Goal: Task Accomplishment & Management: Manage account settings

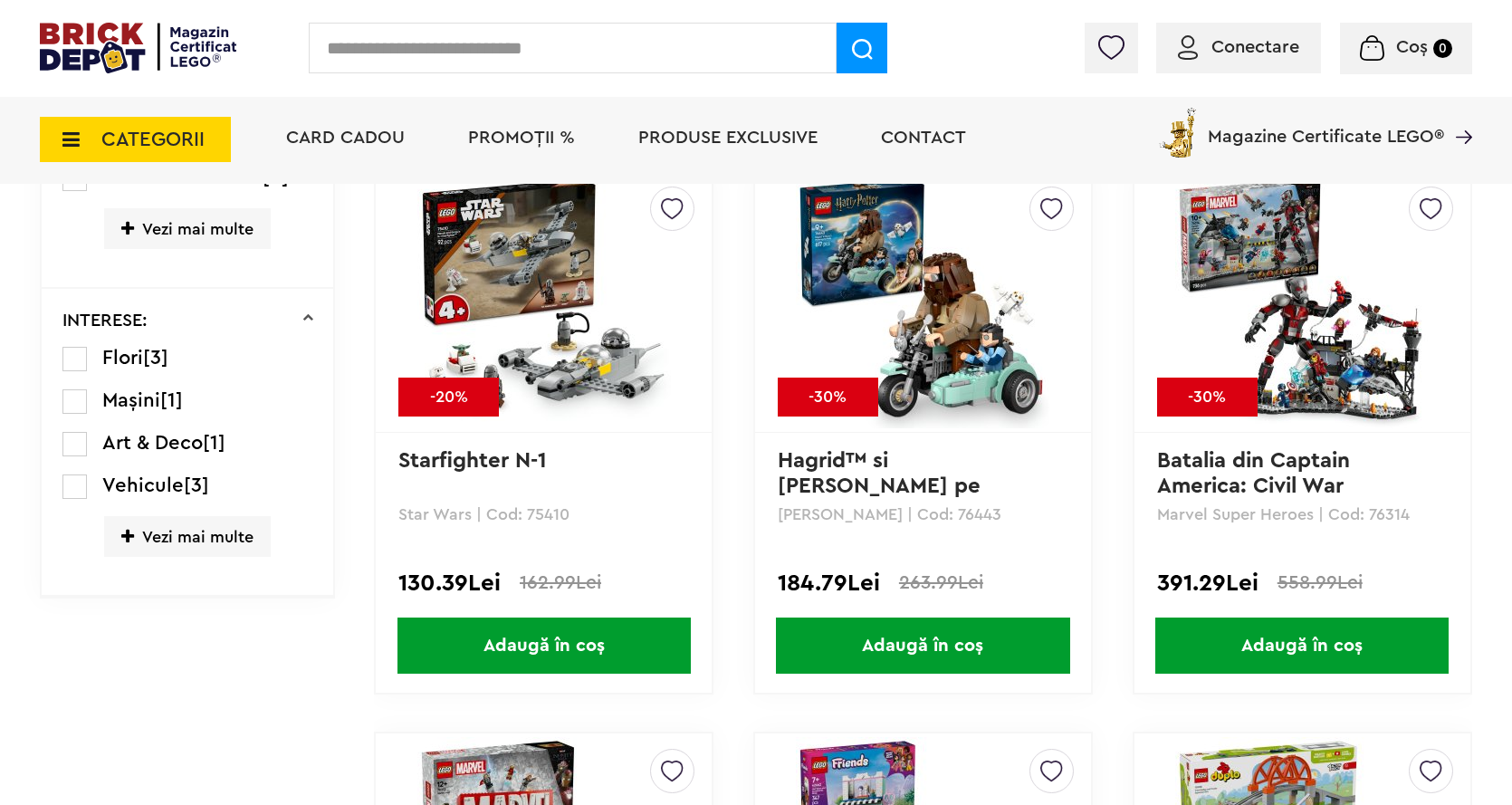
scroll to position [1449, 0]
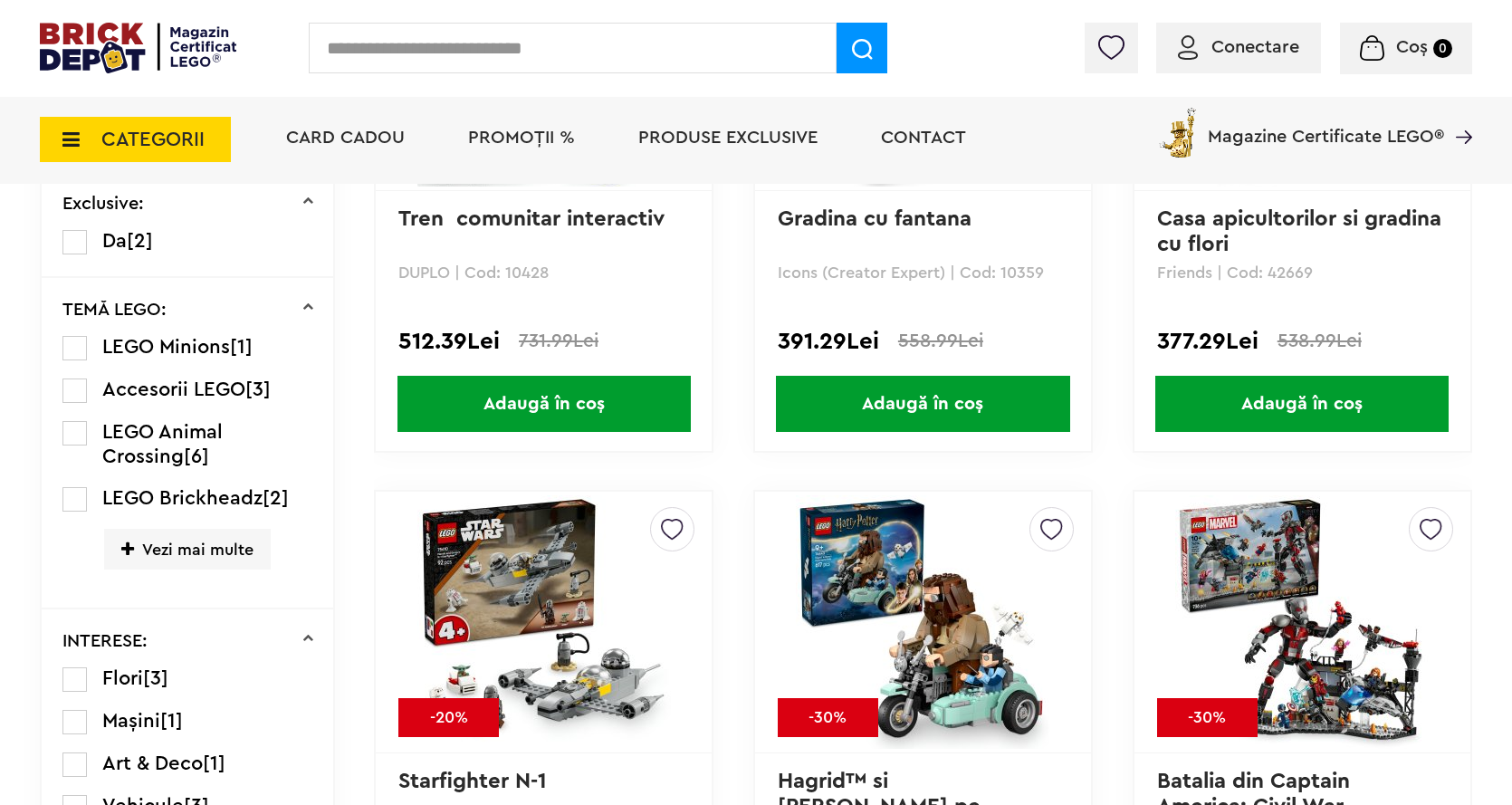
click at [510, 133] on span "PROMOȚII %" at bounding box center [521, 137] width 107 height 18
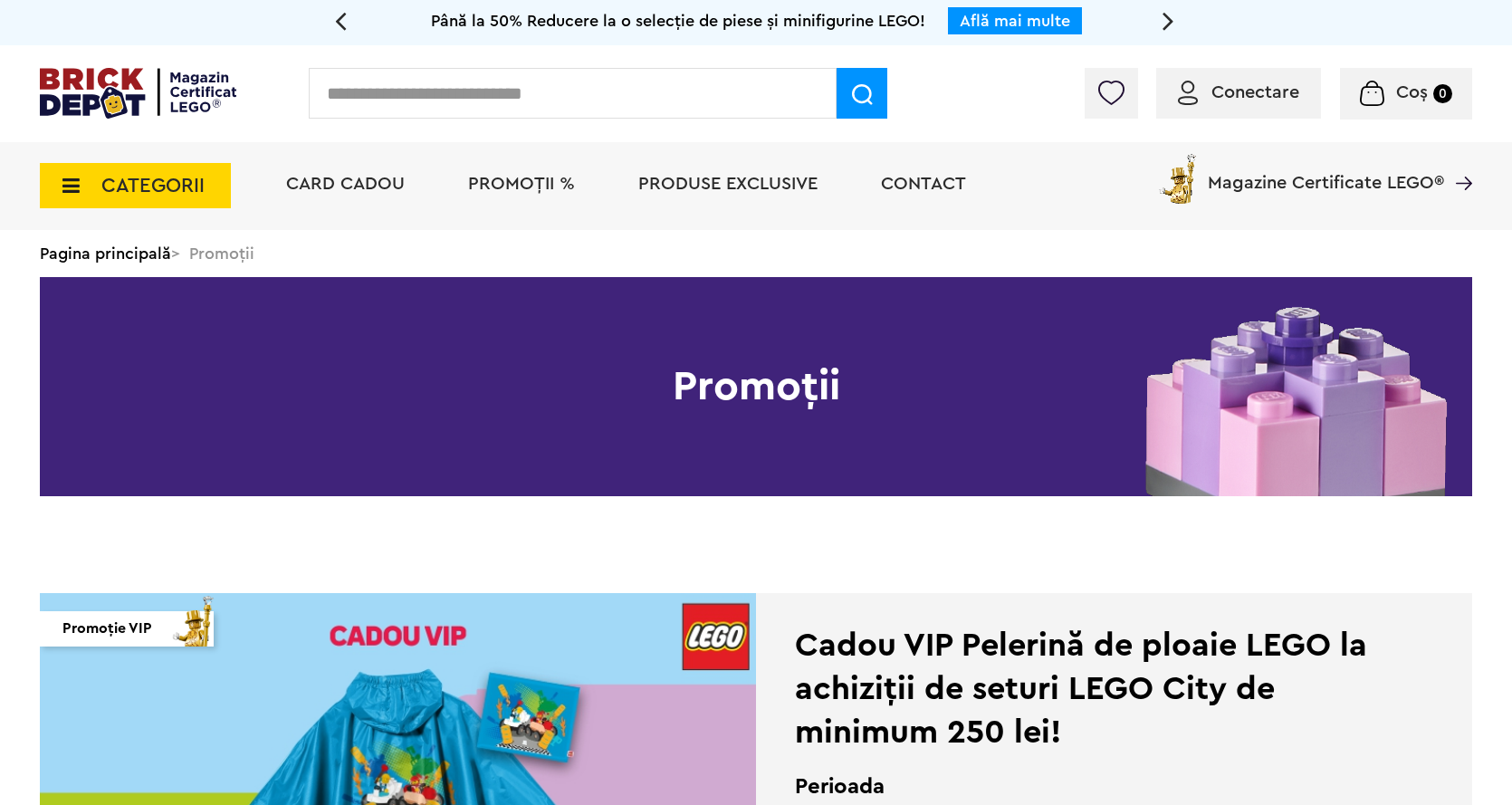
click at [1297, 96] on span "Conectare" at bounding box center [1255, 93] width 88 height 18
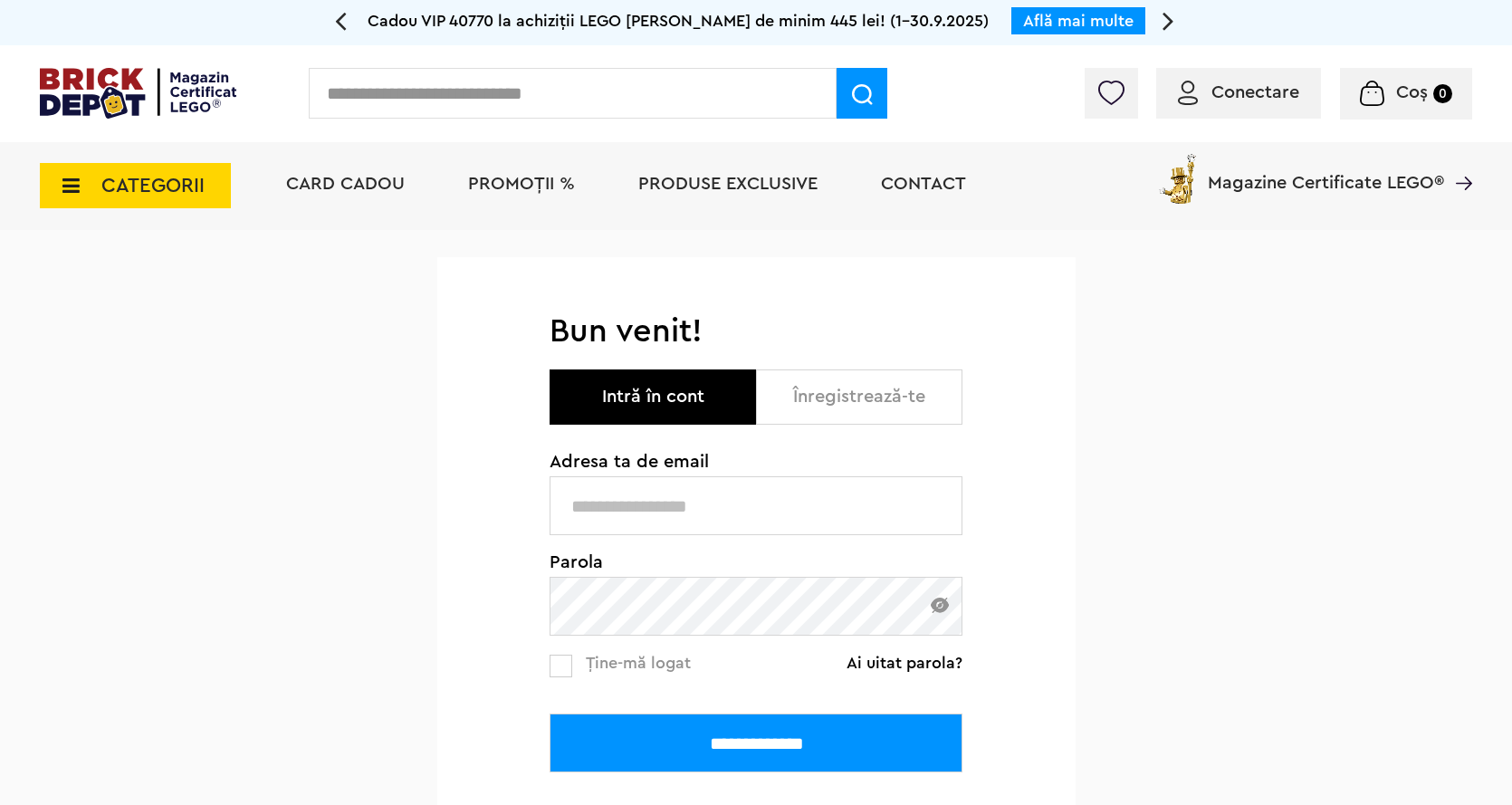
type input "**********"
click at [799, 747] on input "**********" at bounding box center [756, 742] width 412 height 59
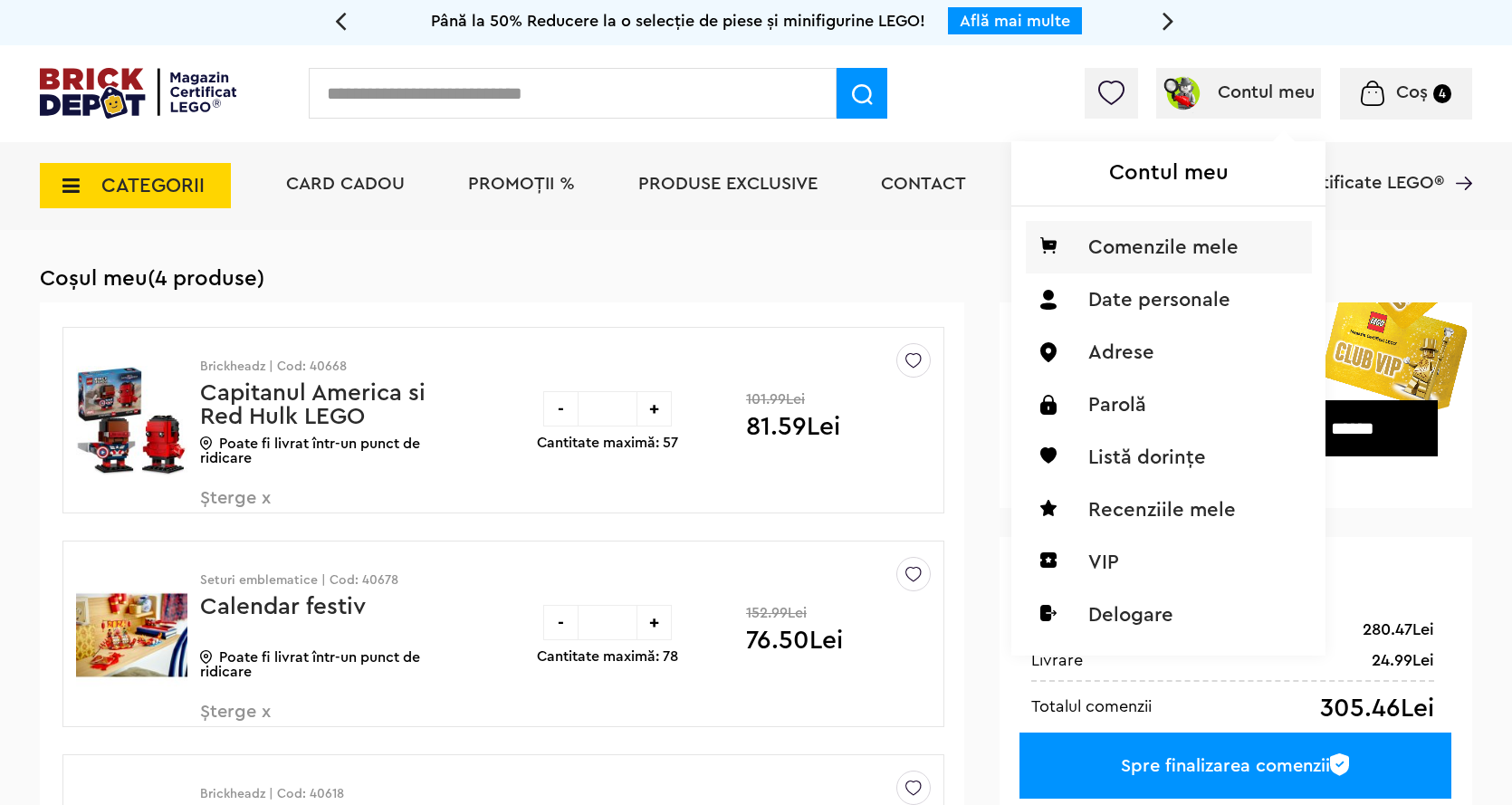
click at [1188, 243] on li "Comenzile mele" at bounding box center [1168, 247] width 286 height 53
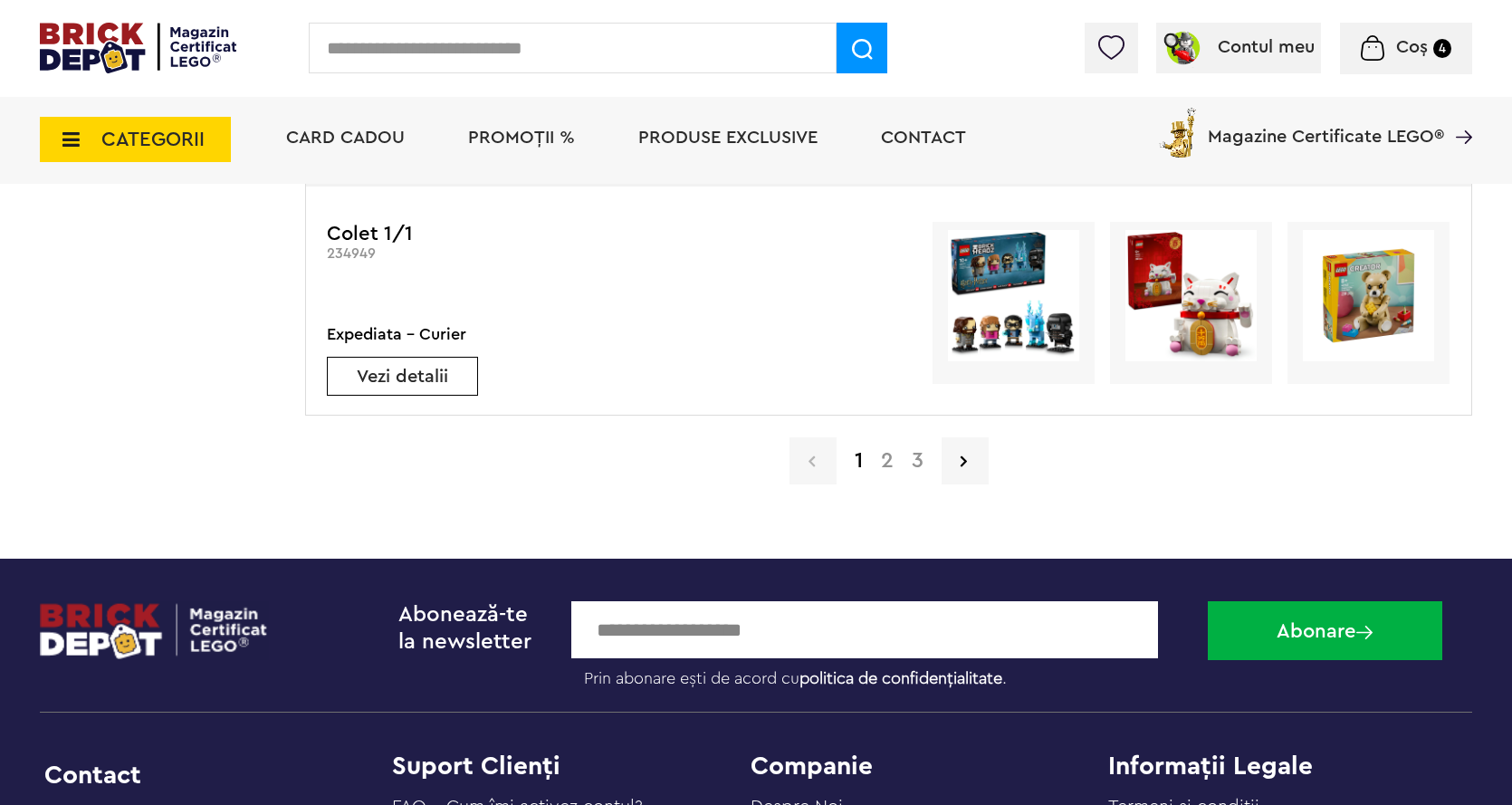
scroll to position [3079, 0]
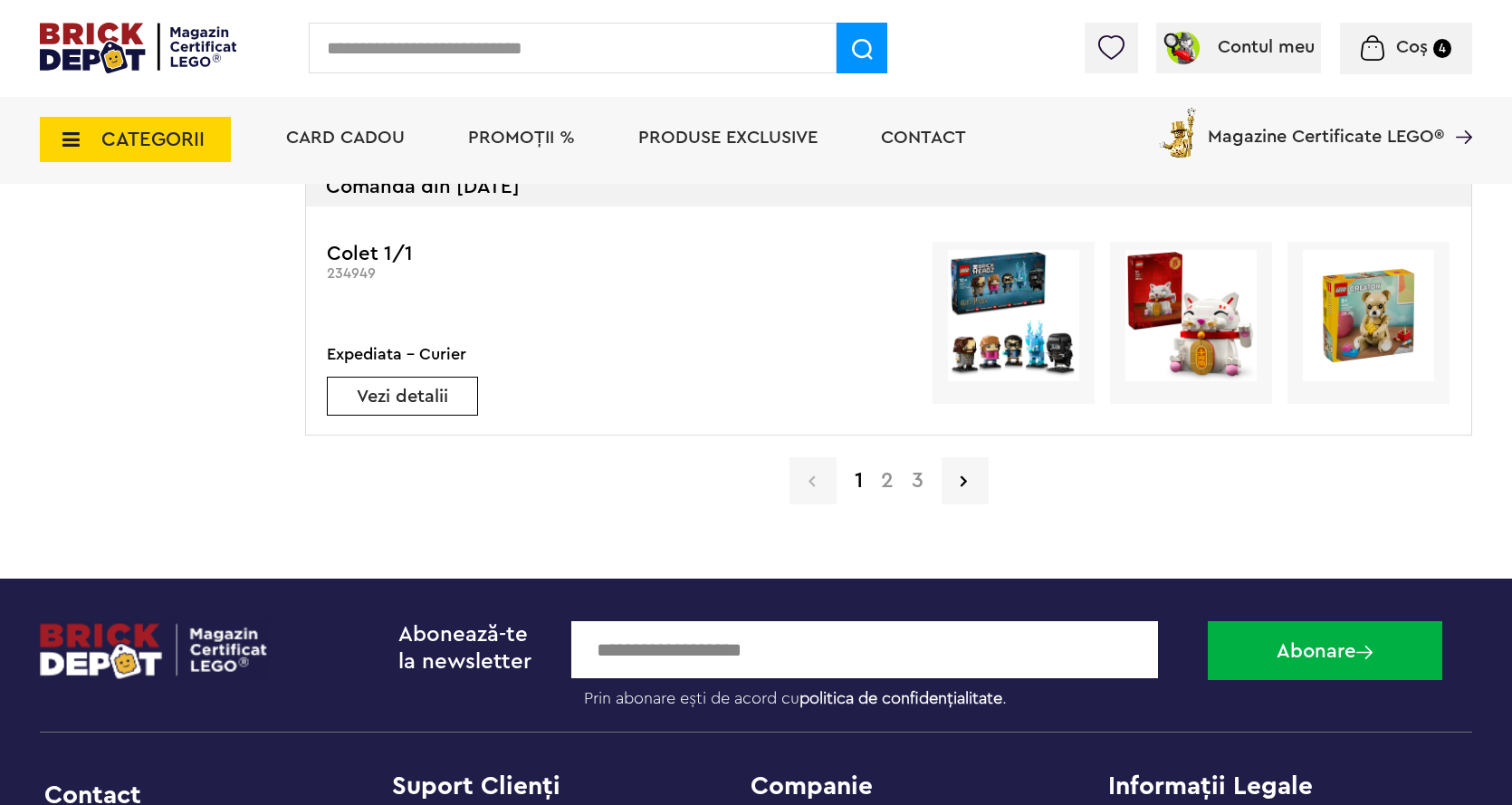
click at [889, 482] on link "2" at bounding box center [886, 481] width 31 height 22
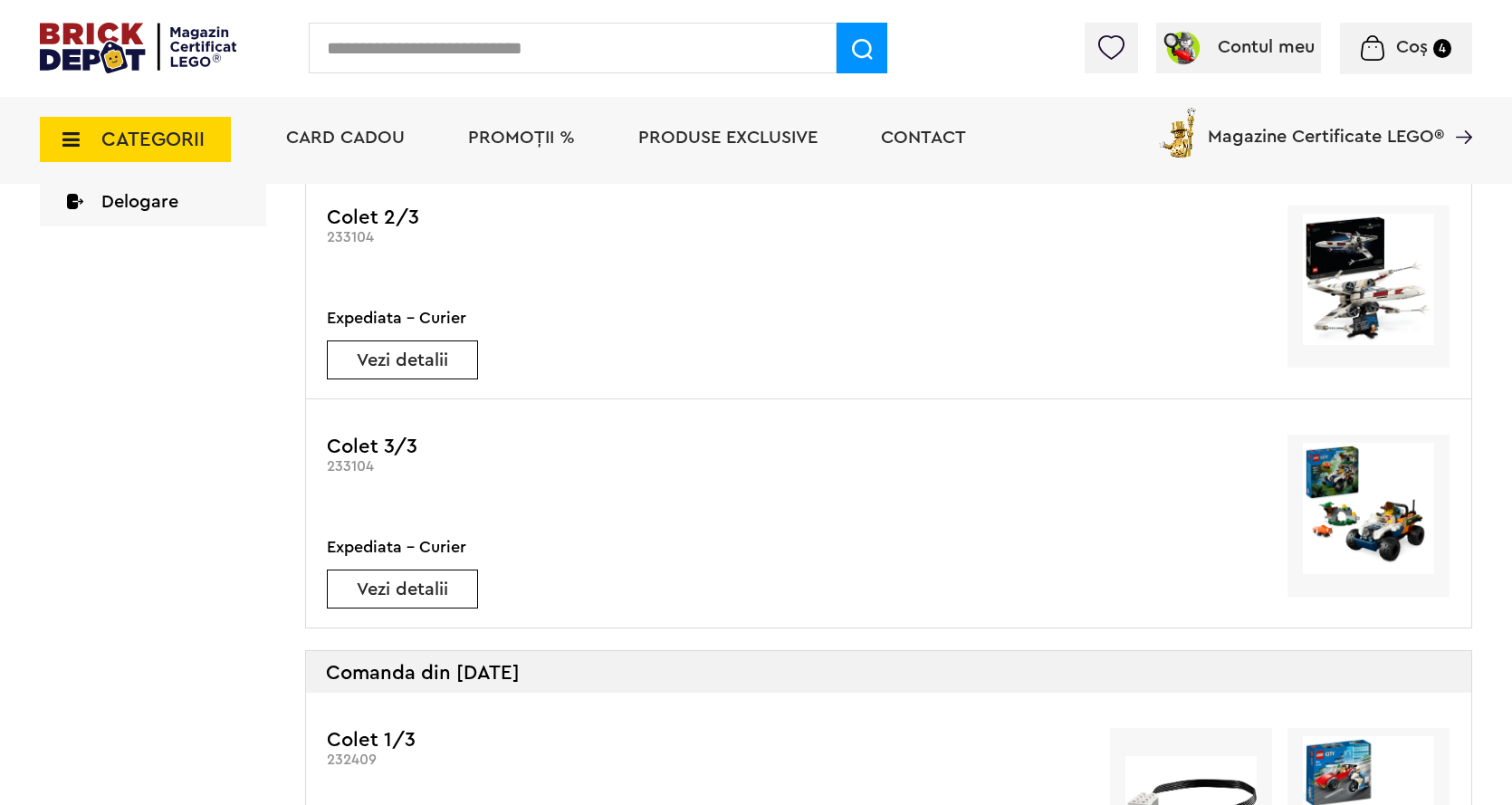
scroll to position [452, 0]
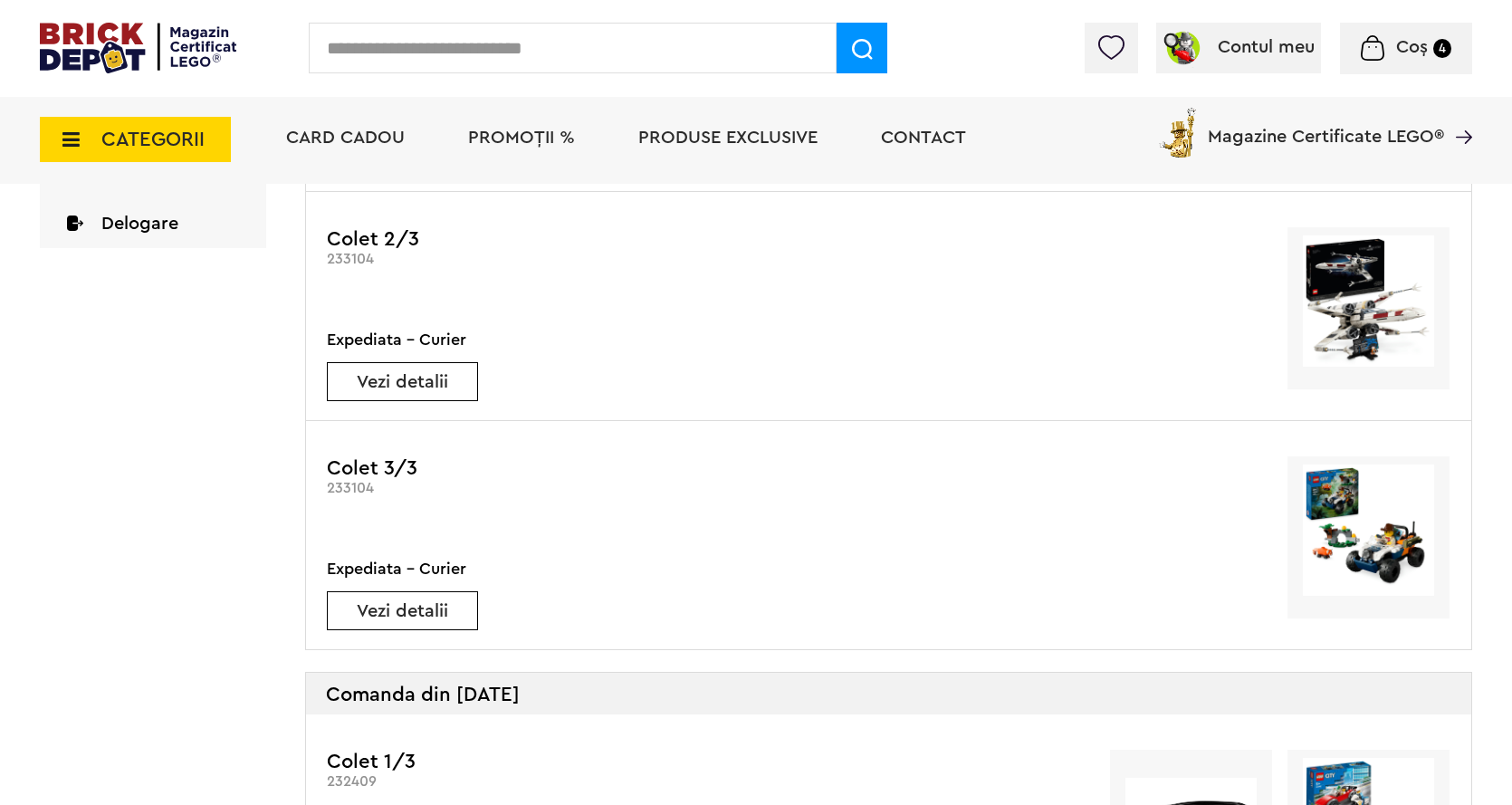
click at [448, 382] on link "Vezi detalii" at bounding box center [402, 382] width 149 height 18
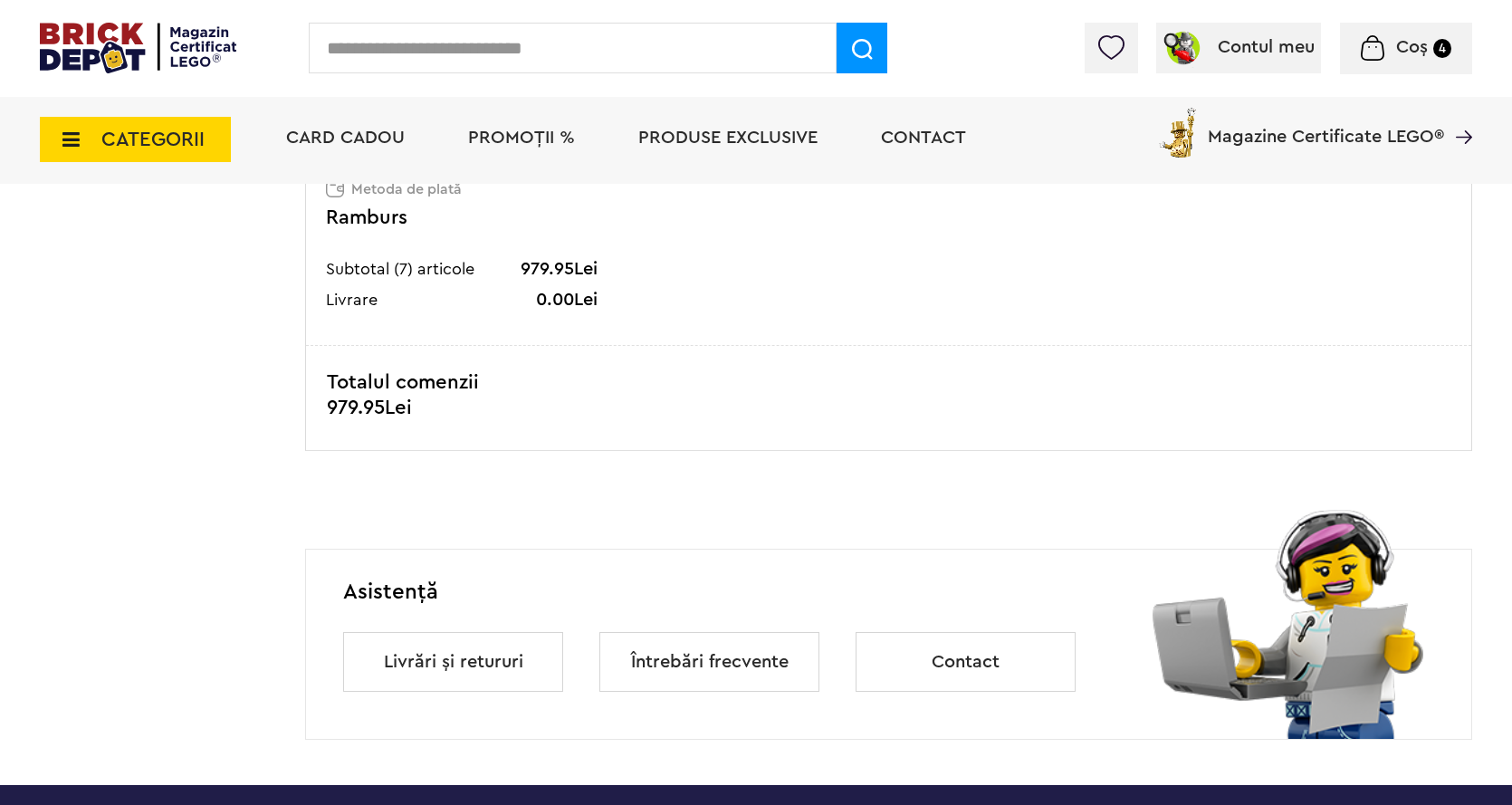
scroll to position [2173, 0]
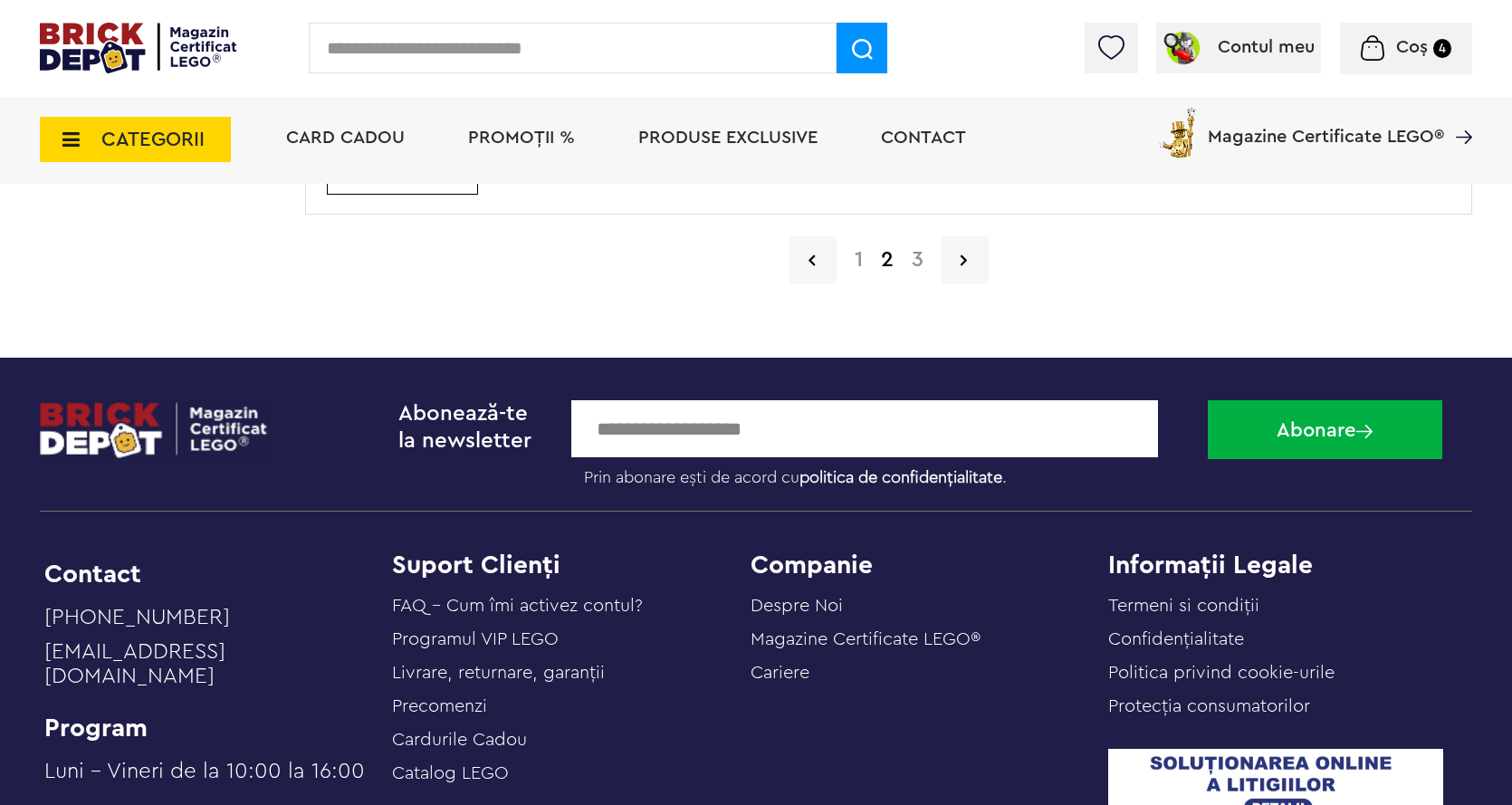
scroll to position [5161, 0]
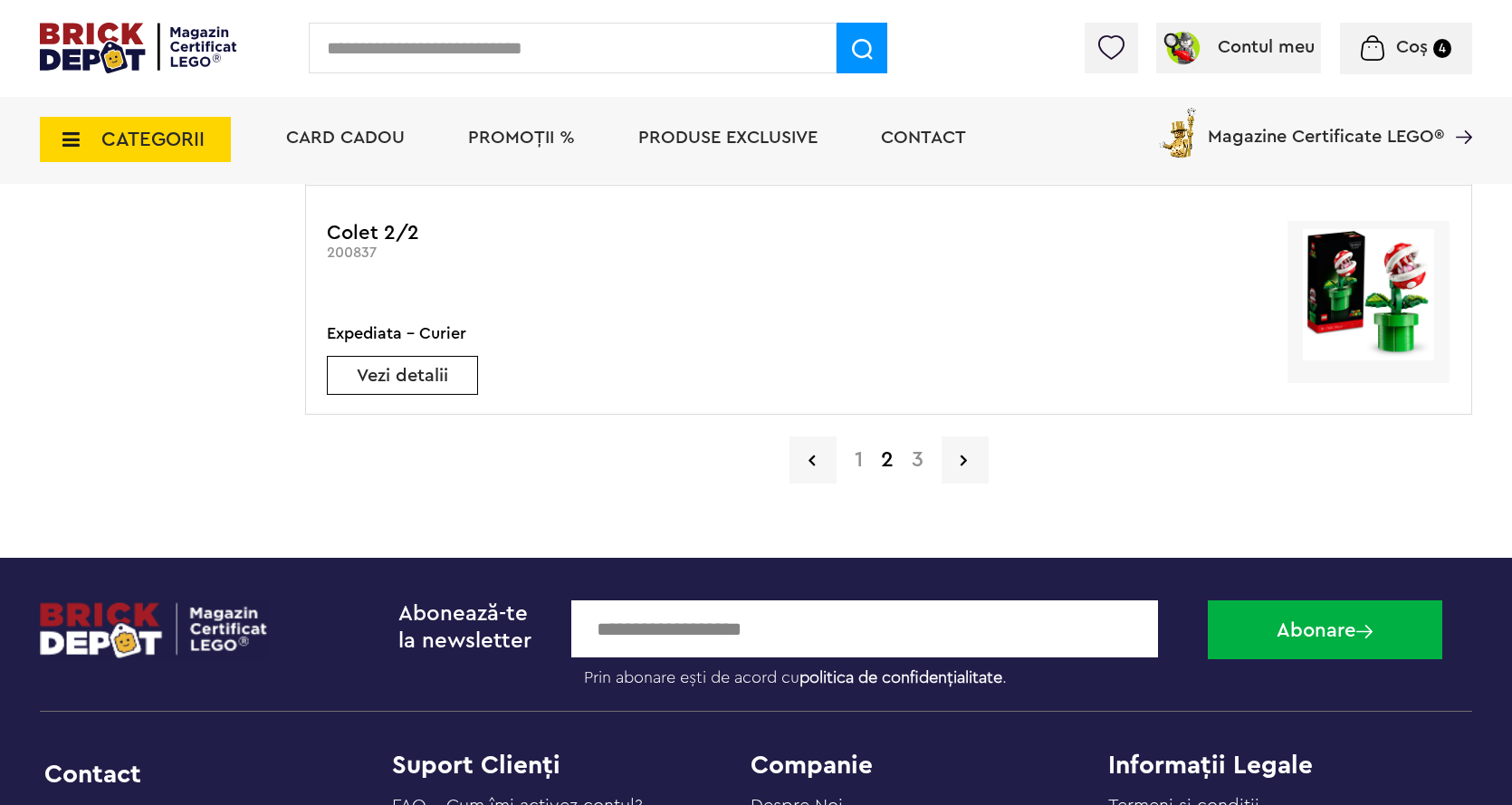
click at [850, 461] on link "1" at bounding box center [859, 460] width 26 height 22
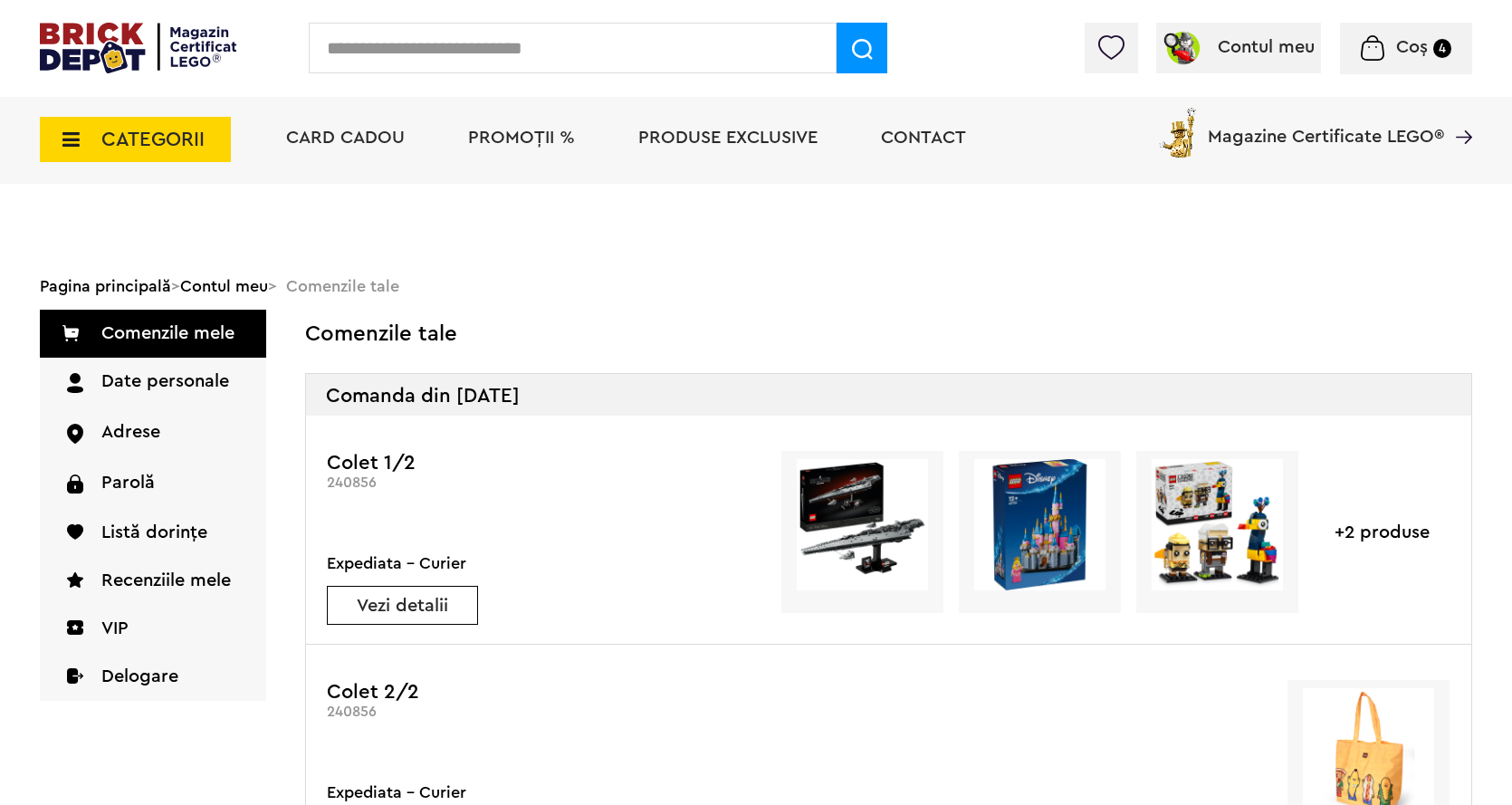
scroll to position [543, 0]
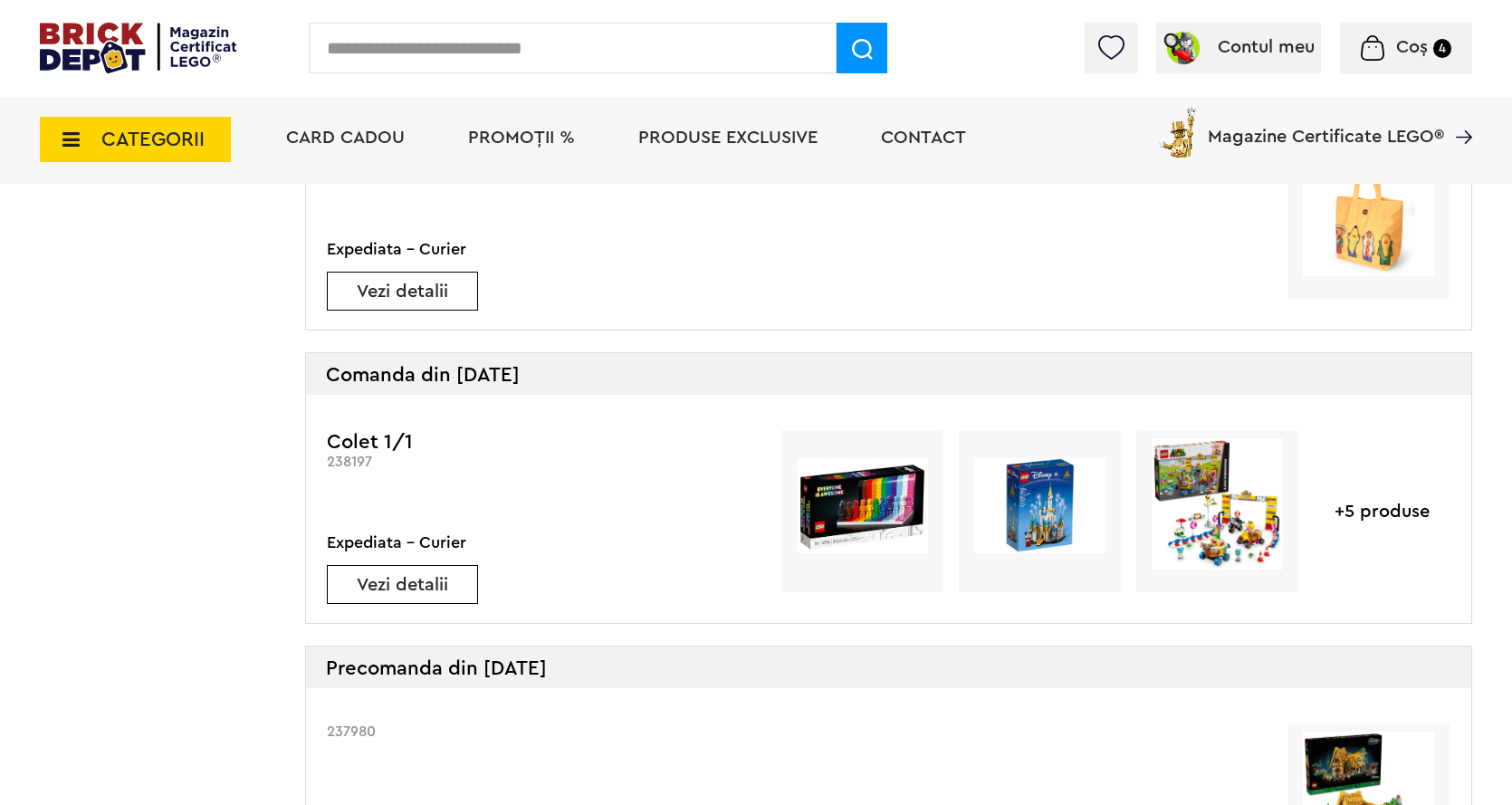
click at [412, 568] on div "Vezi detalii" at bounding box center [402, 584] width 151 height 39
click at [414, 586] on link "Vezi detalii" at bounding box center [402, 585] width 149 height 18
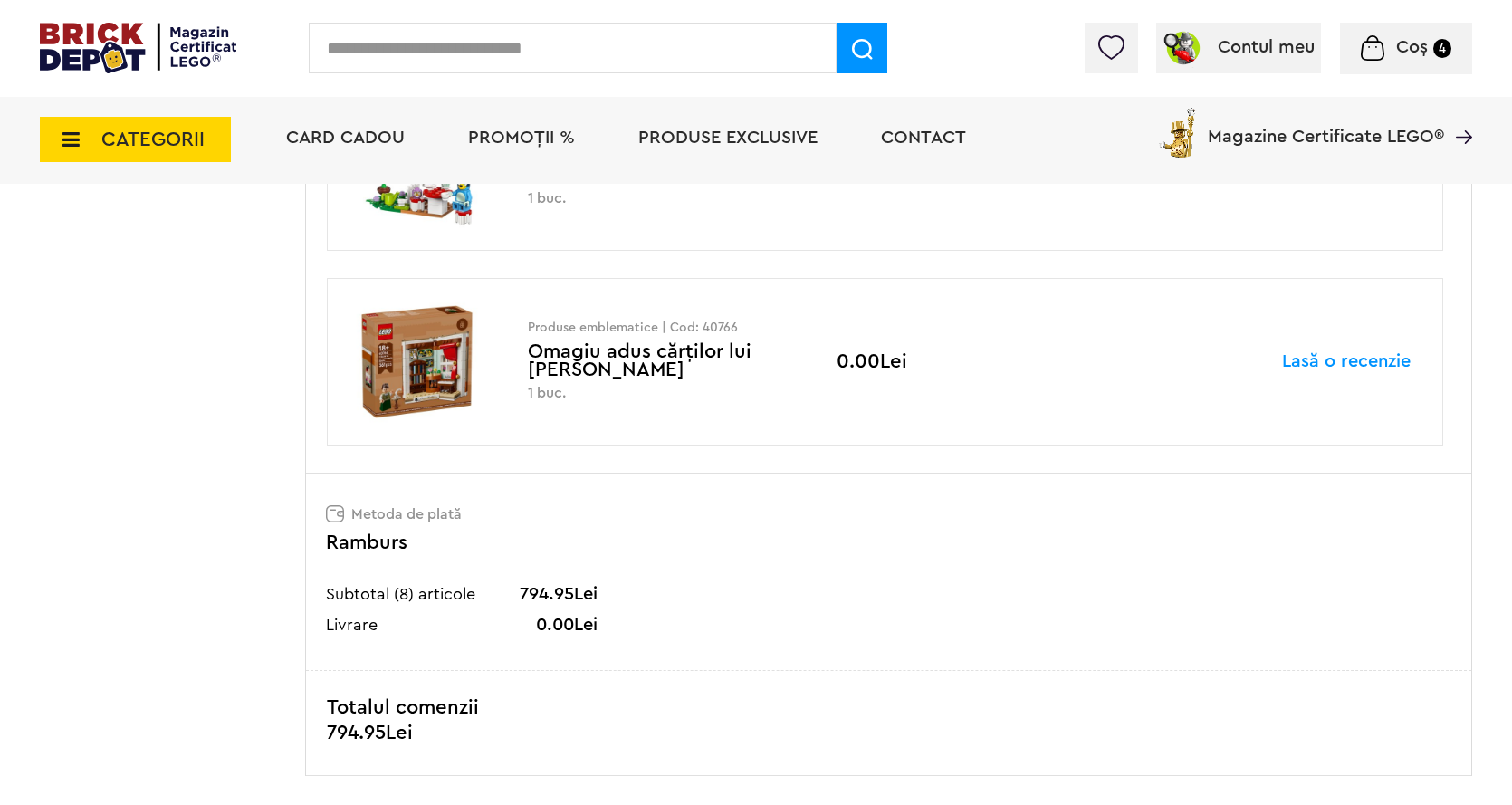
scroll to position [1721, 0]
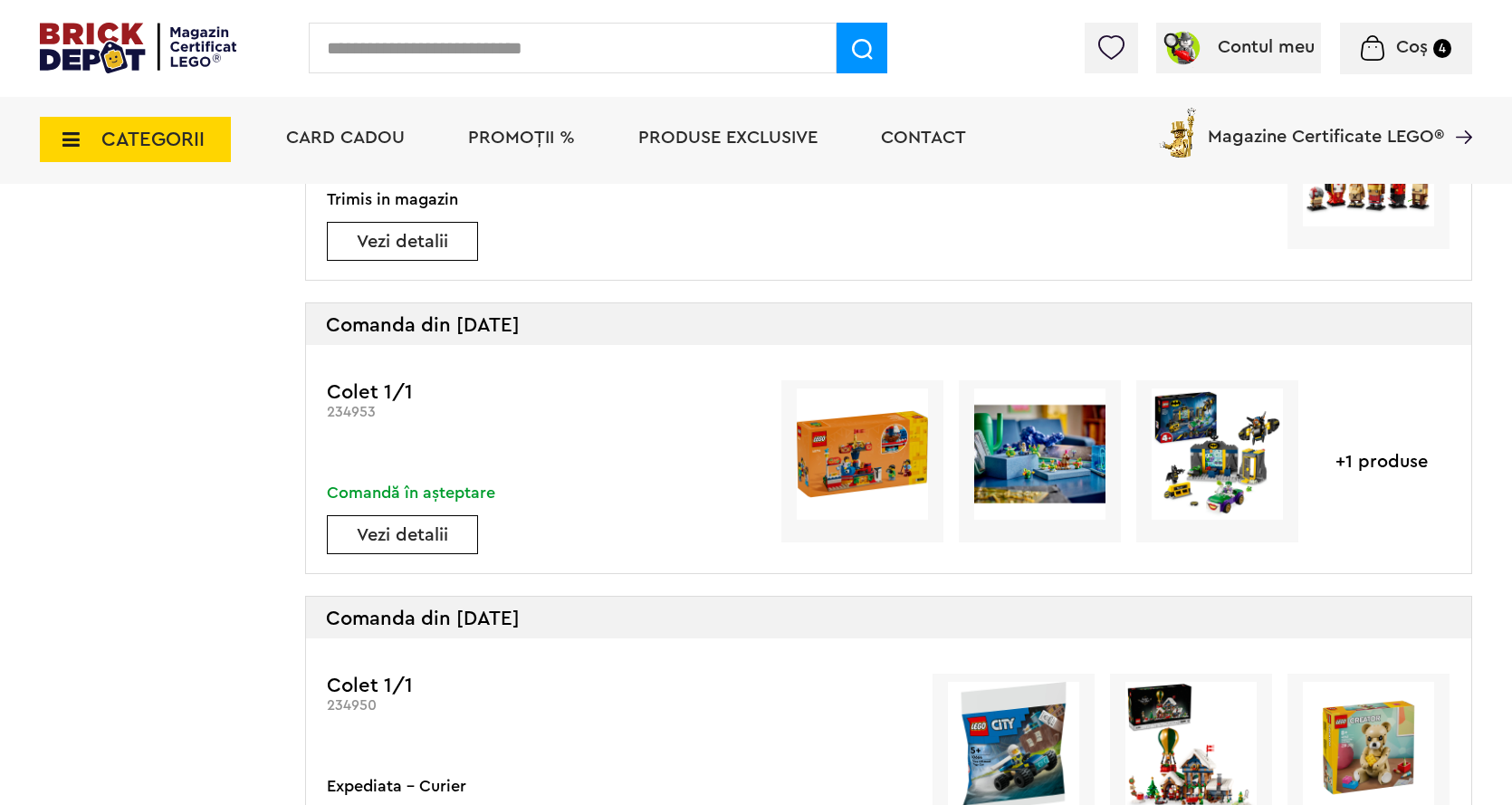
scroll to position [2354, 0]
click at [410, 537] on link "Vezi detalii" at bounding box center [402, 534] width 149 height 18
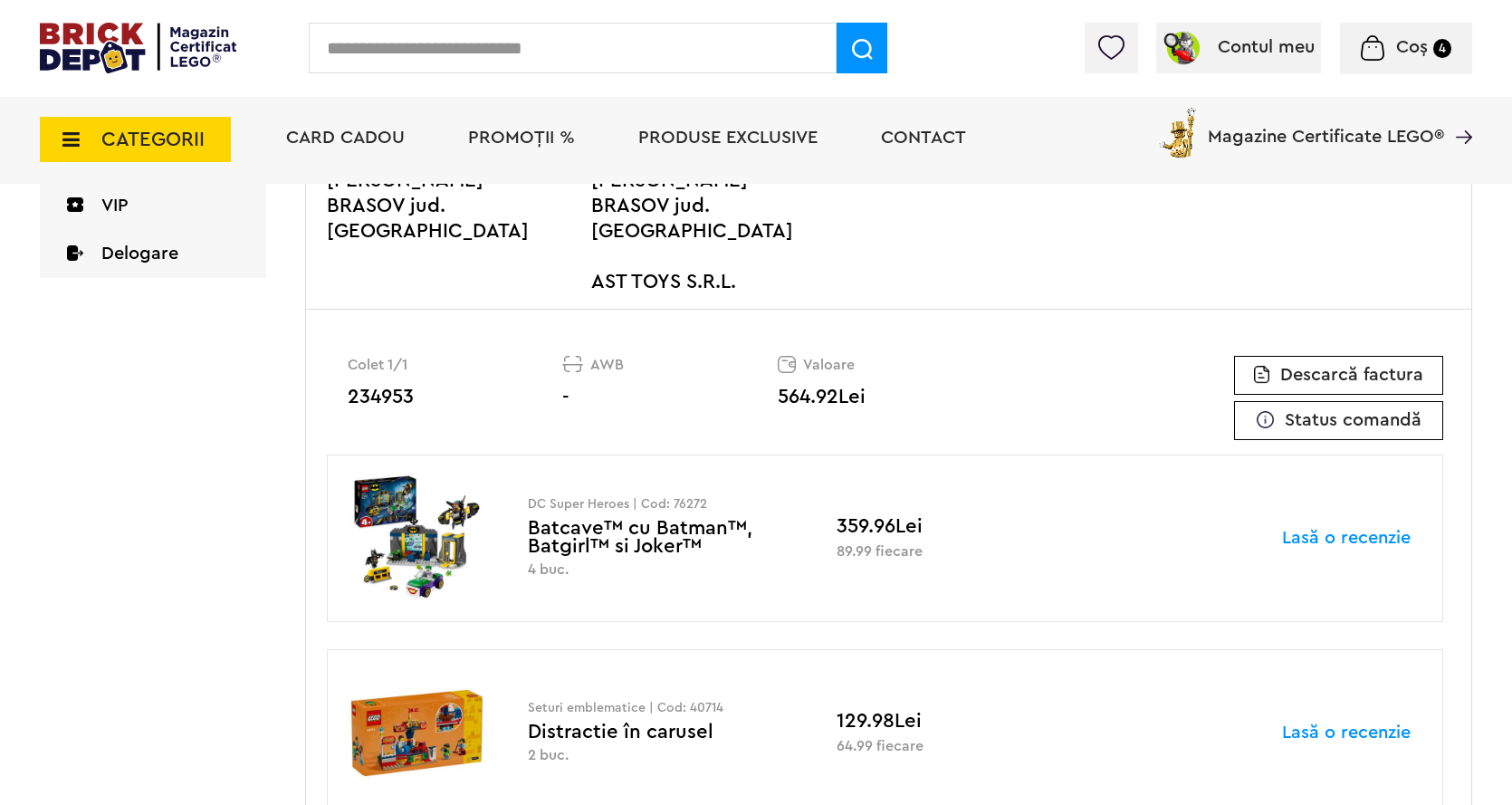
scroll to position [272, 0]
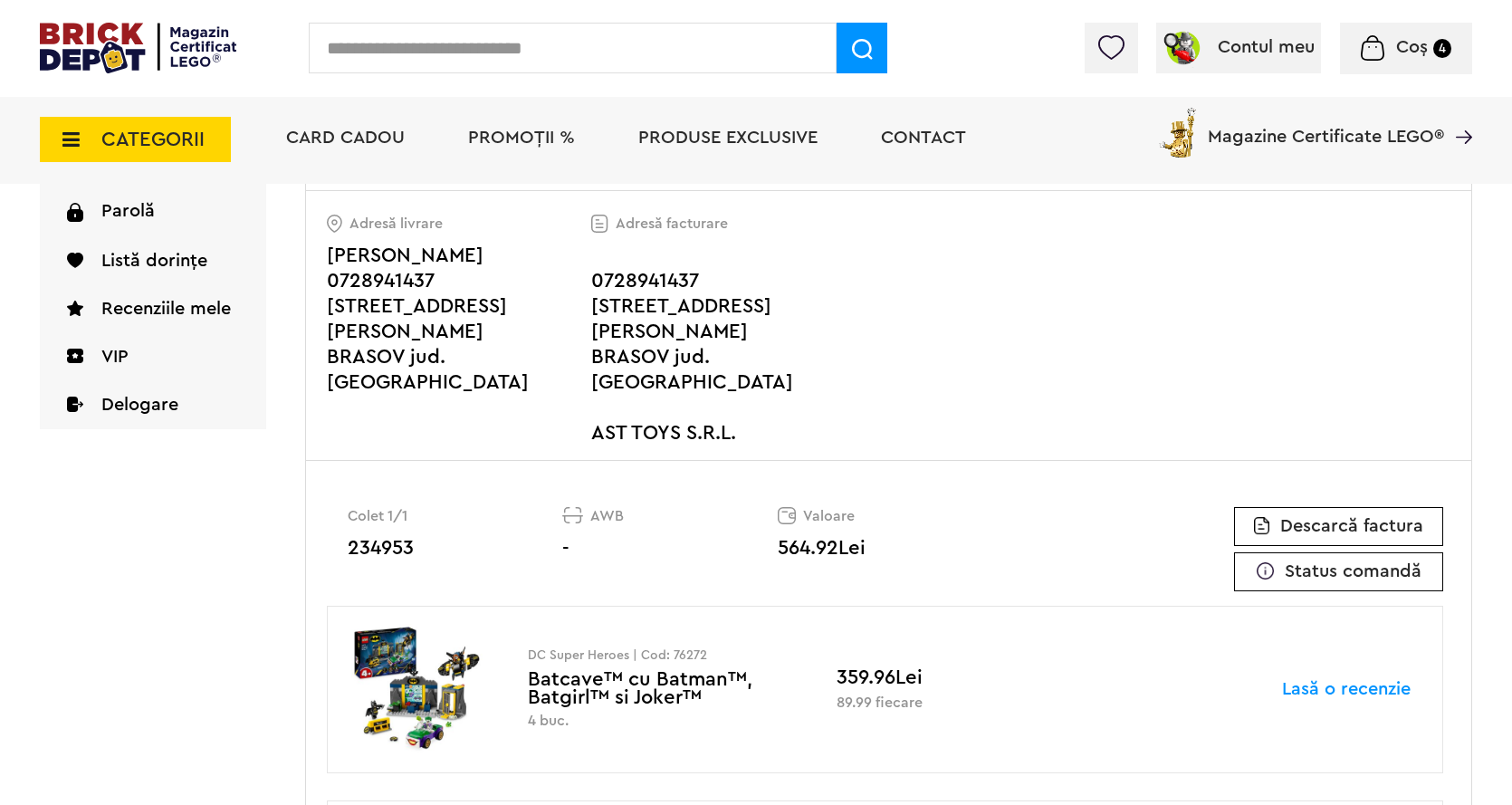
click at [1344, 517] on span "Descarcă factura" at bounding box center [1352, 526] width 143 height 18
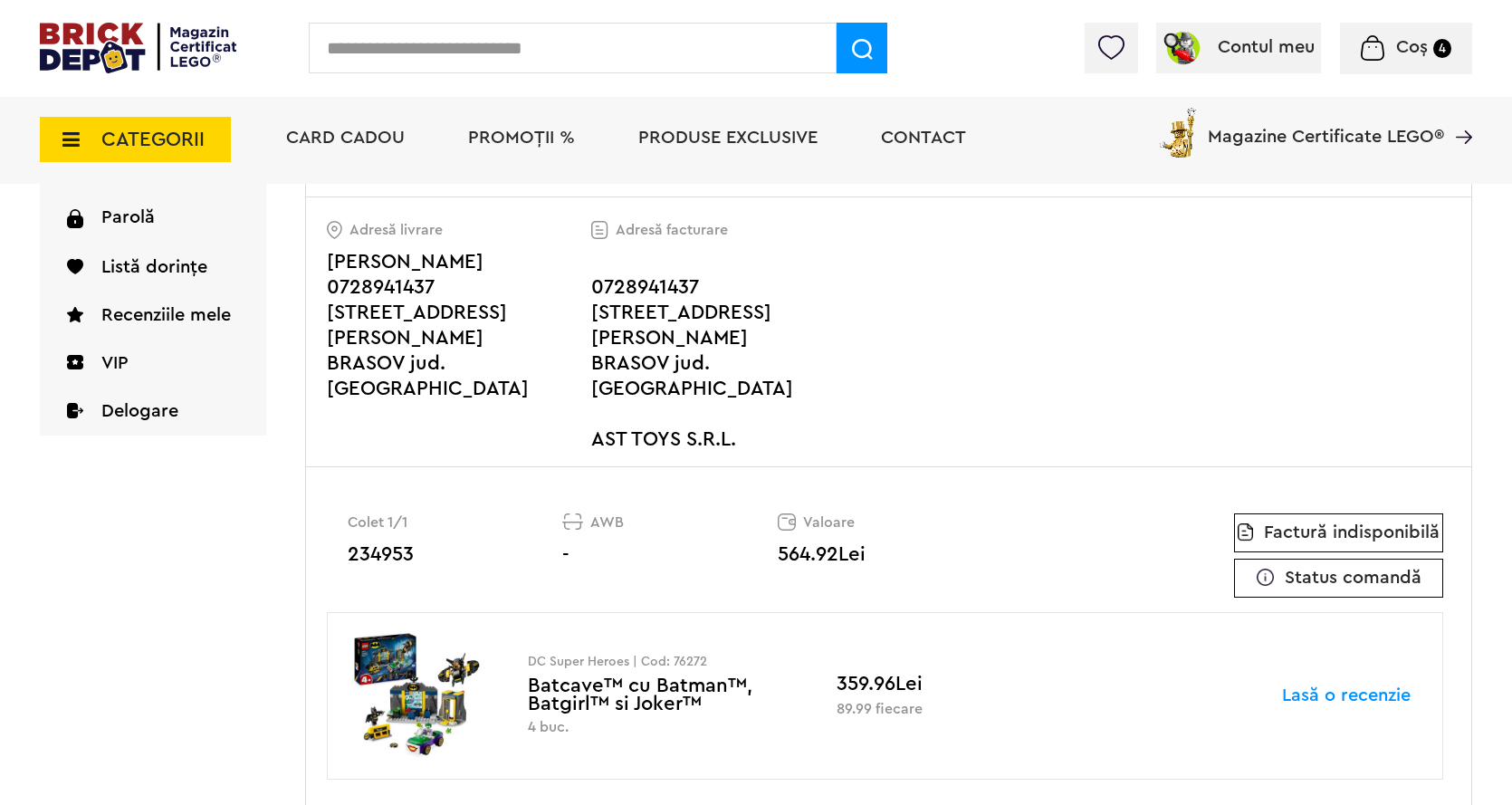
scroll to position [272, 0]
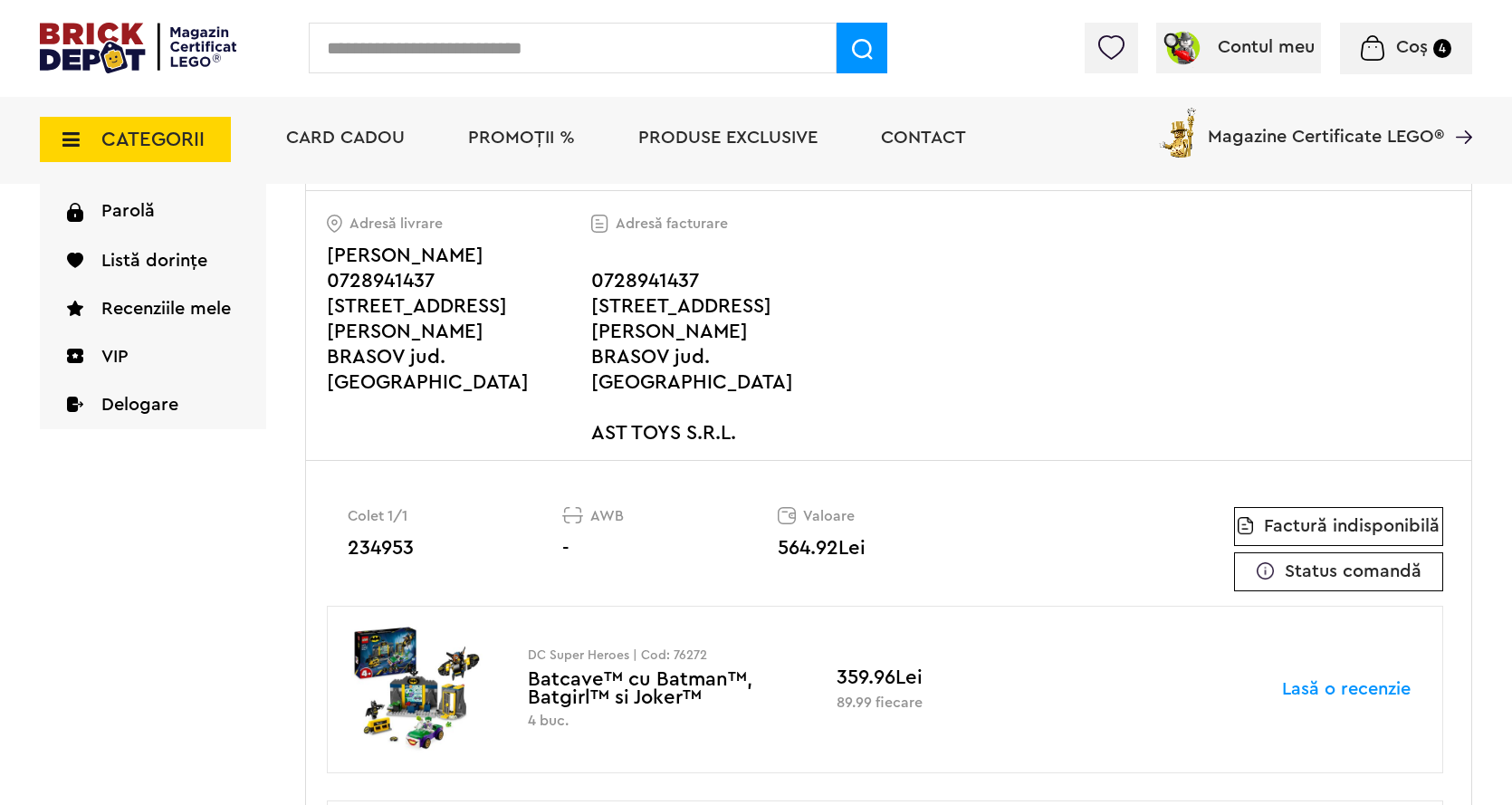
click at [1370, 517] on span "Factură indisponibilă" at bounding box center [1352, 526] width 175 height 18
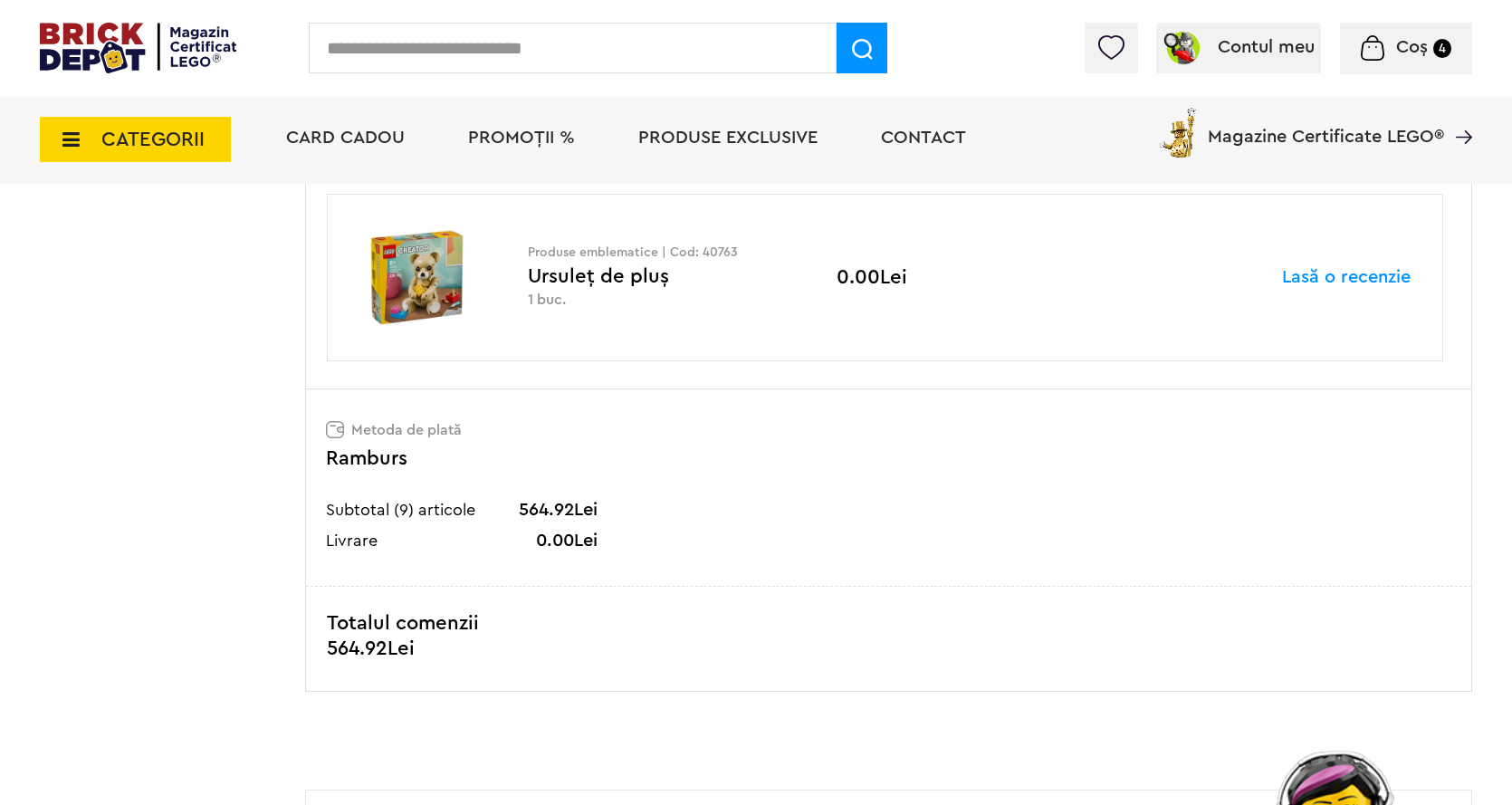
scroll to position [634, 0]
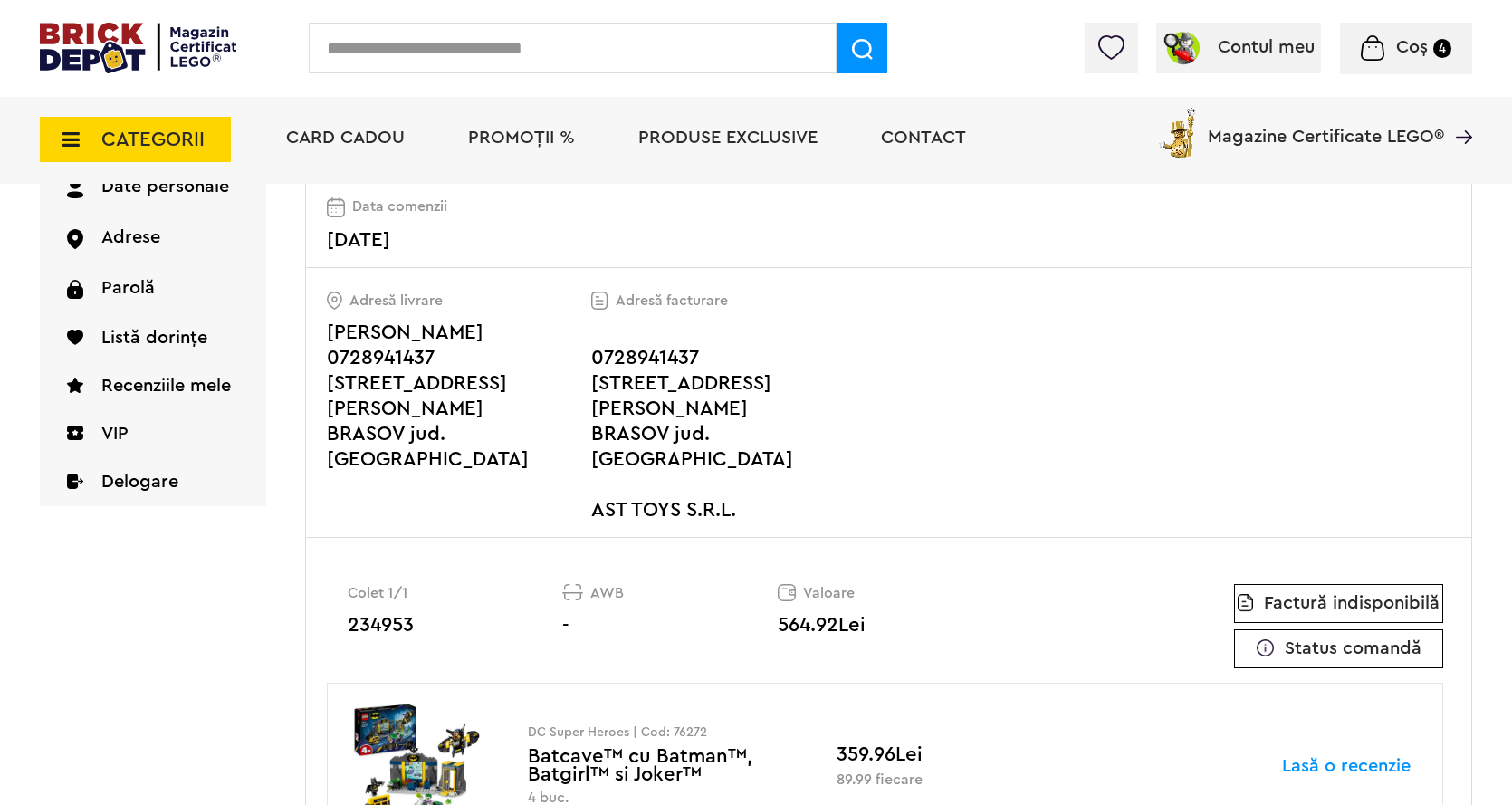
scroll to position [272, 0]
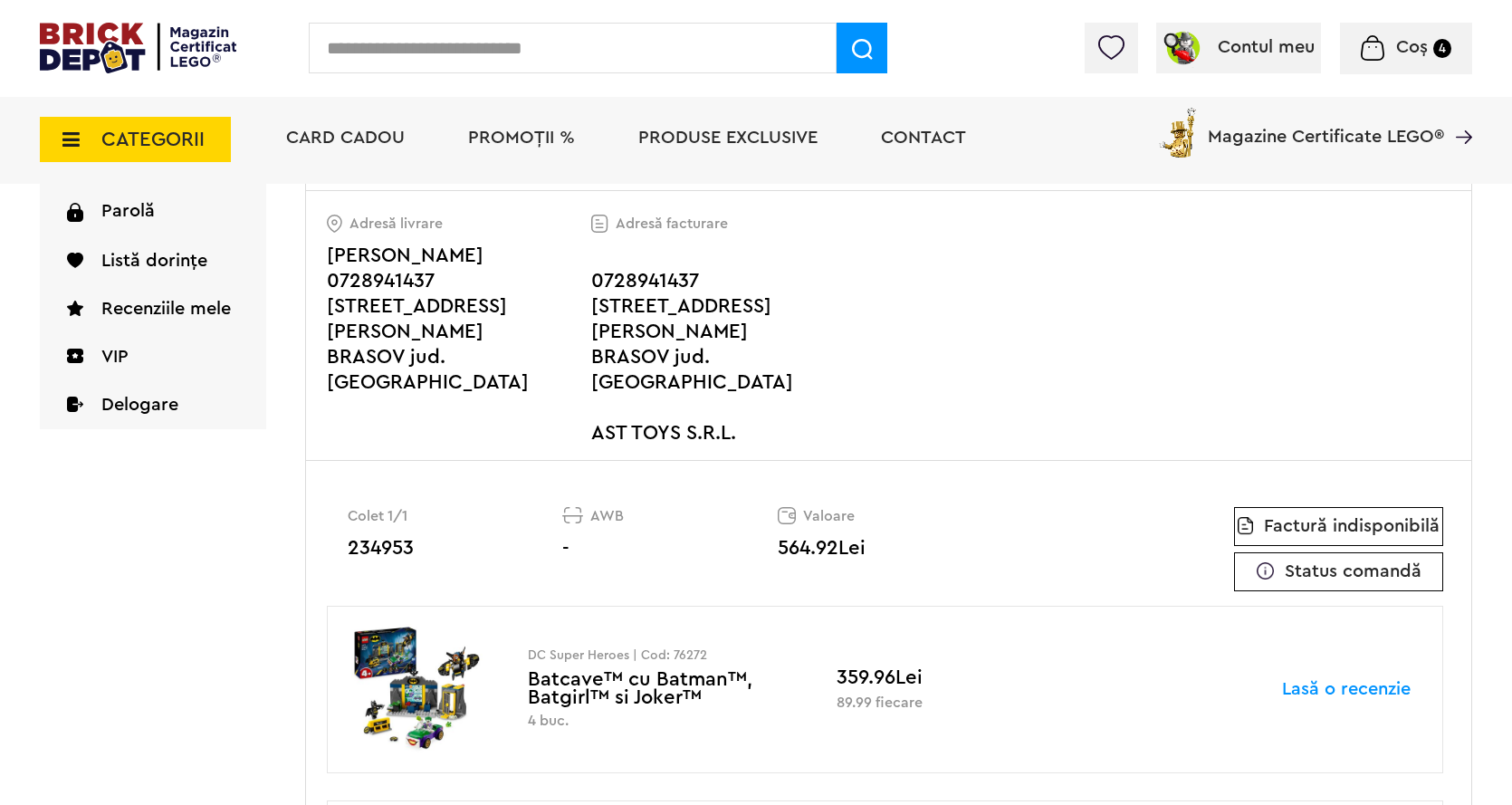
click at [1342, 562] on span "Status comandă" at bounding box center [1353, 571] width 136 height 18
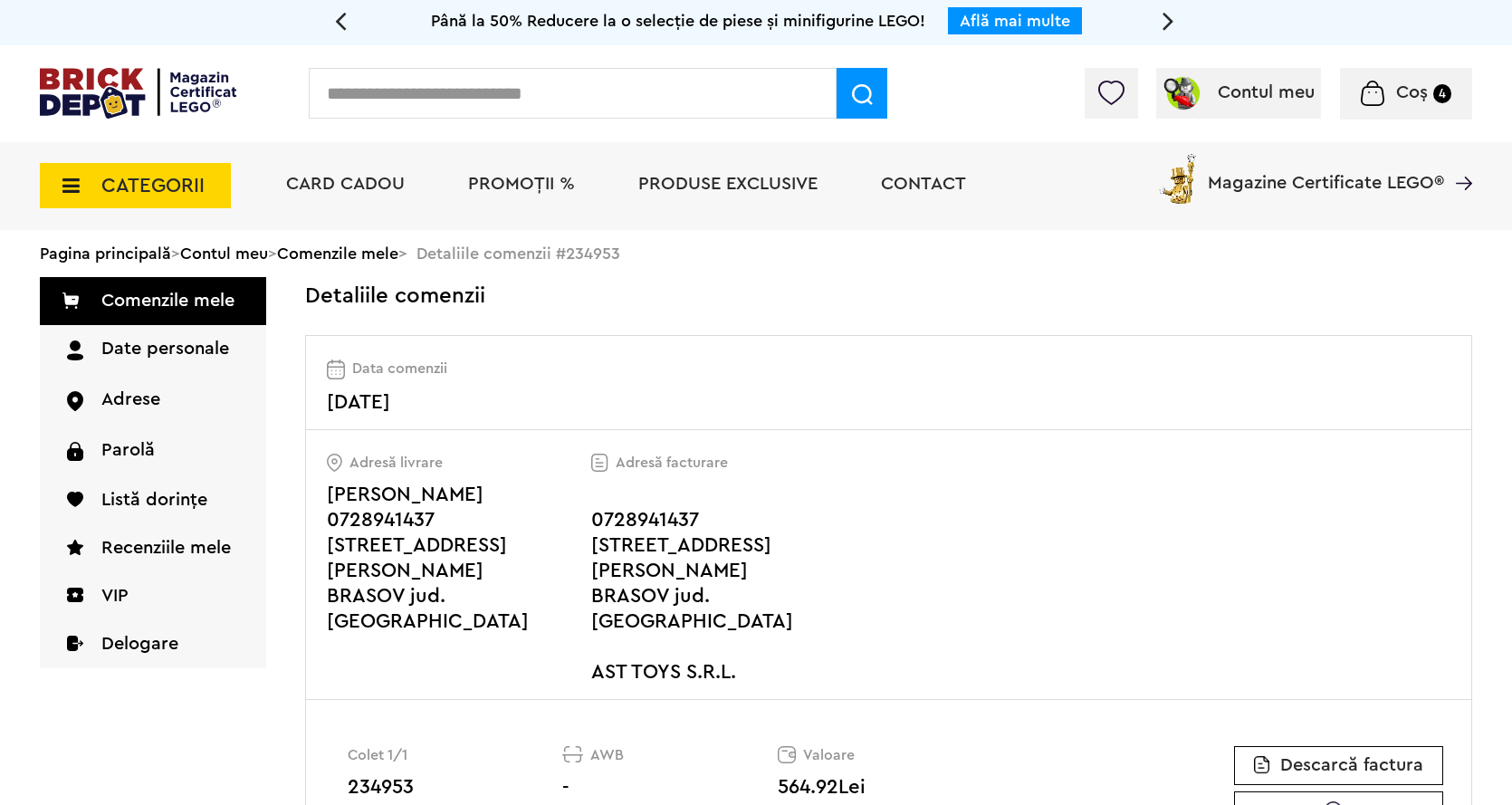
click at [1345, 756] on span "Descarcă factura" at bounding box center [1352, 765] width 143 height 18
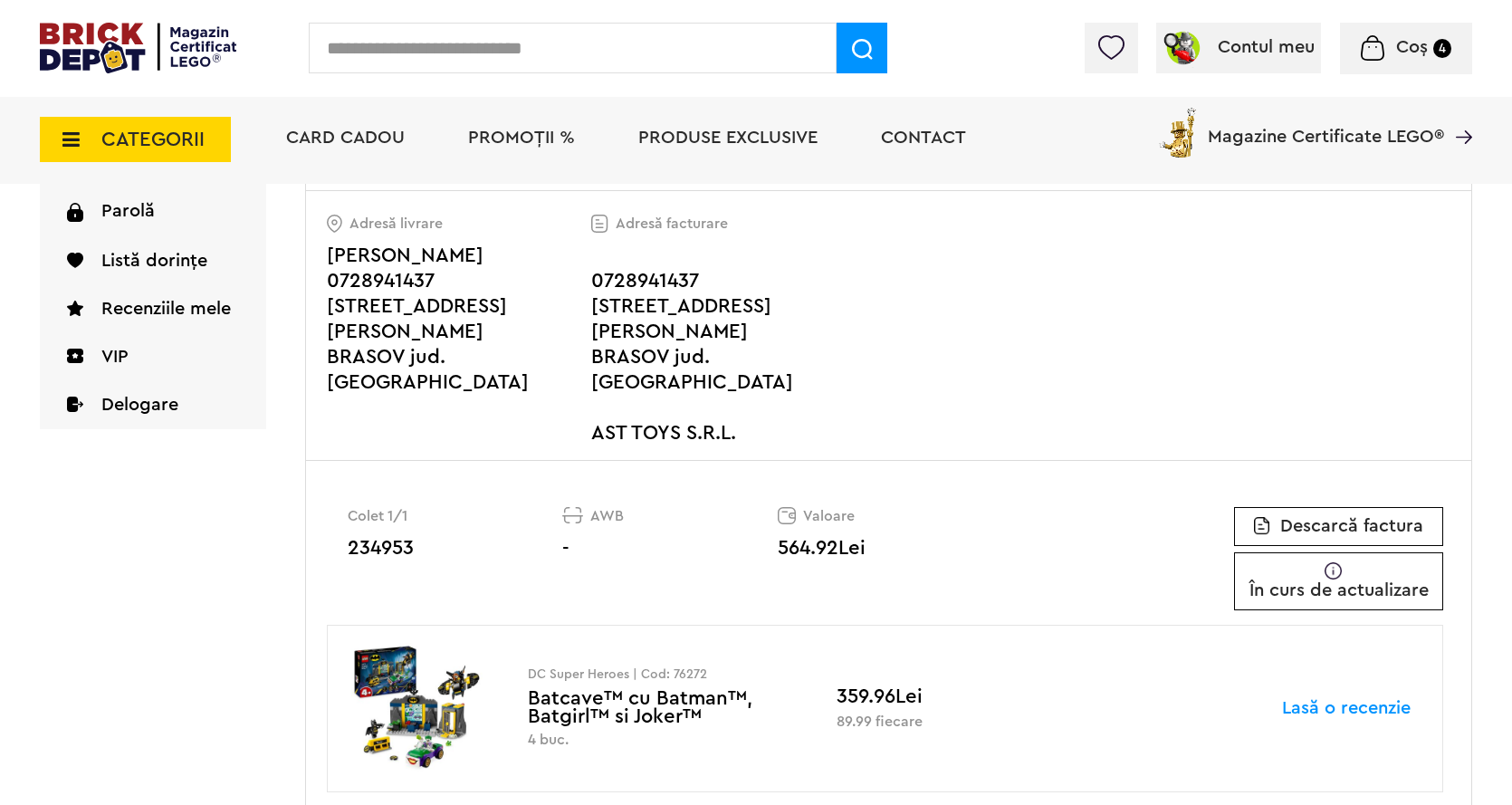
scroll to position [214, 0]
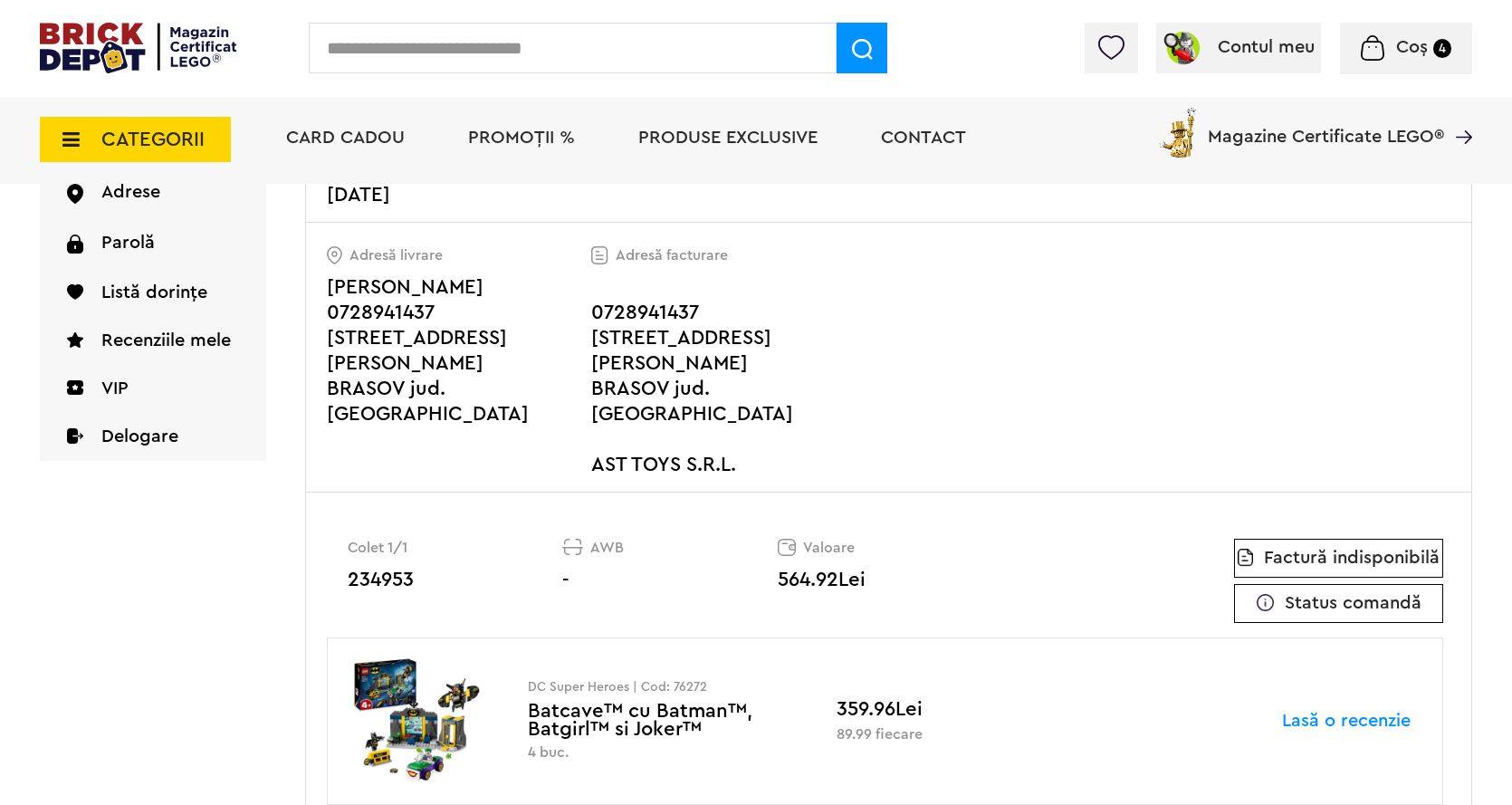
scroll to position [272, 0]
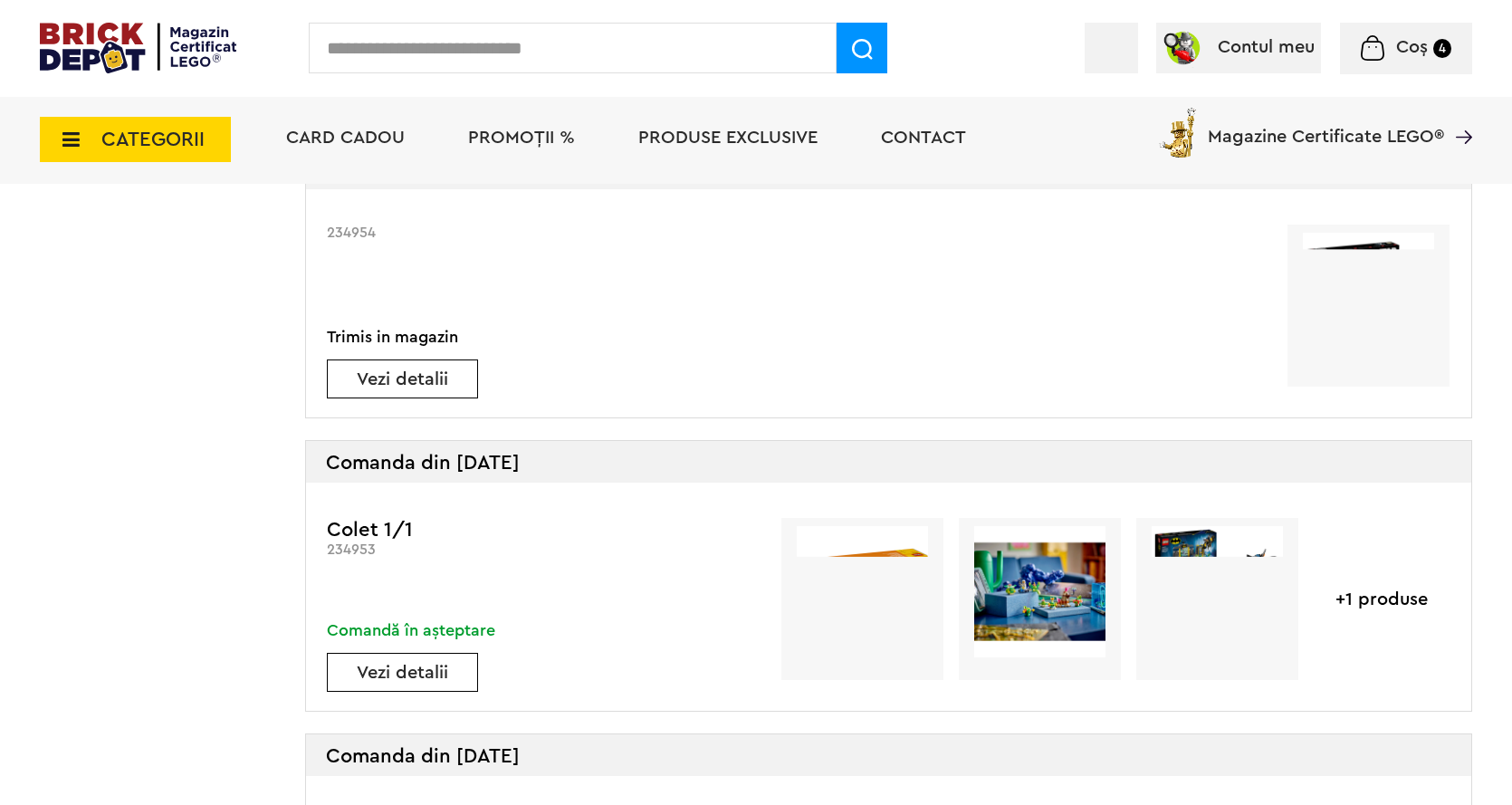
scroll to position [1992, 0]
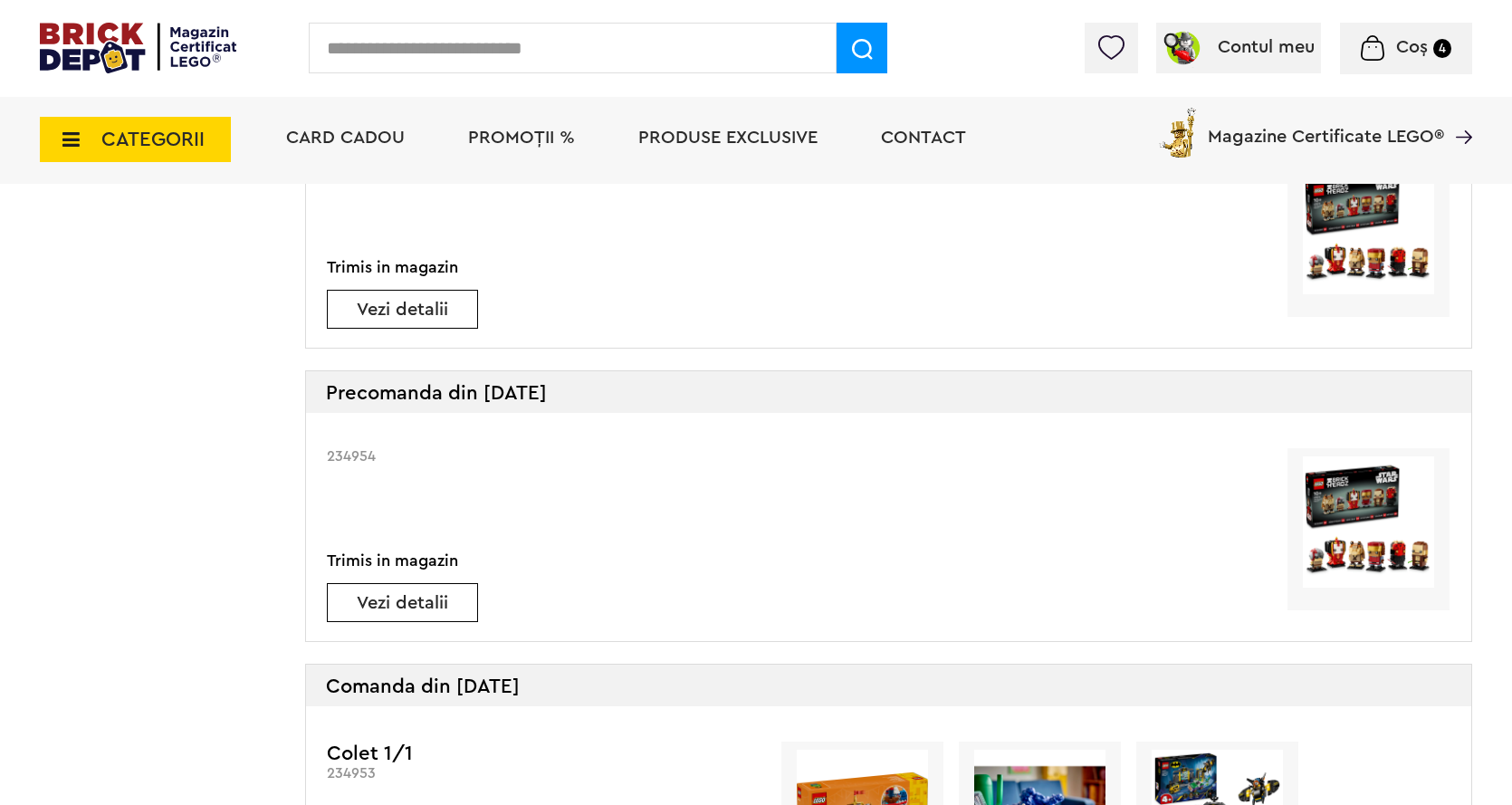
click at [367, 301] on link "Vezi detalii" at bounding box center [402, 310] width 149 height 18
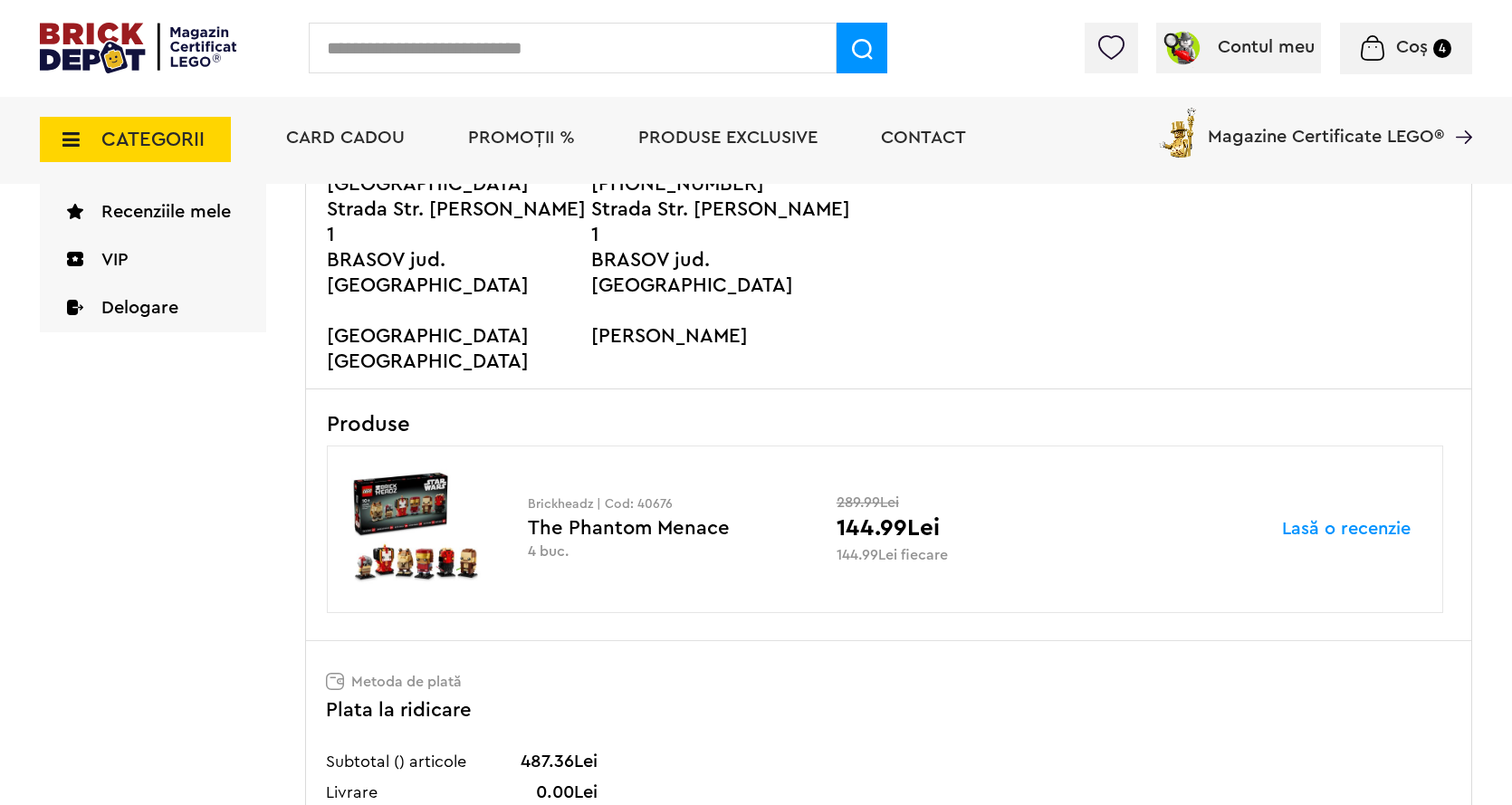
scroll to position [272, 0]
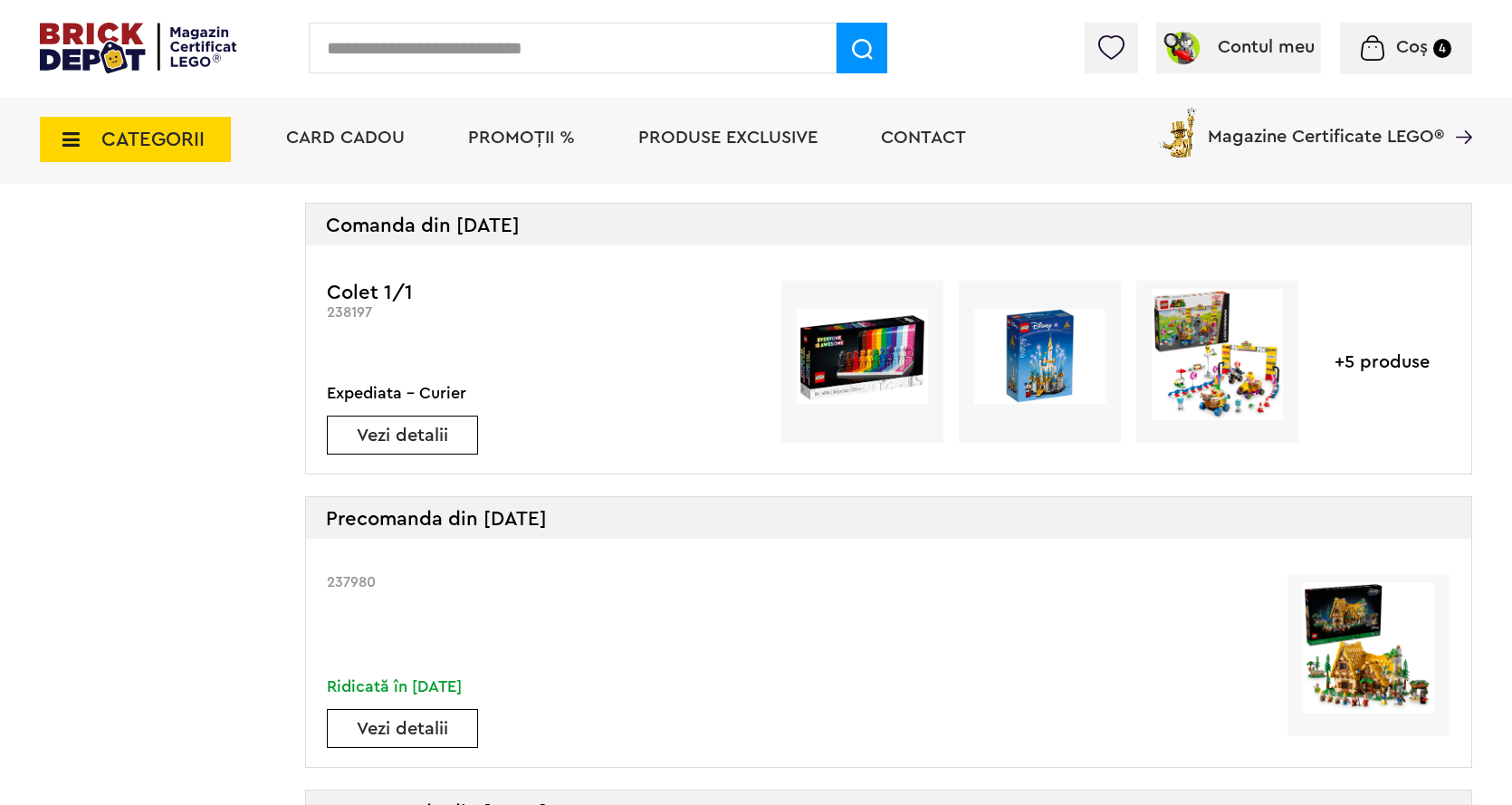
scroll to position [964, 0]
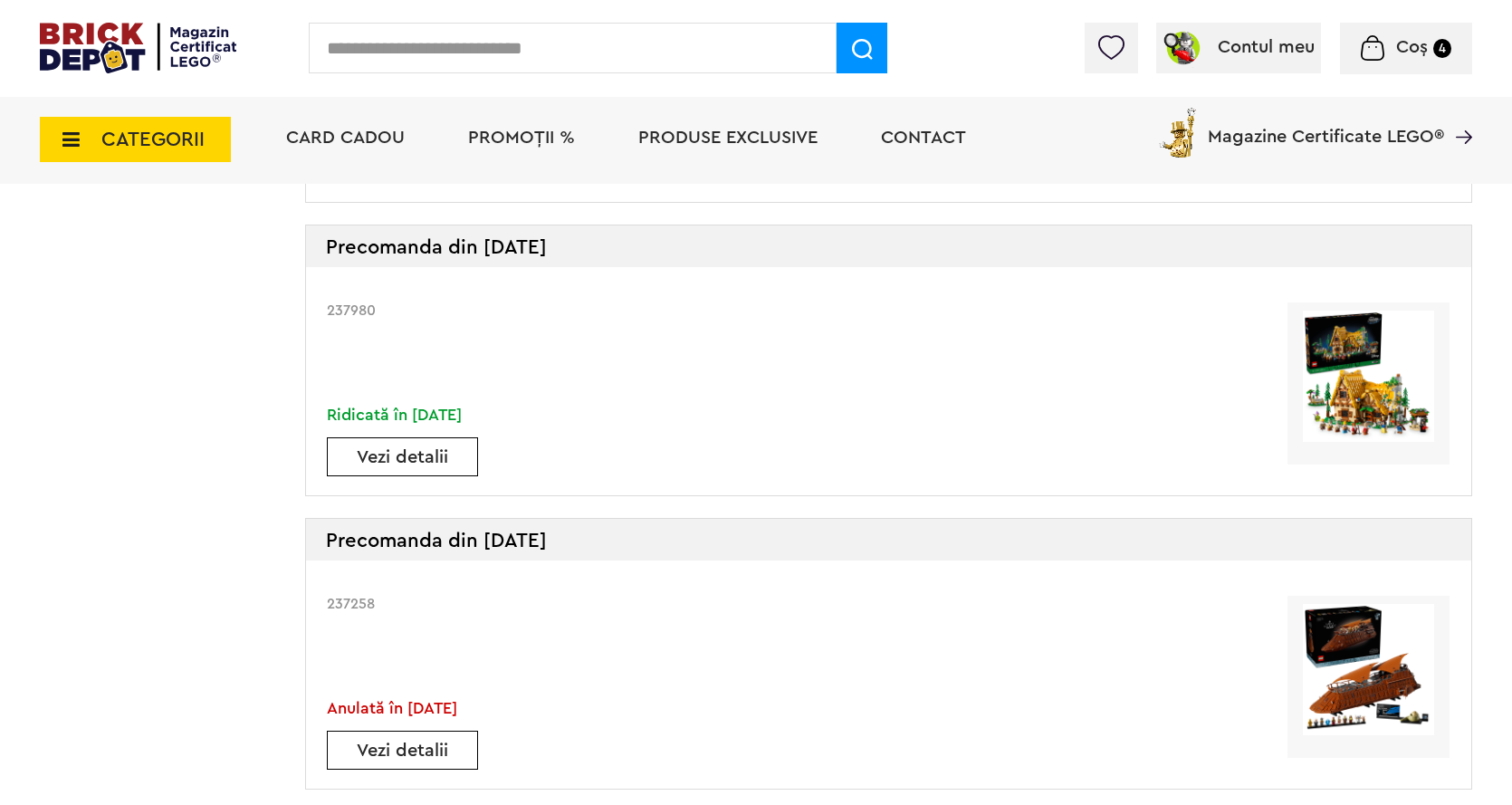
click at [395, 462] on link "Vezi detalii" at bounding box center [402, 457] width 149 height 18
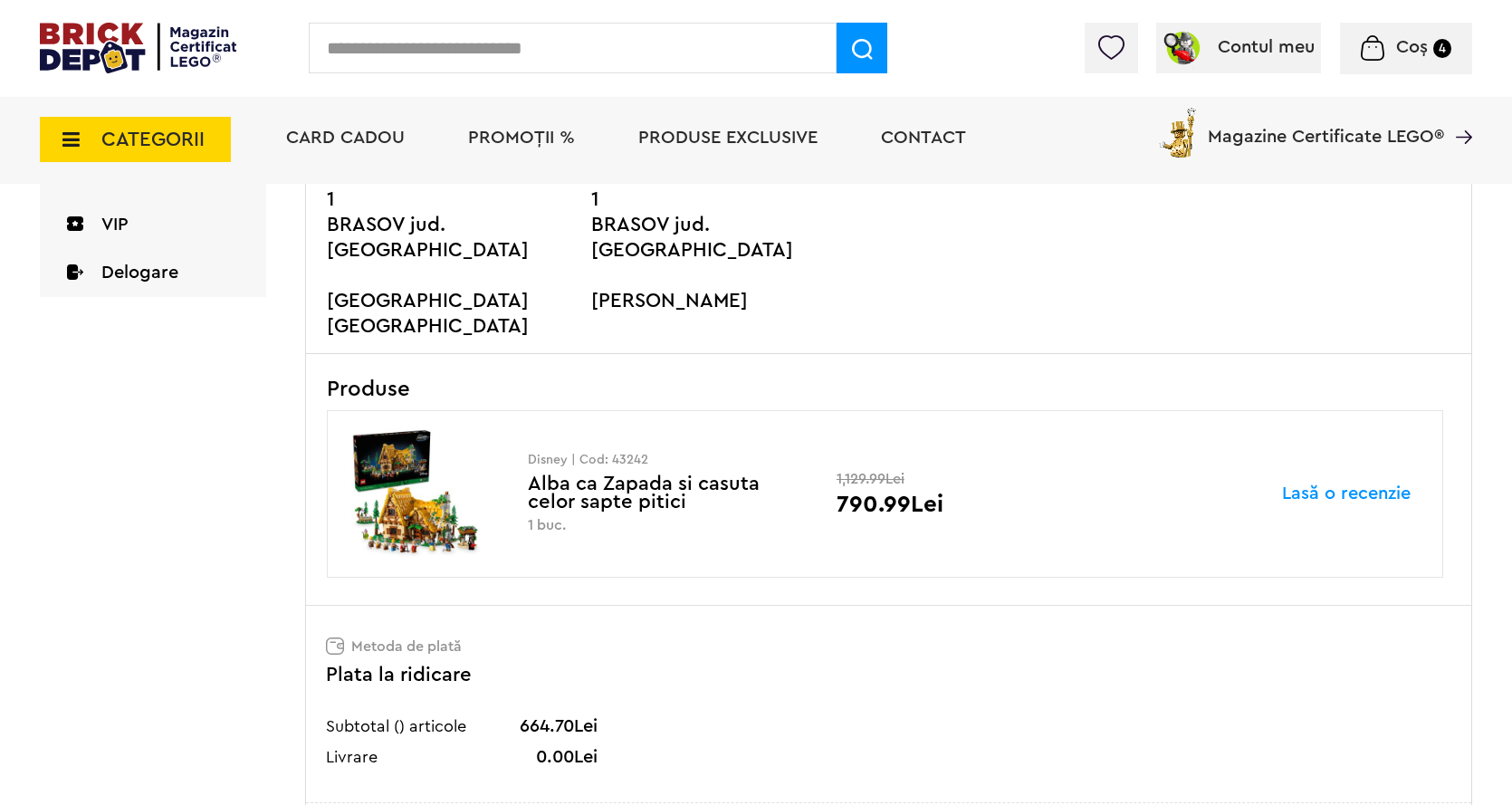
scroll to position [181, 0]
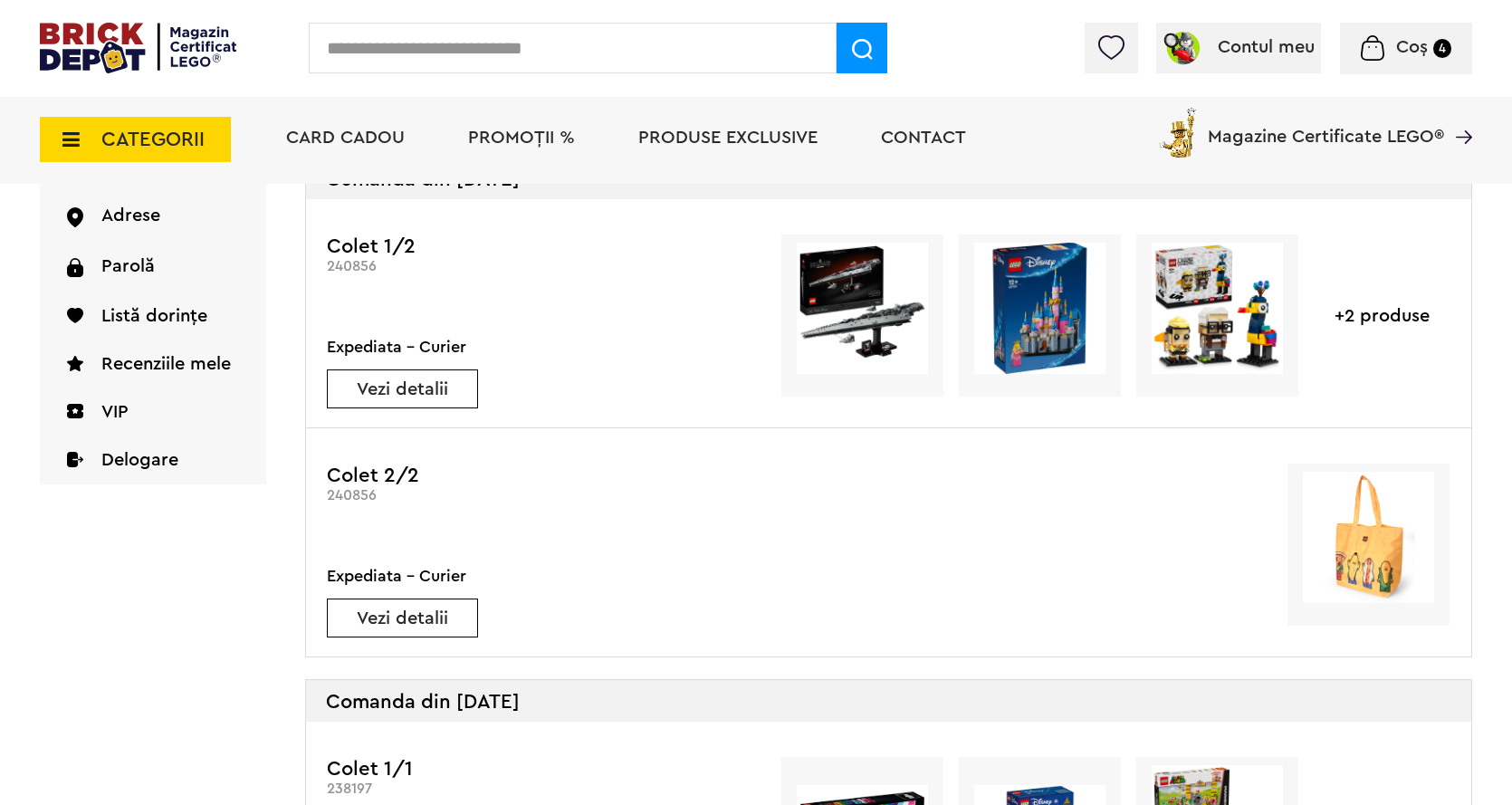
scroll to position [208, 0]
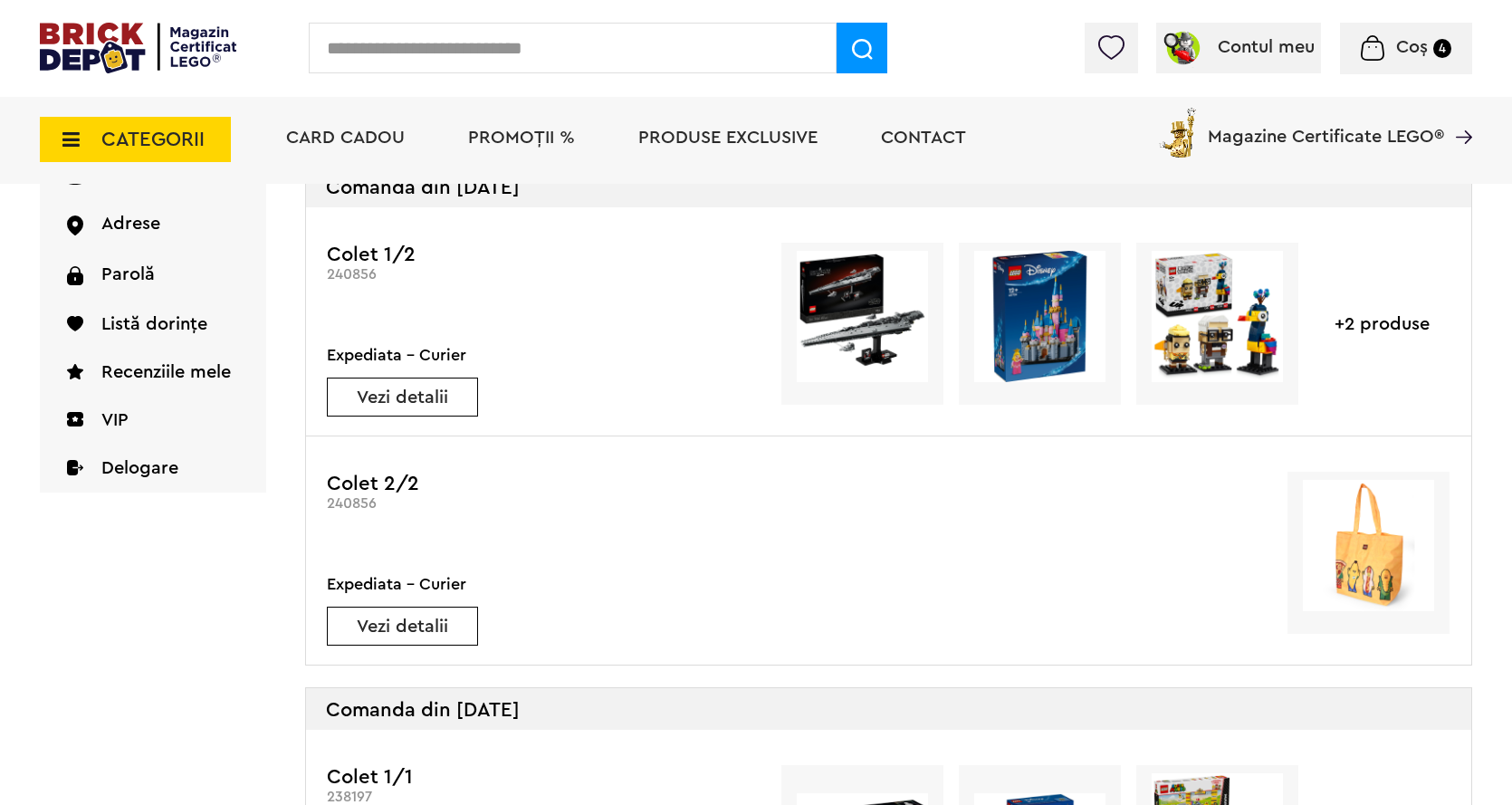
click at [392, 397] on link "Vezi detalii" at bounding box center [402, 398] width 149 height 18
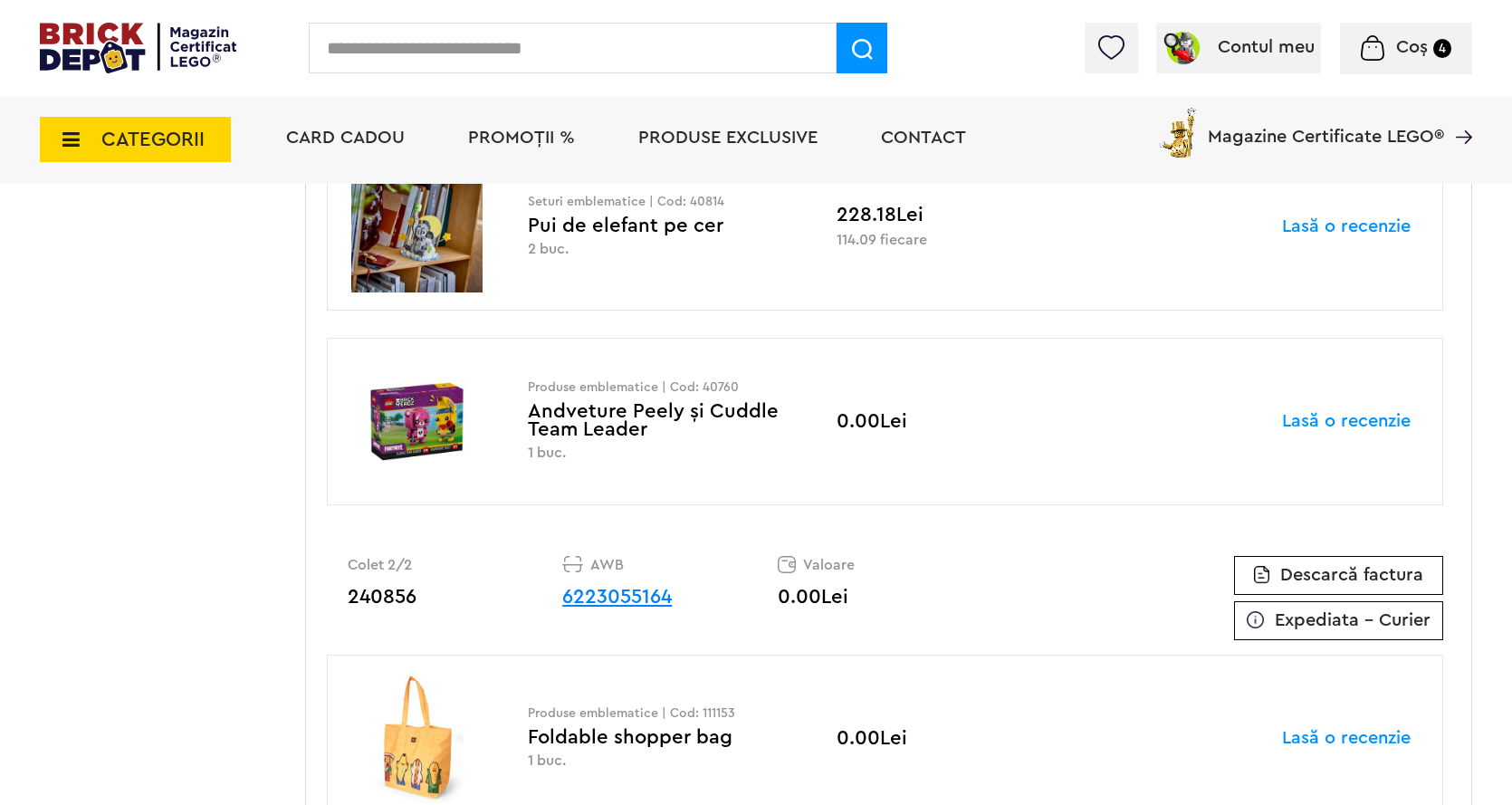
scroll to position [1358, 0]
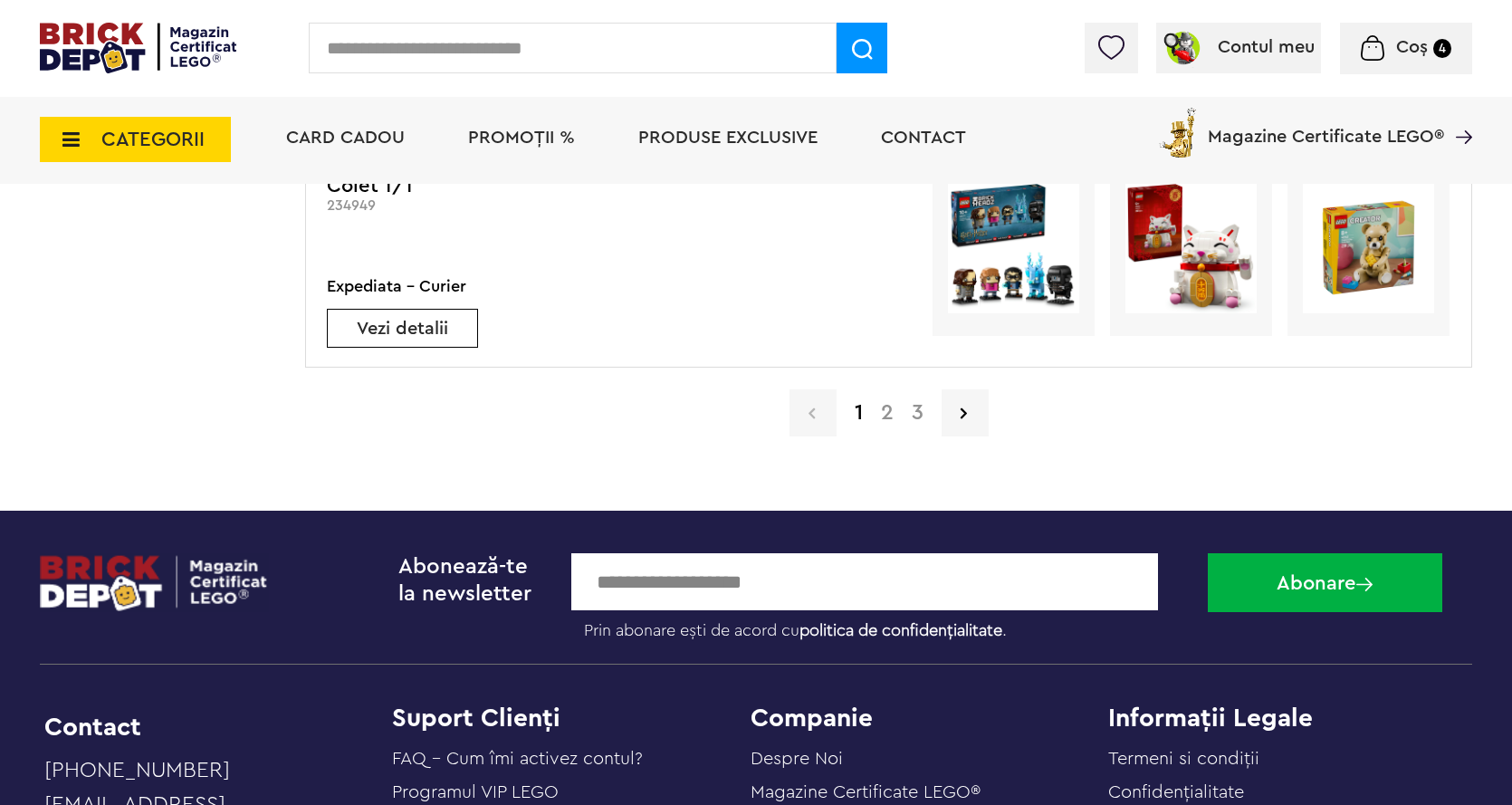
scroll to position [3164, 0]
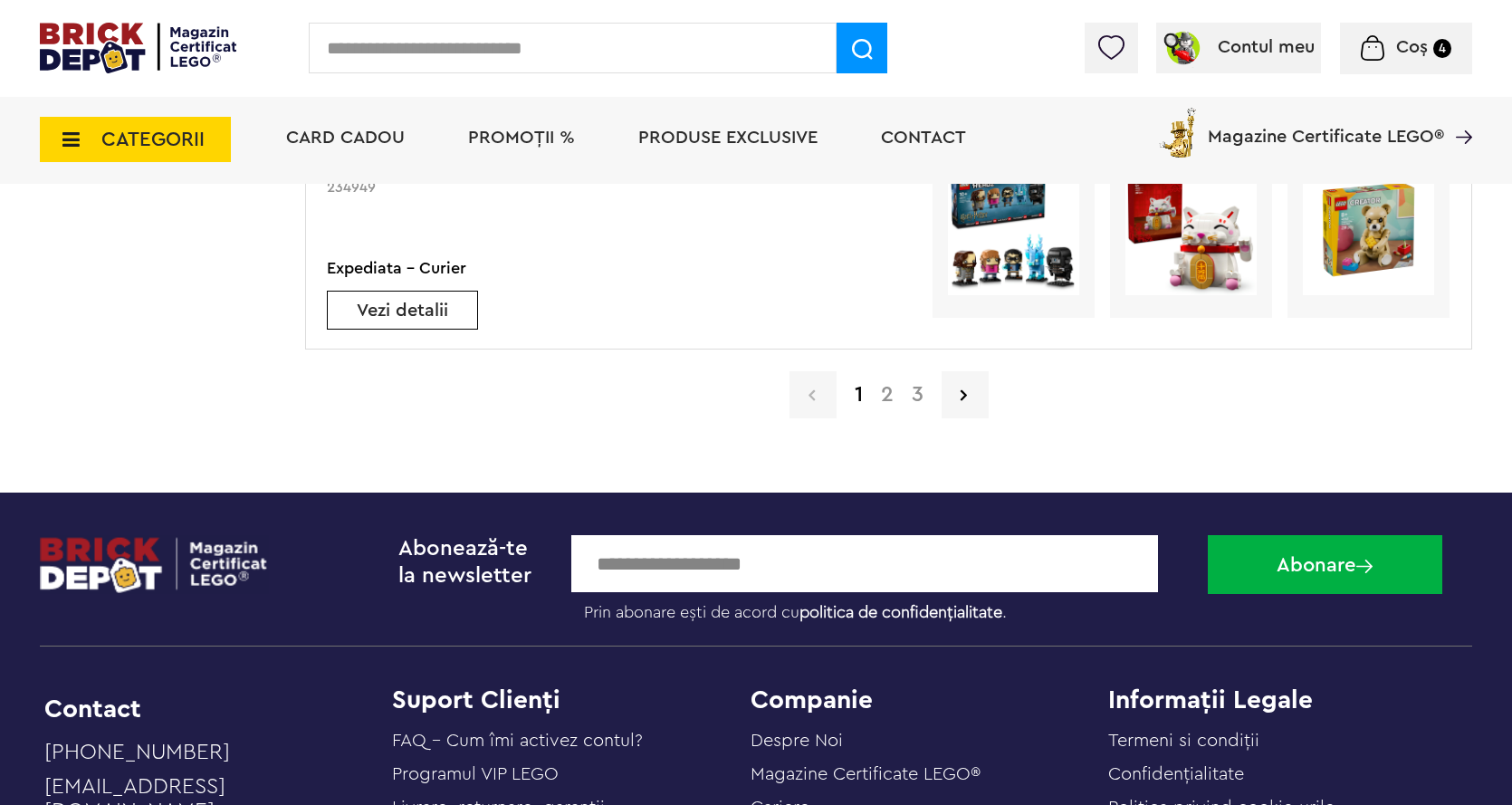
click at [908, 395] on link "3" at bounding box center [917, 395] width 30 height 22
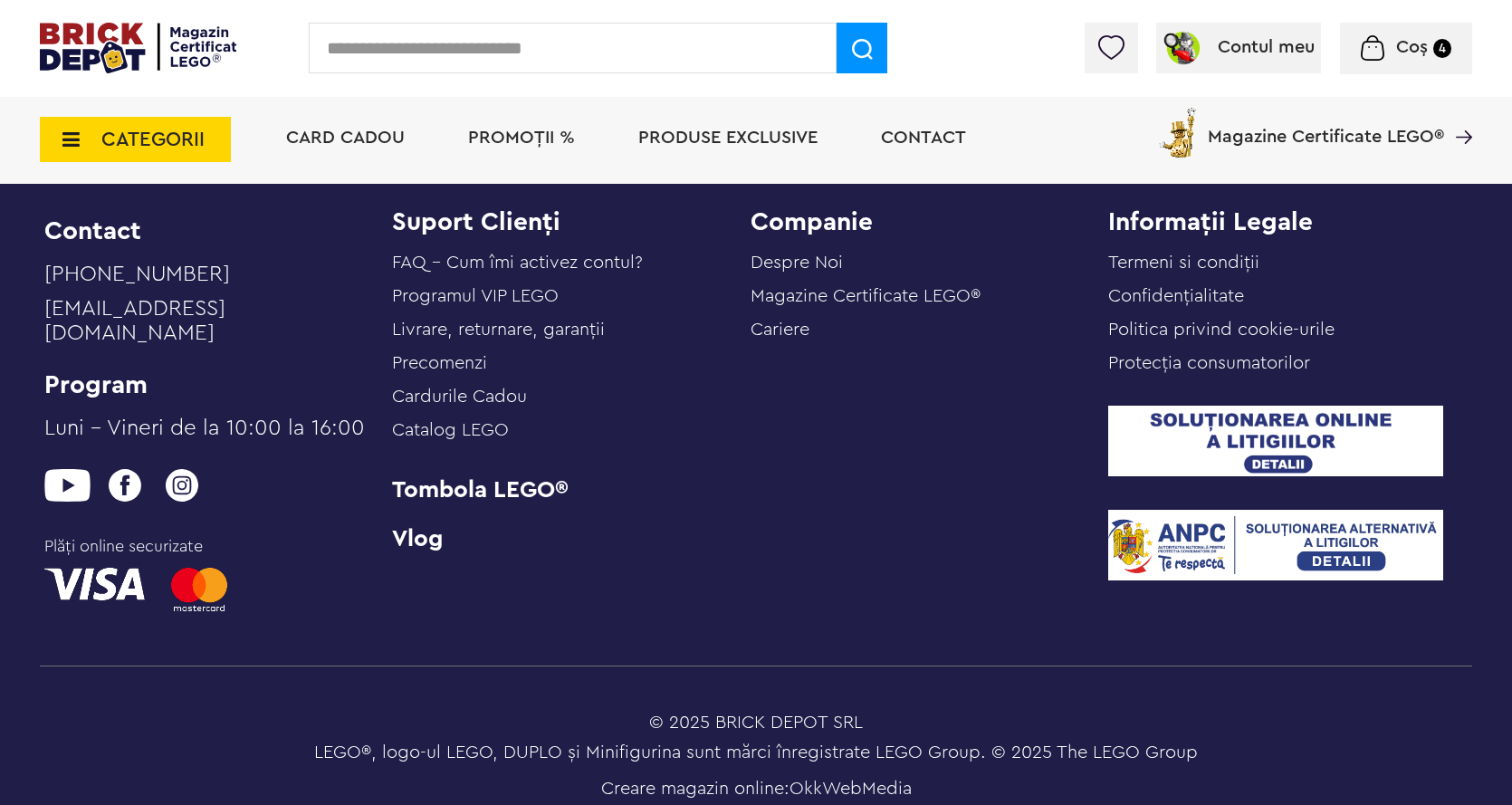
scroll to position [2695, 0]
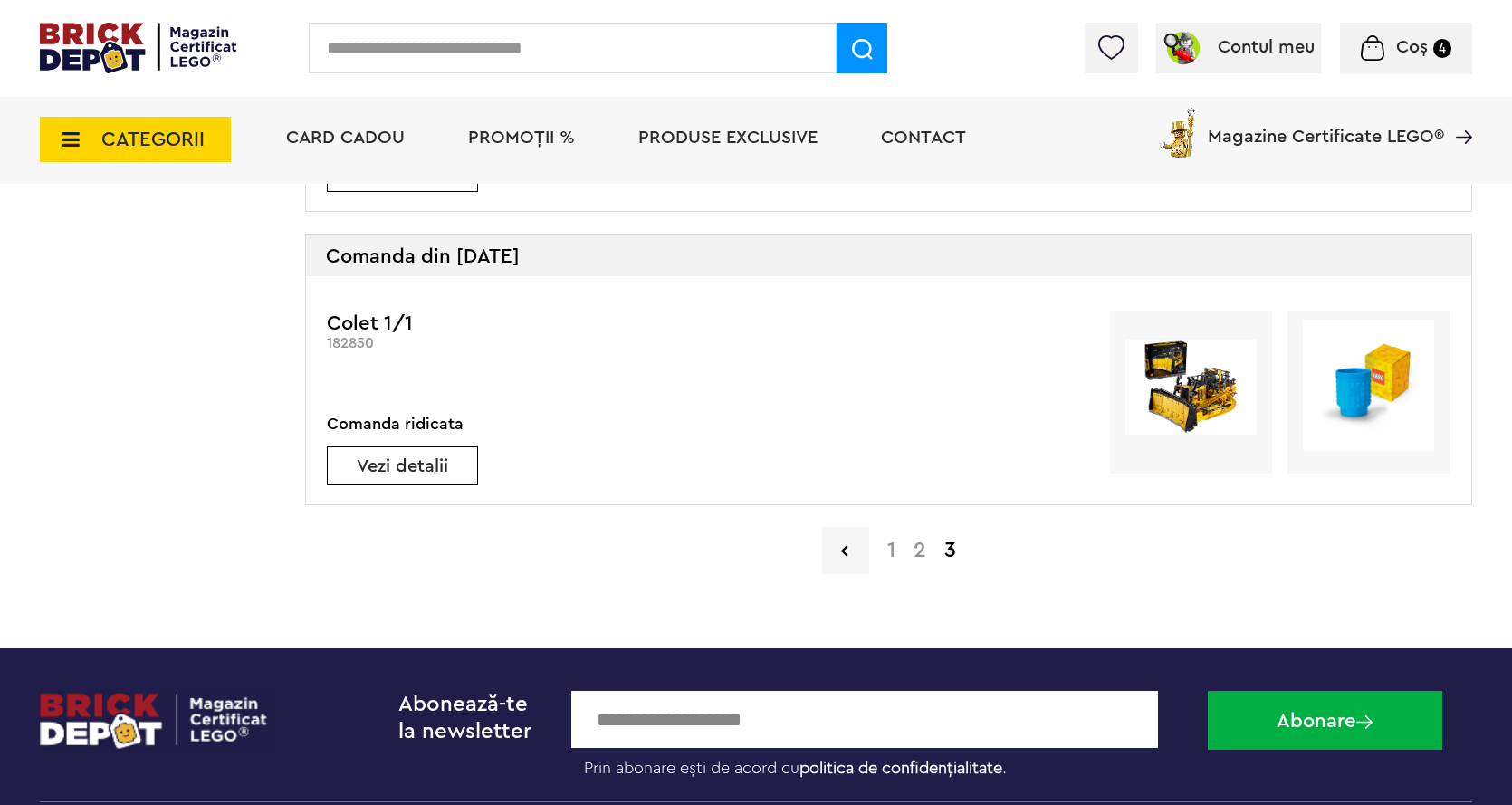
click at [914, 548] on link "2" at bounding box center [919, 551] width 31 height 22
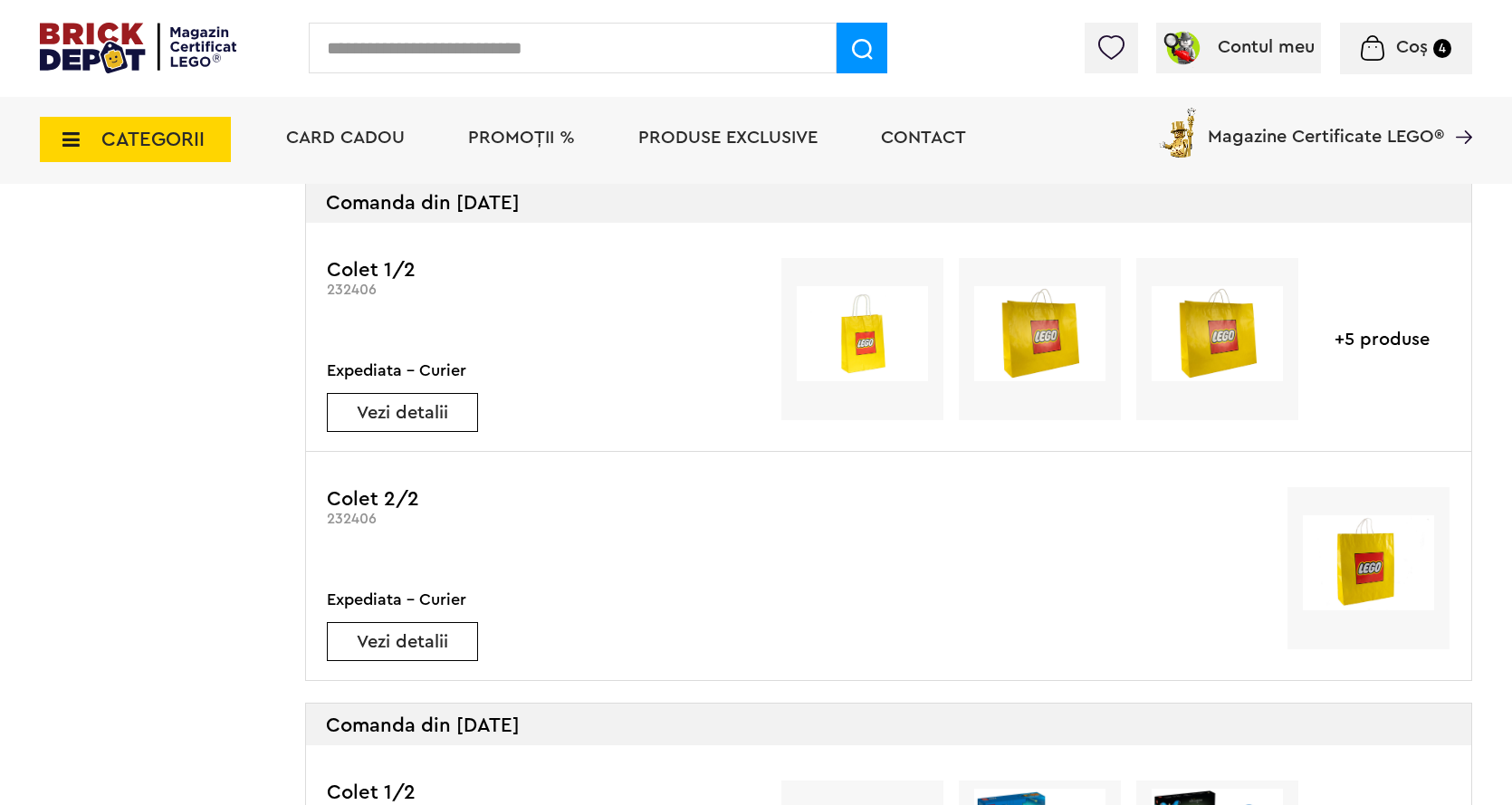
scroll to position [1992, 0]
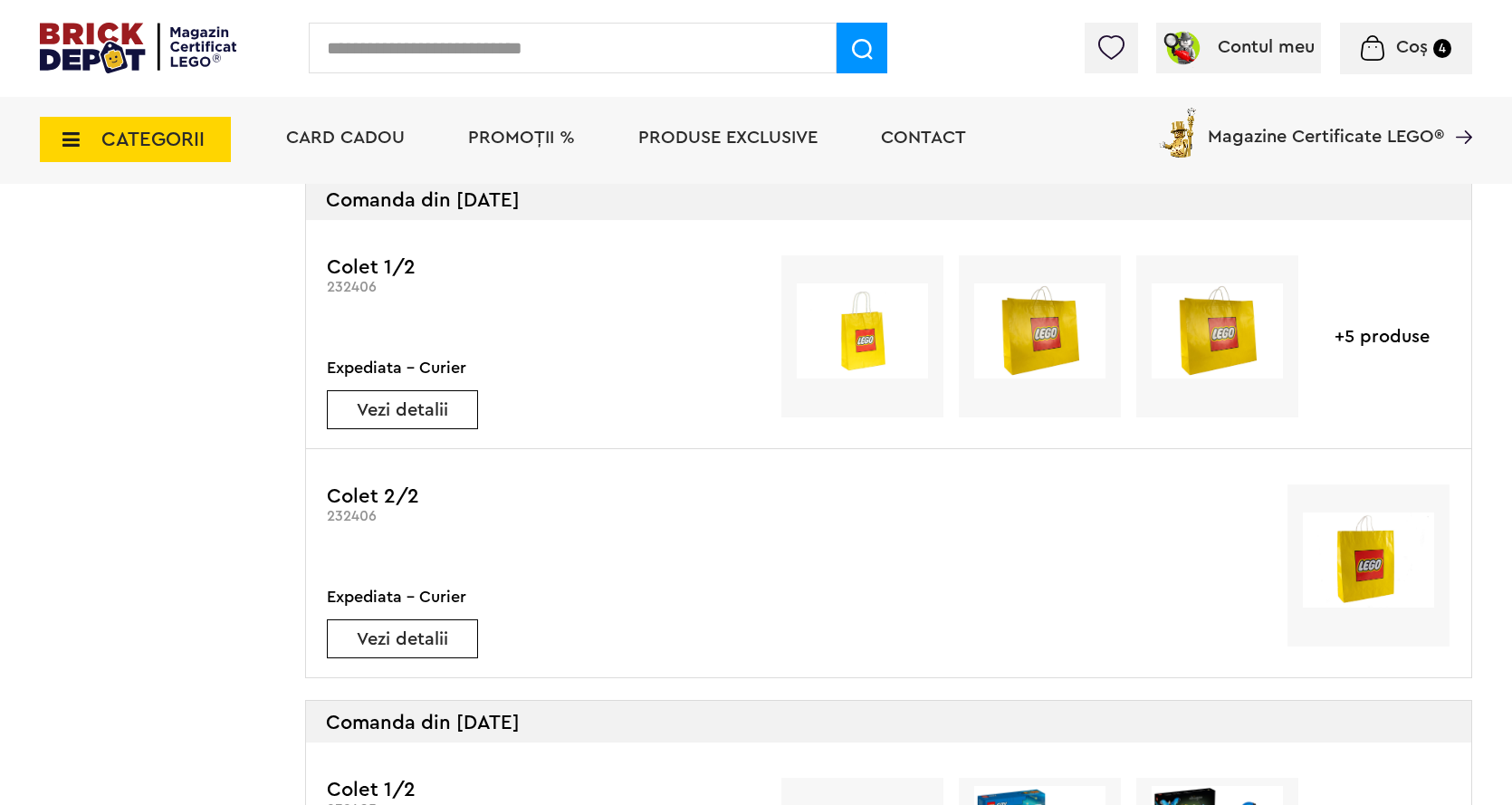
click at [1358, 356] on div "+5 produse" at bounding box center [1382, 336] width 135 height 162
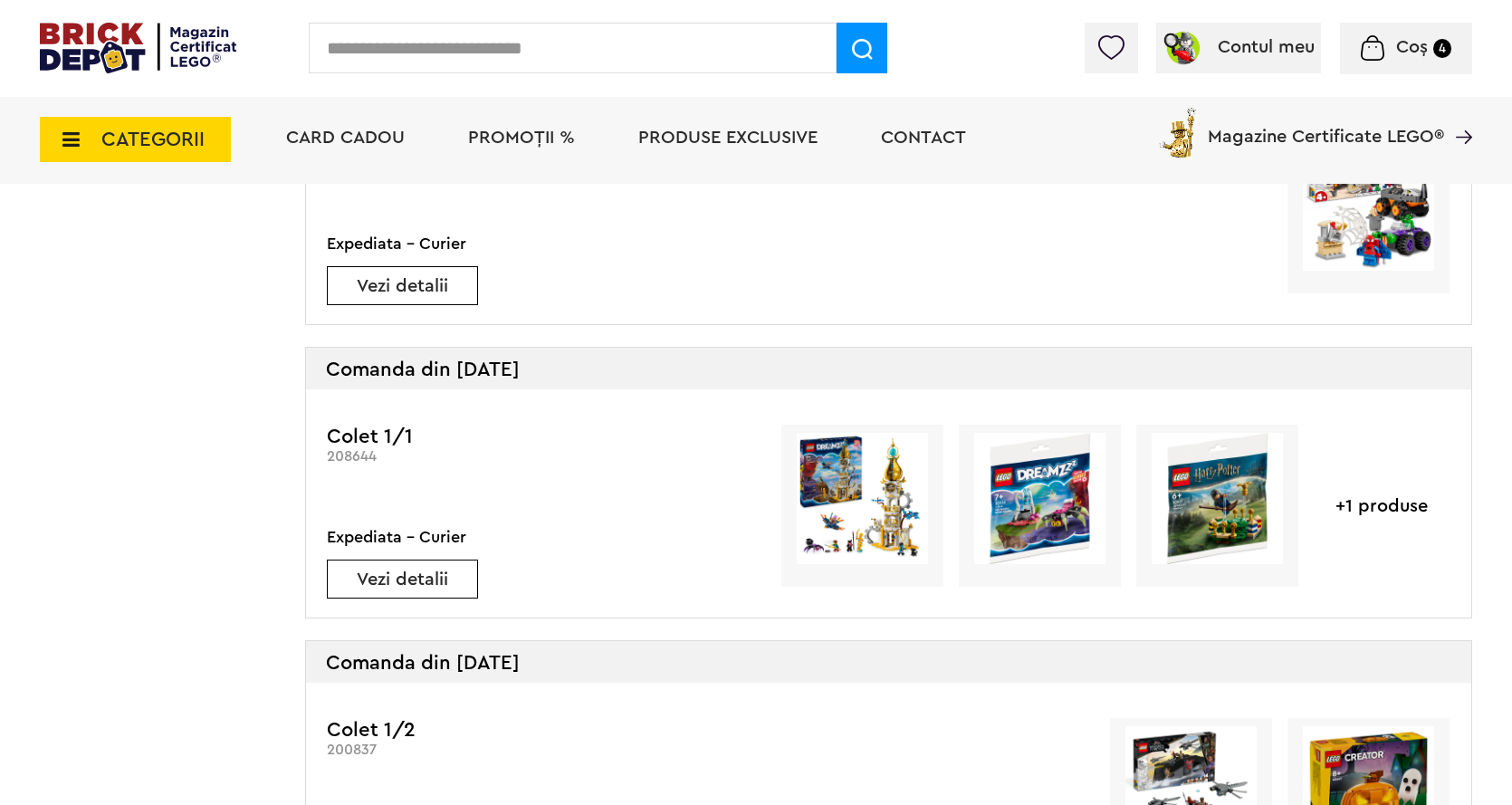
scroll to position [4436, 0]
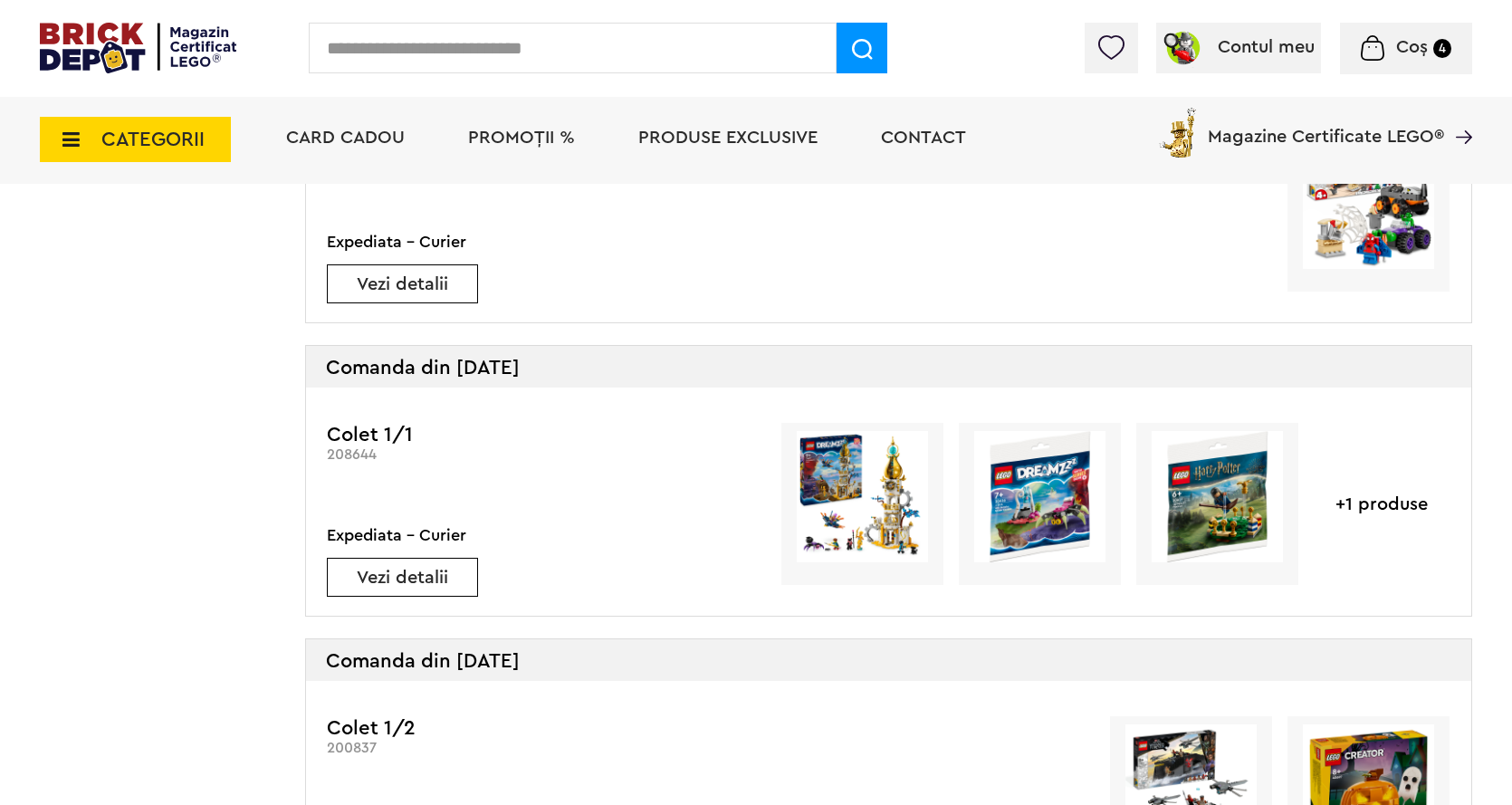
click at [414, 590] on div "Vezi detalii" at bounding box center [402, 577] width 151 height 39
click at [419, 572] on link "Vezi detalii" at bounding box center [402, 578] width 149 height 18
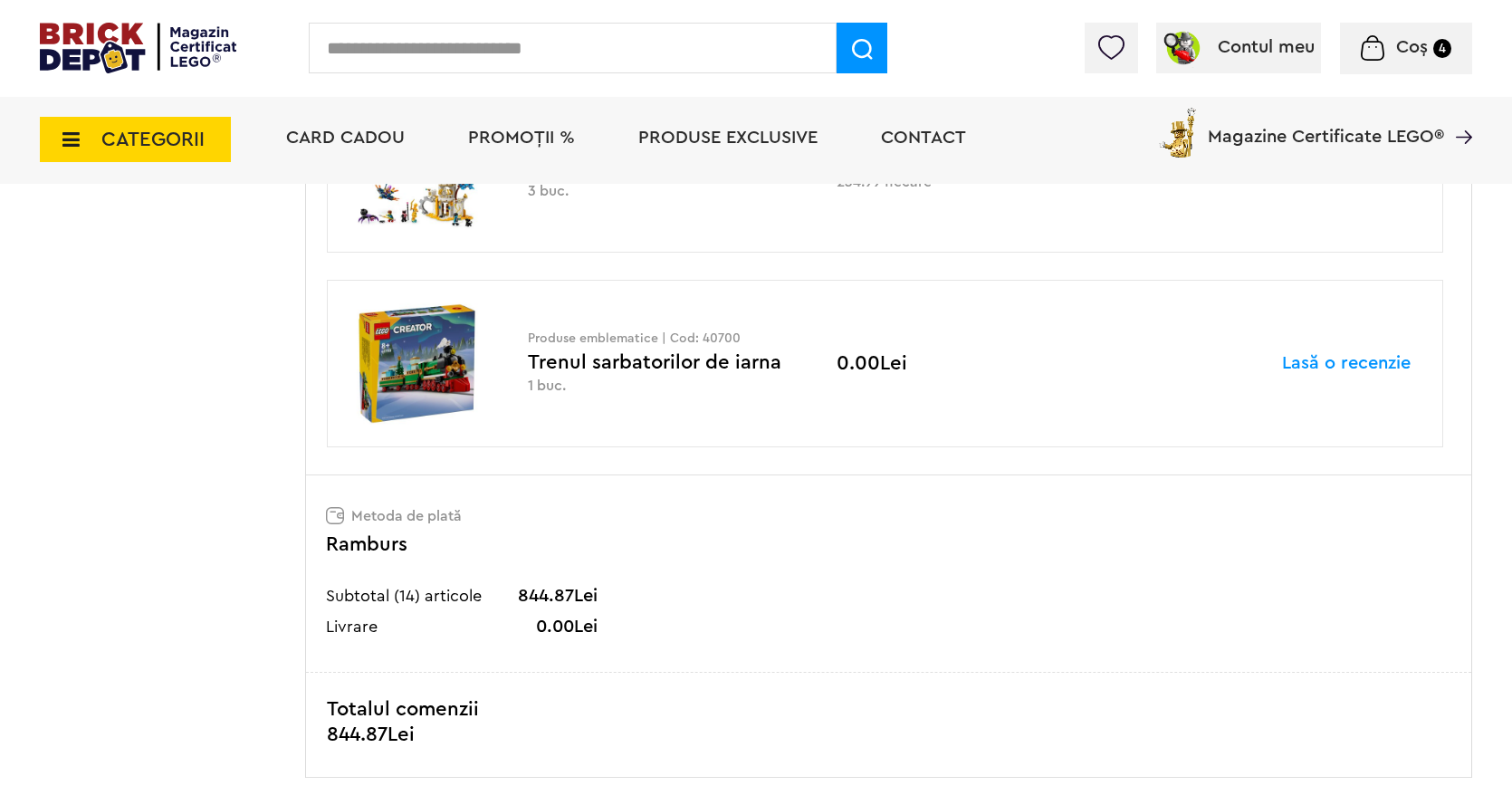
scroll to position [1449, 0]
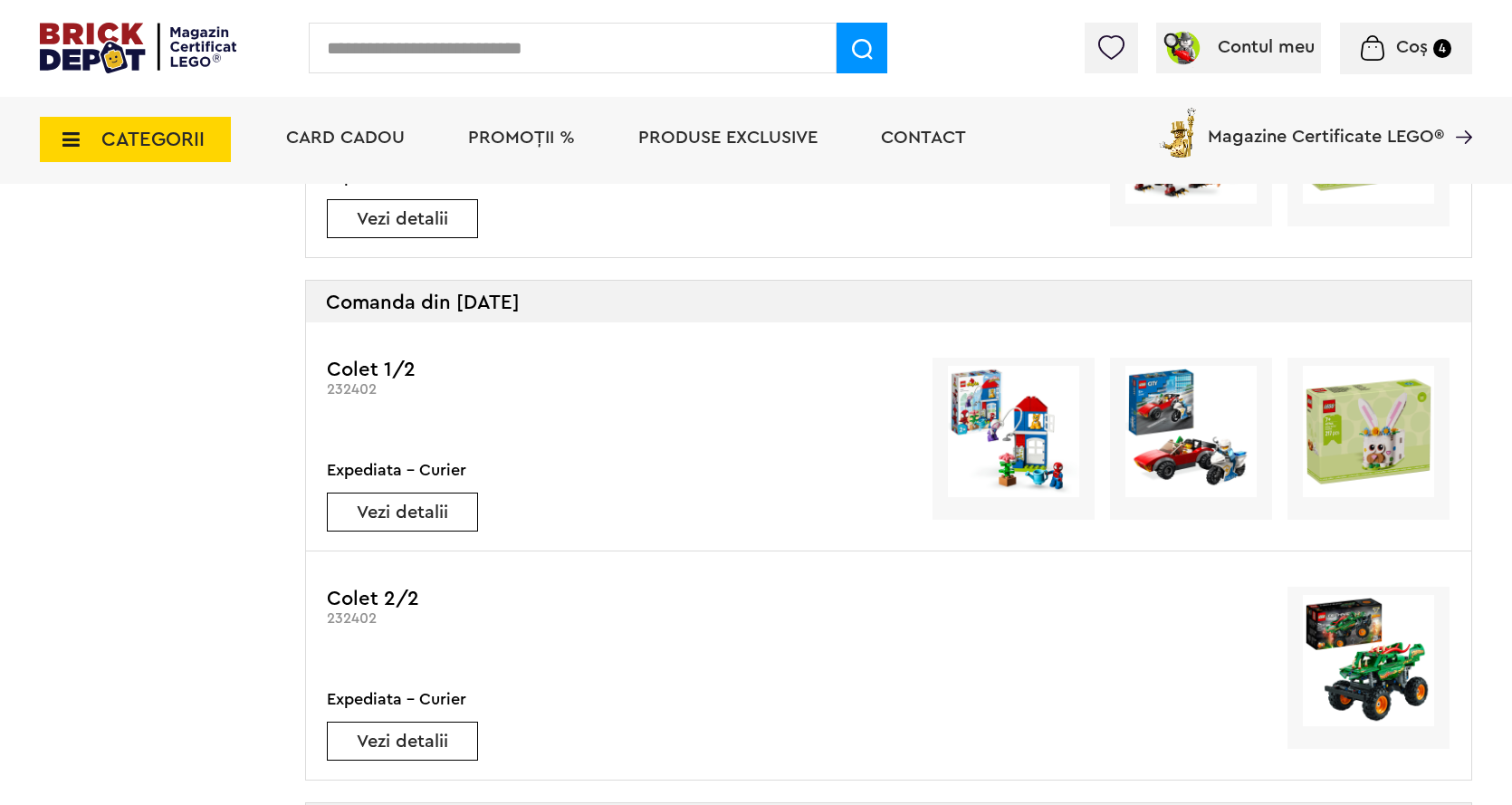
scroll to position [2776, 0]
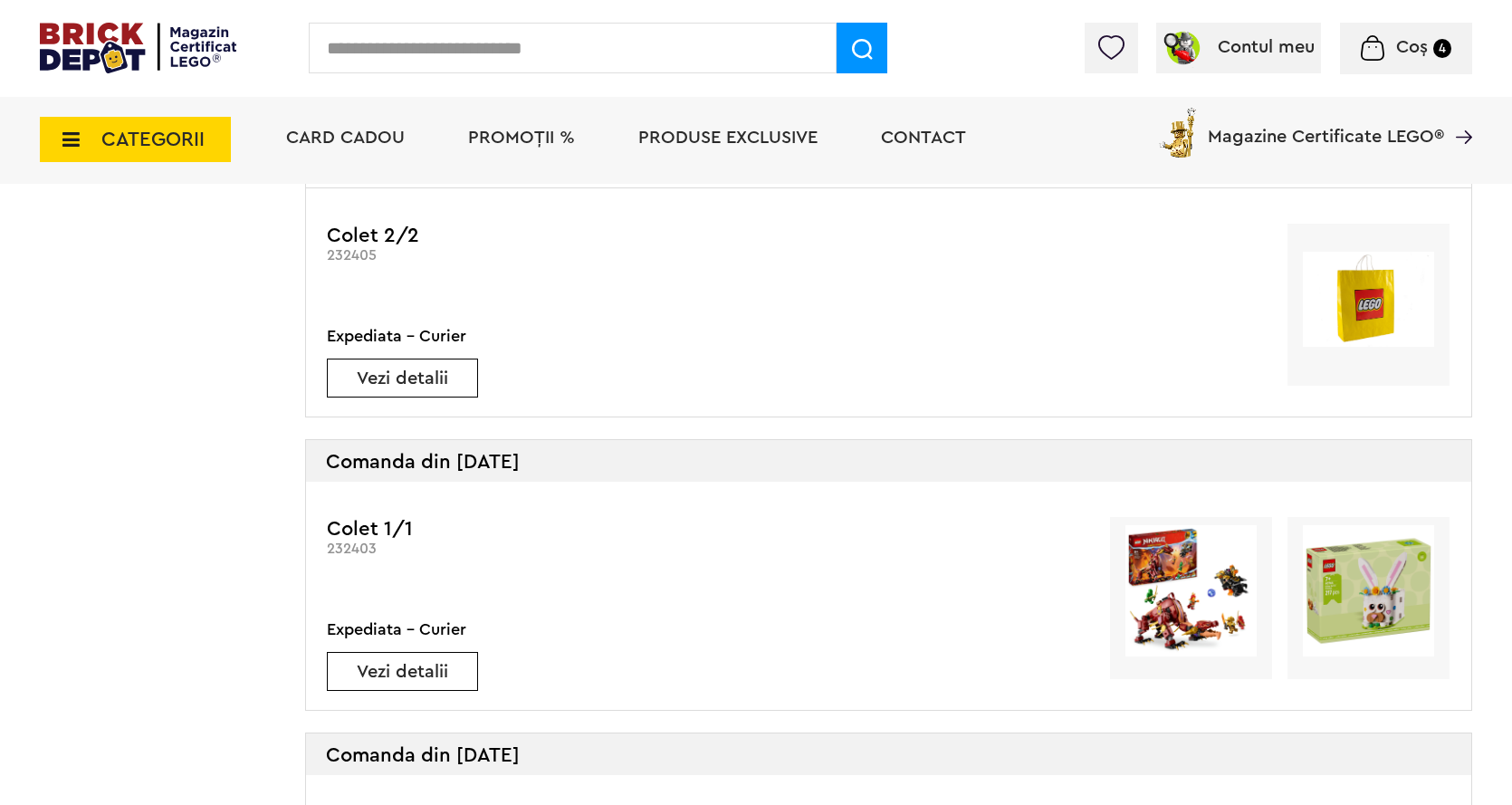
click at [423, 663] on link "Vezi detalii" at bounding box center [402, 671] width 149 height 18
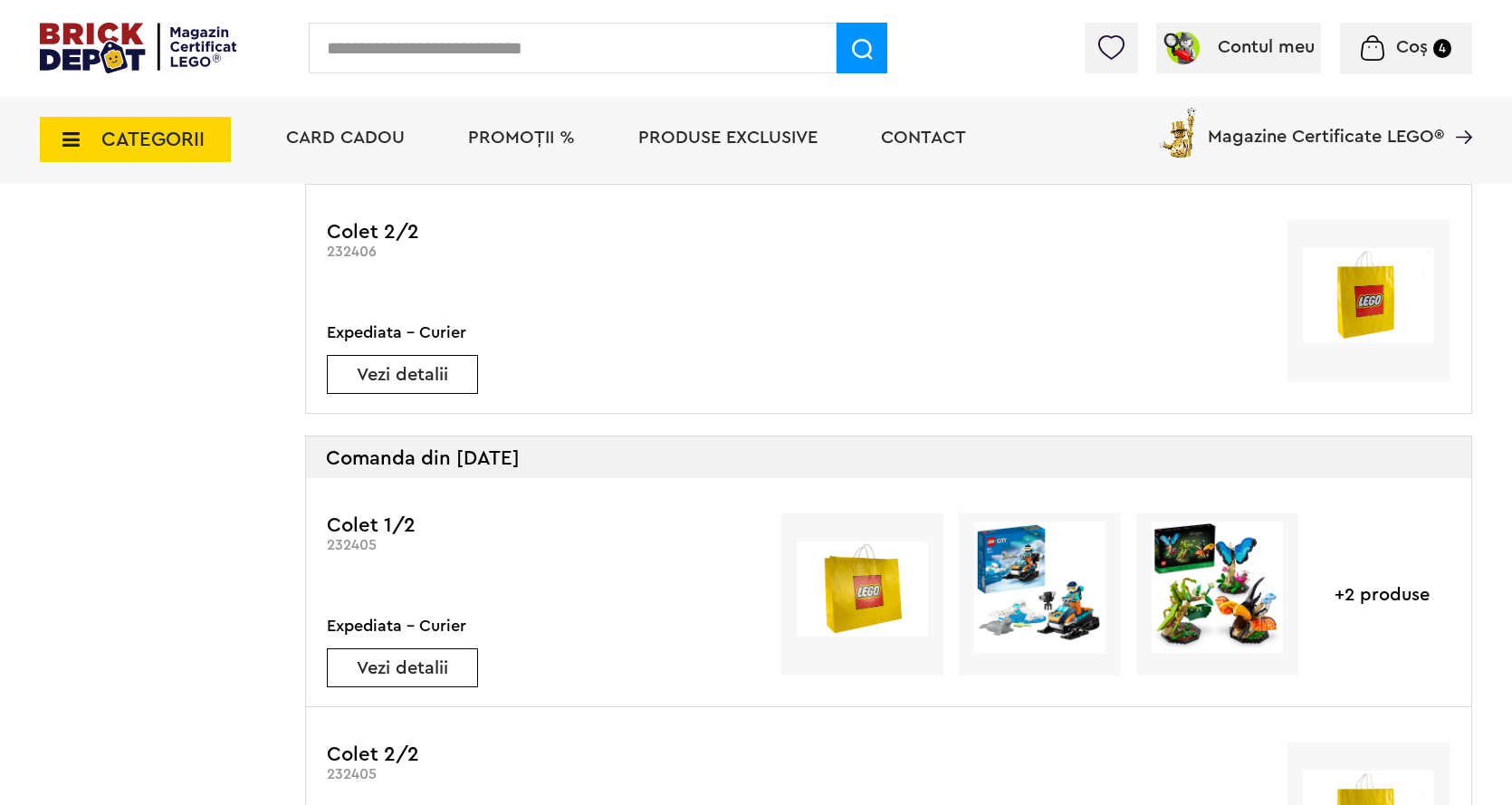
scroll to position [2232, 0]
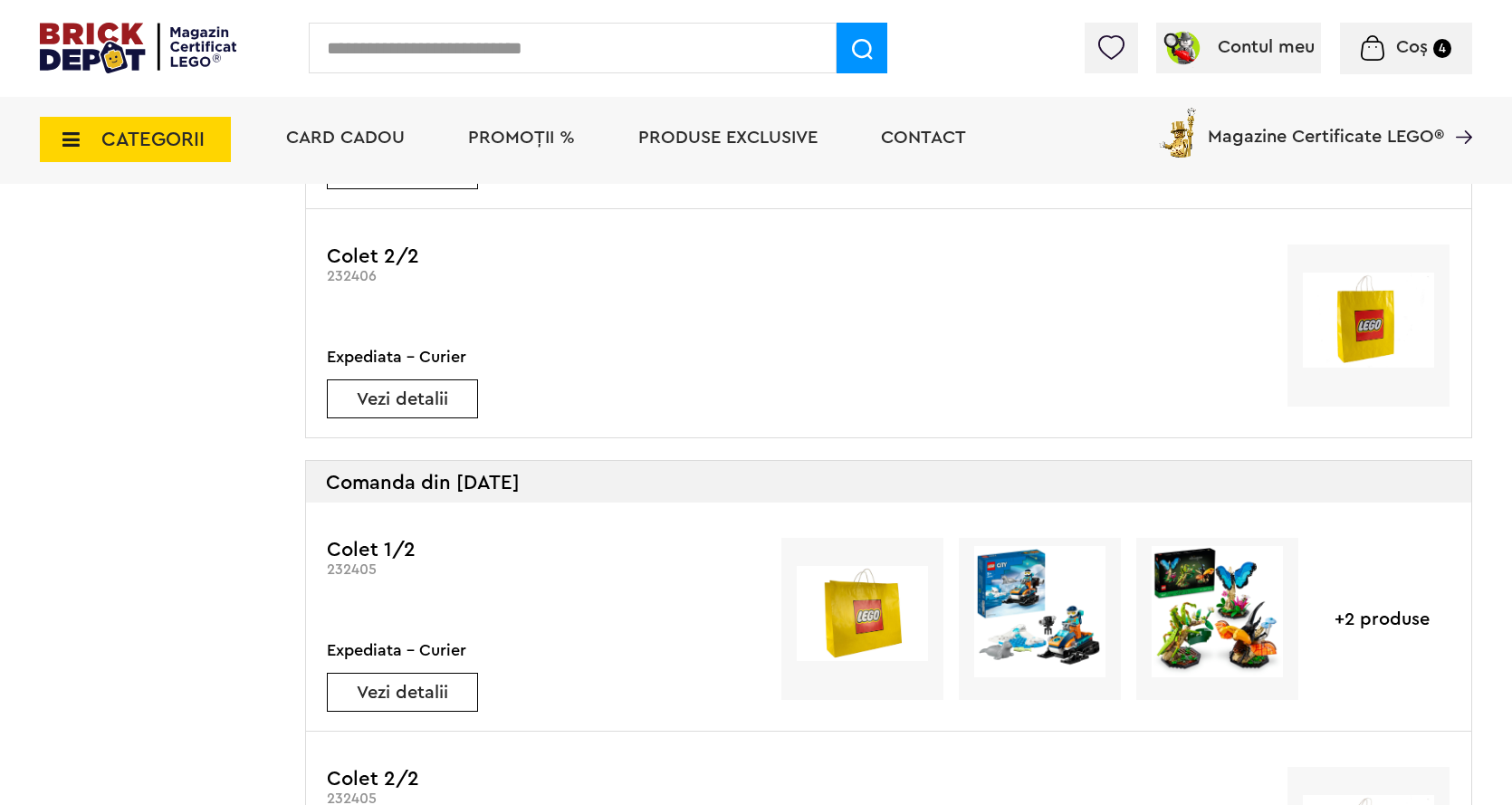
click at [419, 709] on div "Vezi detalii" at bounding box center [402, 691] width 151 height 39
click at [426, 685] on link "Vezi detalii" at bounding box center [402, 692] width 149 height 18
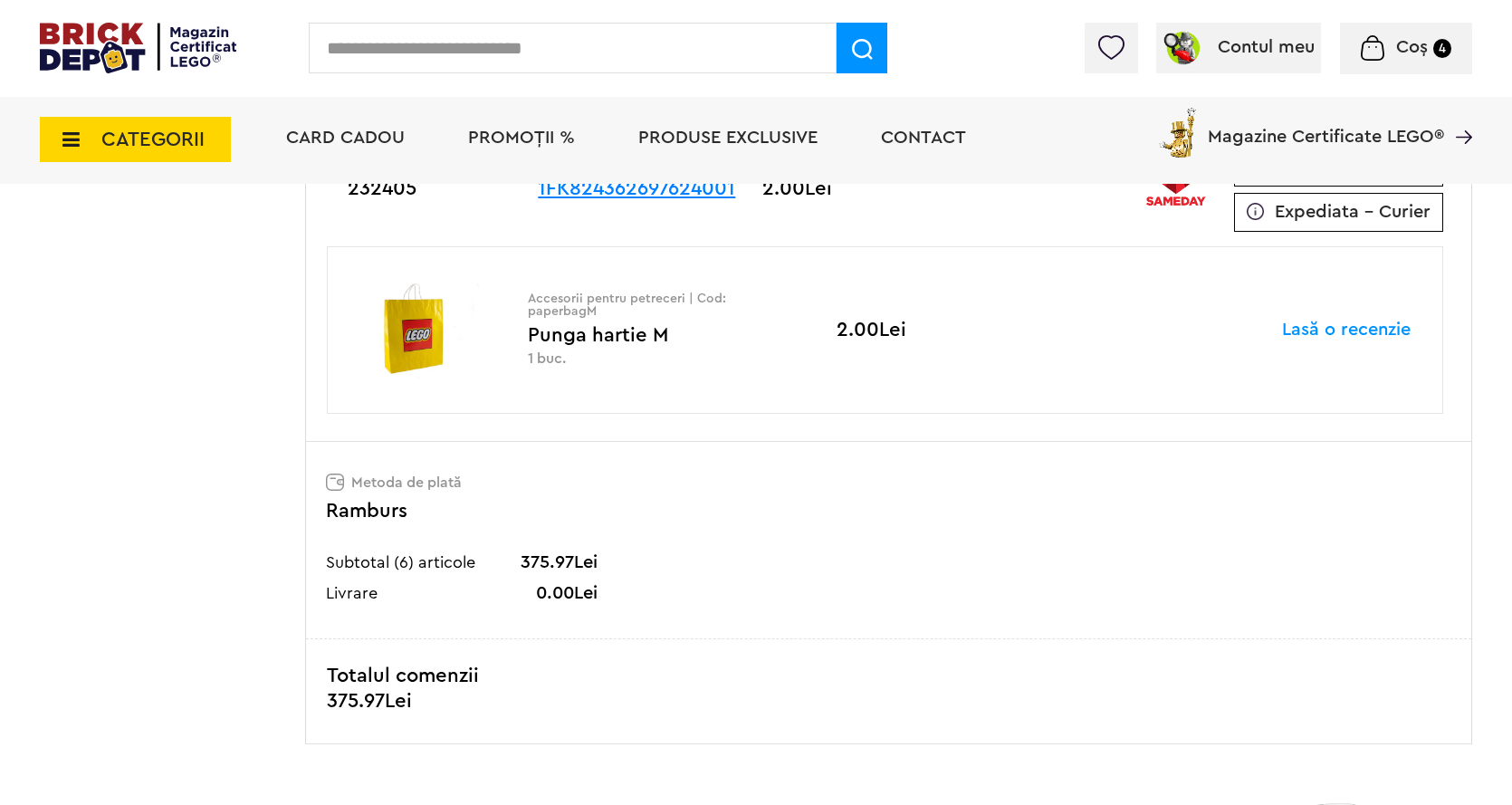
scroll to position [2082, 0]
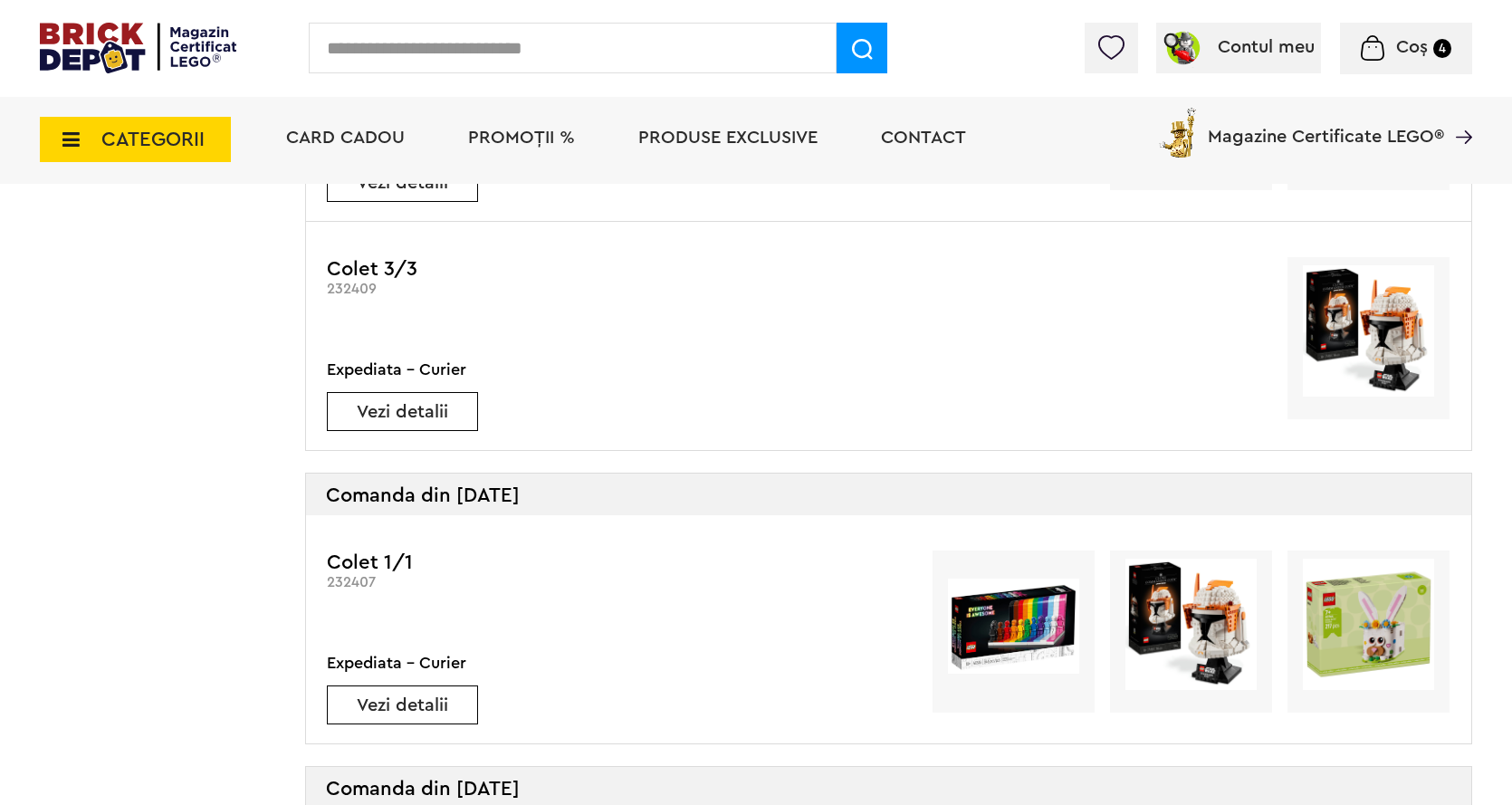
scroll to position [1566, 0]
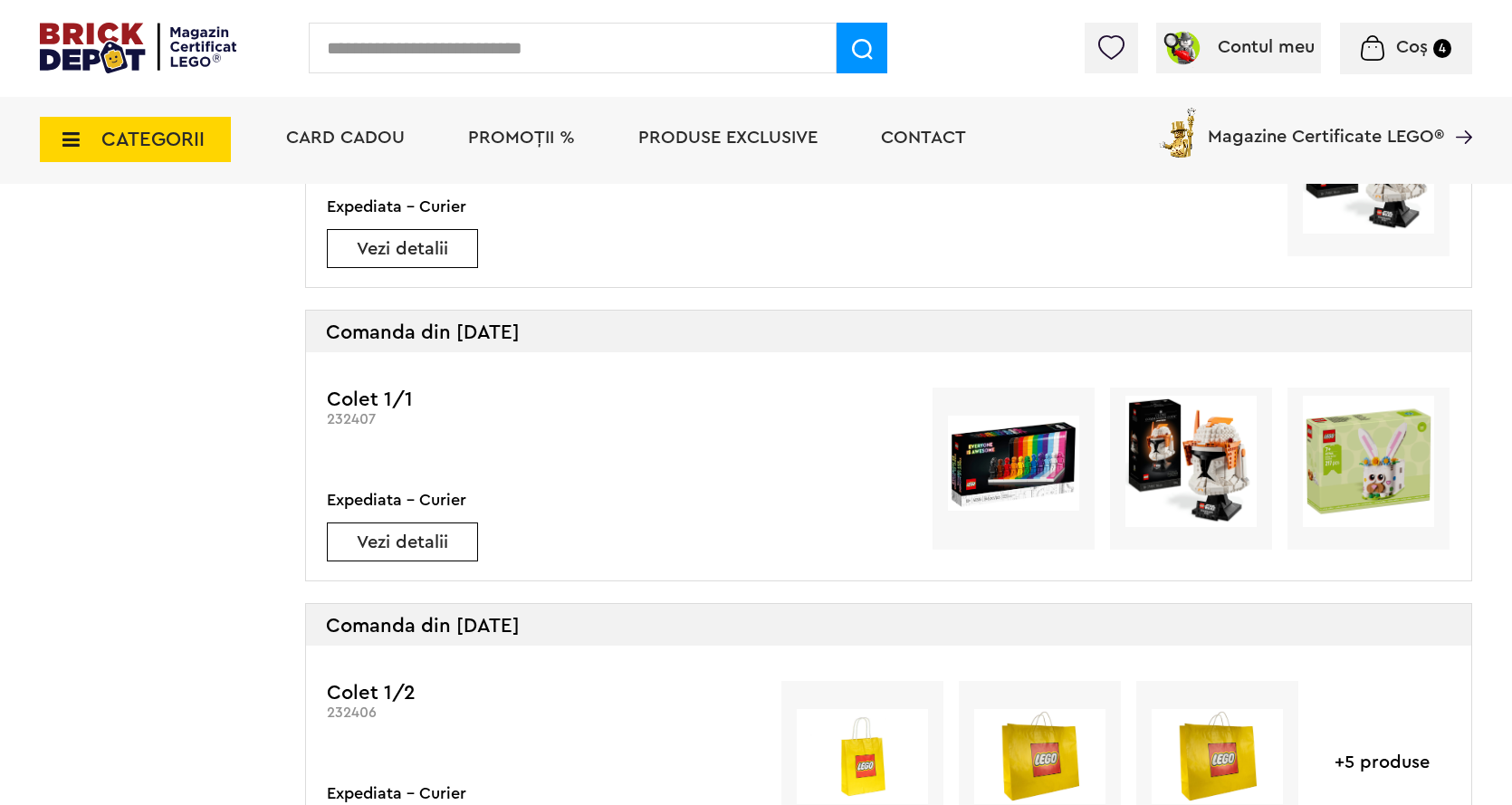
click at [377, 257] on link "Vezi detalii" at bounding box center [402, 249] width 149 height 18
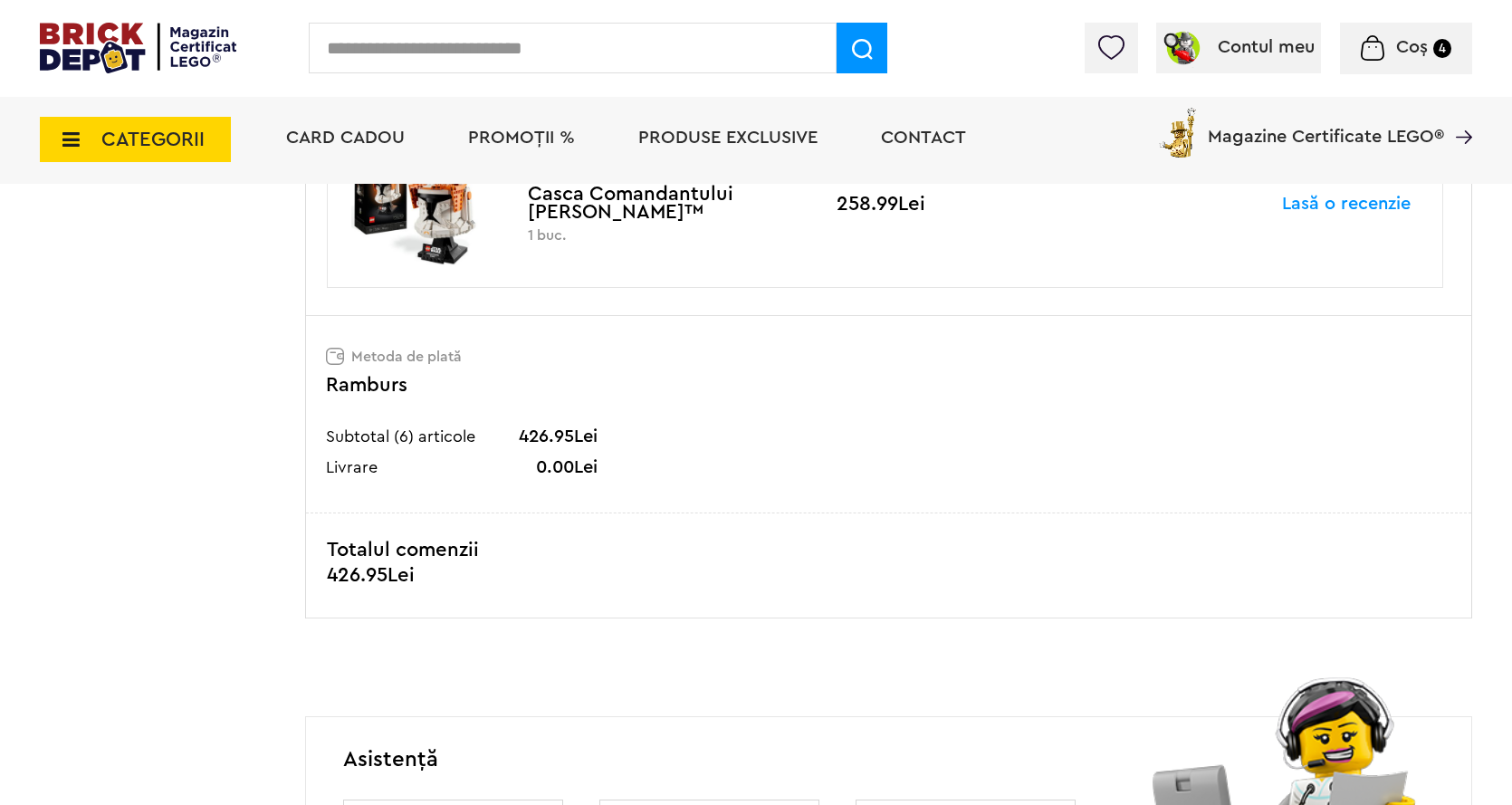
scroll to position [1992, 0]
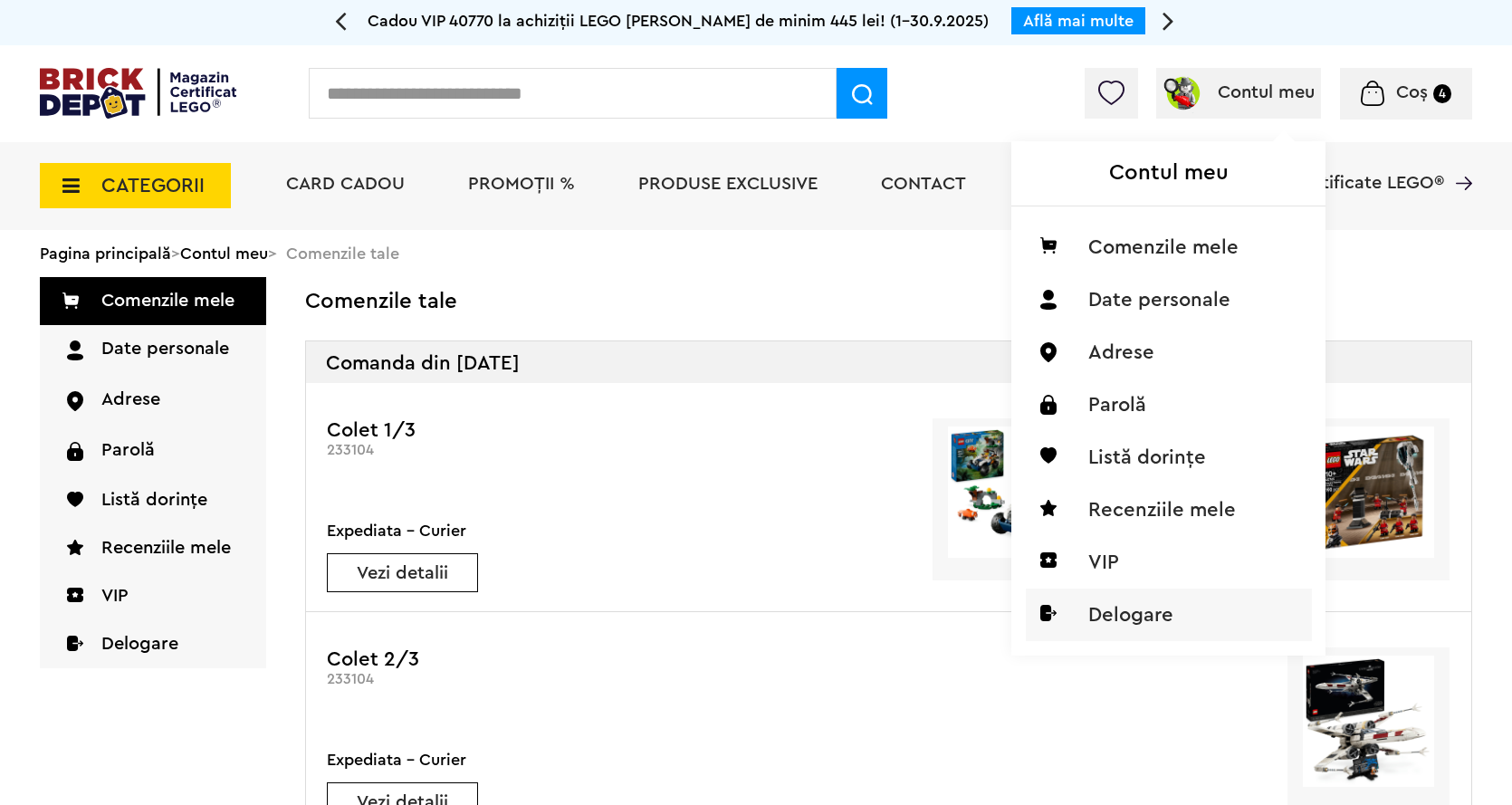
click at [1116, 633] on li "Delogare" at bounding box center [1168, 615] width 286 height 53
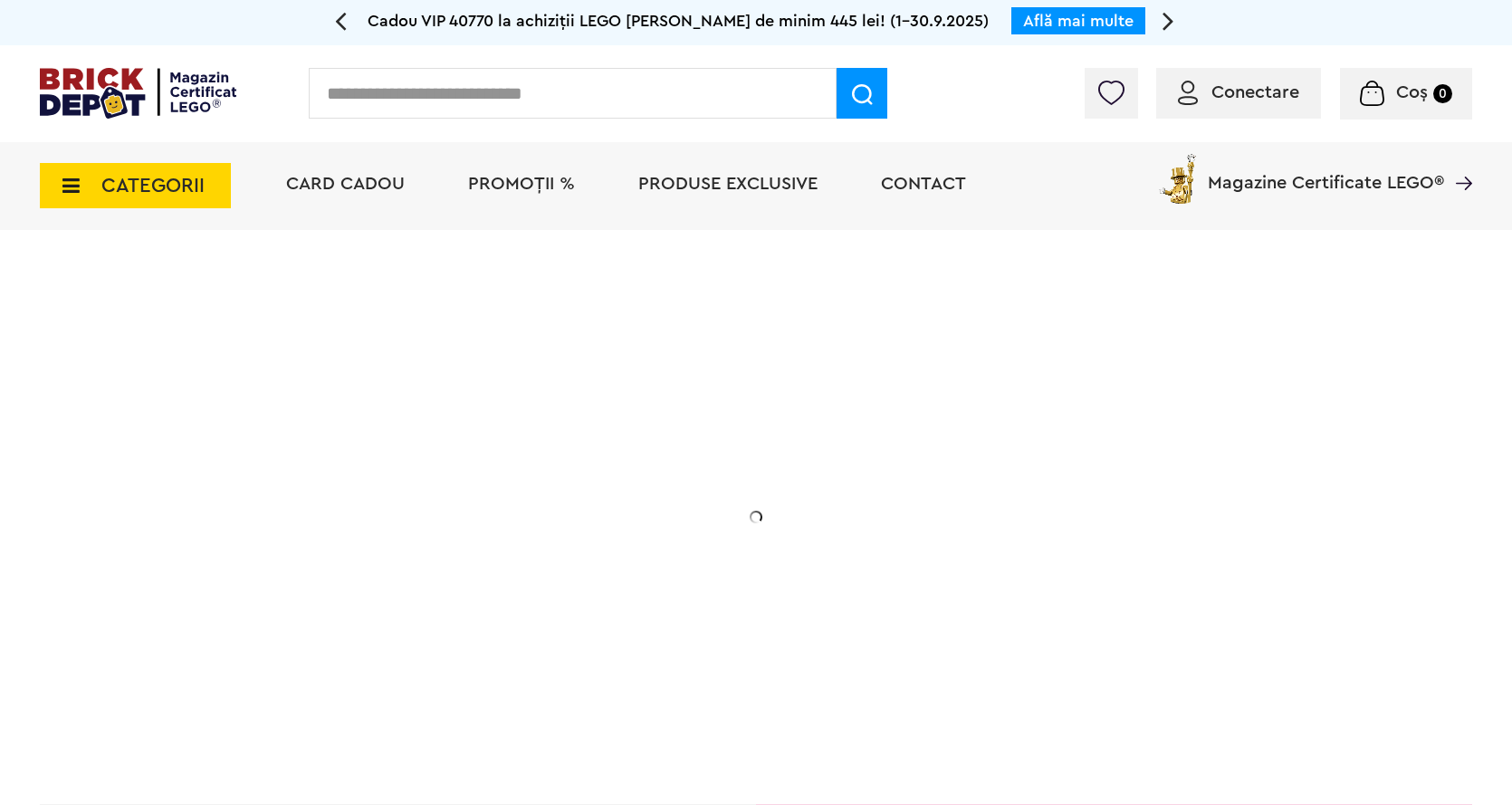
click at [1242, 79] on div "Conectare" at bounding box center [1238, 93] width 164 height 51
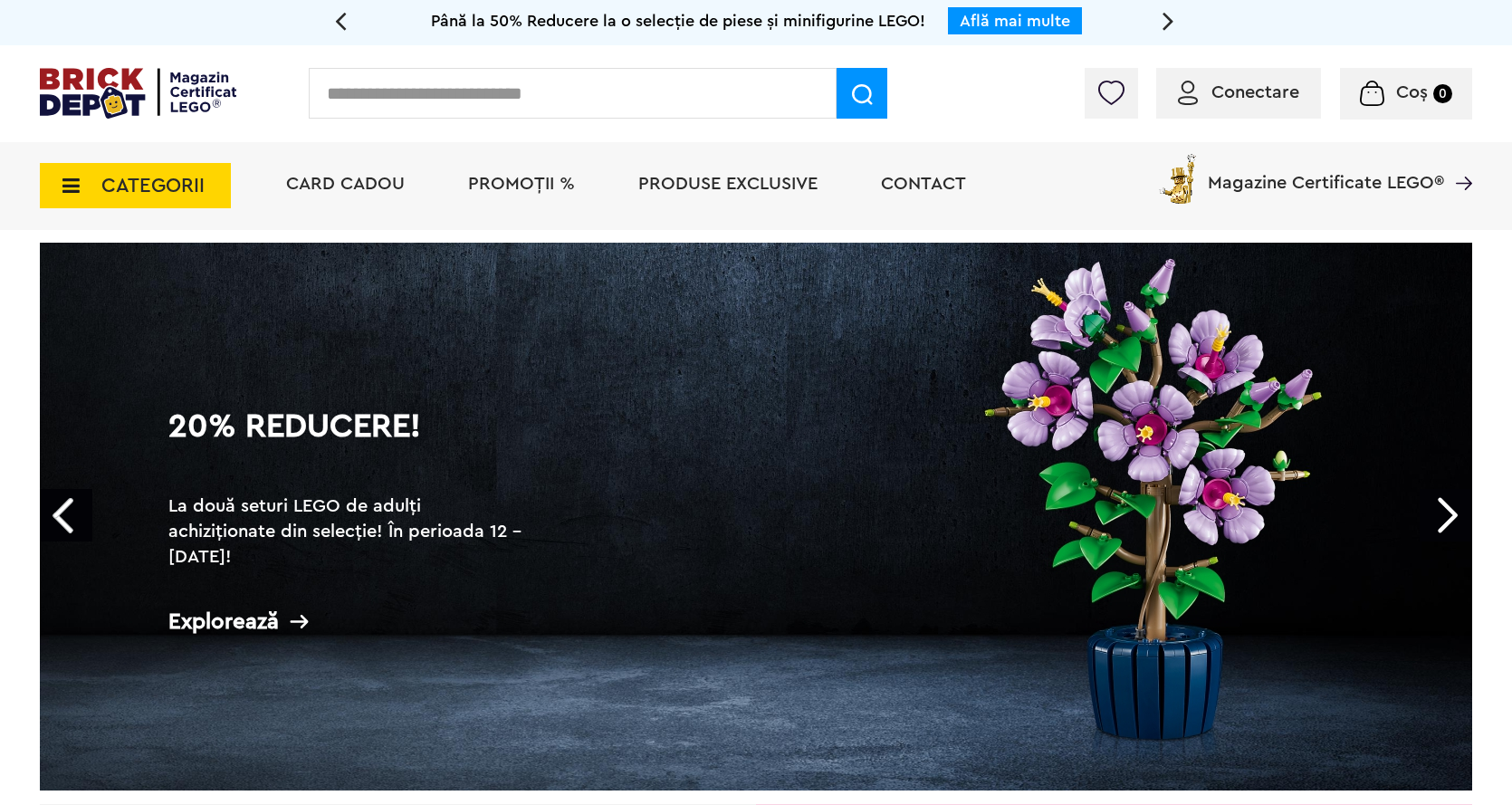
click at [1238, 96] on span "Conectare" at bounding box center [1255, 93] width 88 height 18
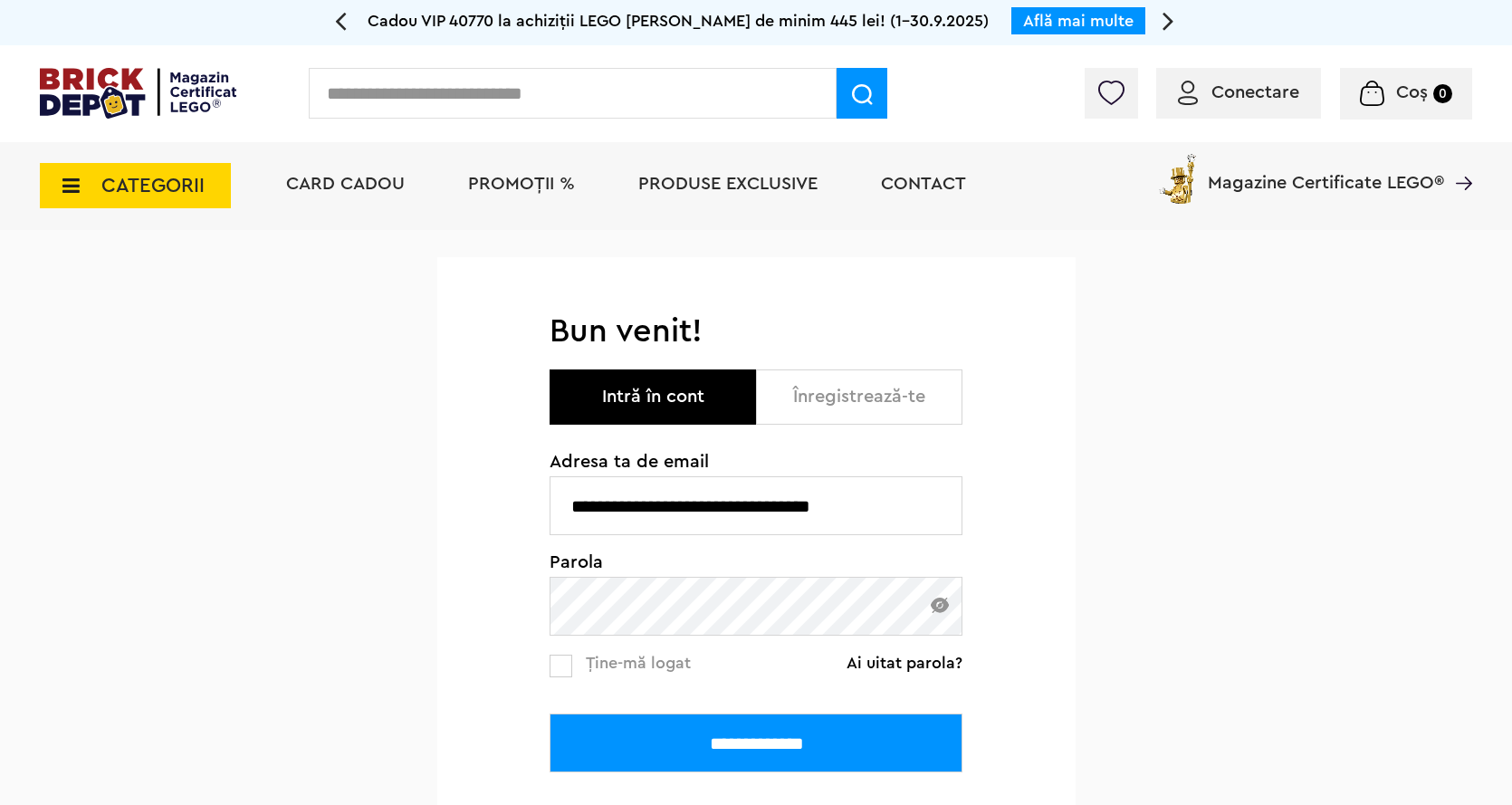
click at [846, 514] on input "**********" at bounding box center [756, 505] width 412 height 59
click at [887, 535] on input "**********" at bounding box center [756, 505] width 412 height 59
type input "**********"
click at [766, 739] on input "**********" at bounding box center [756, 742] width 412 height 59
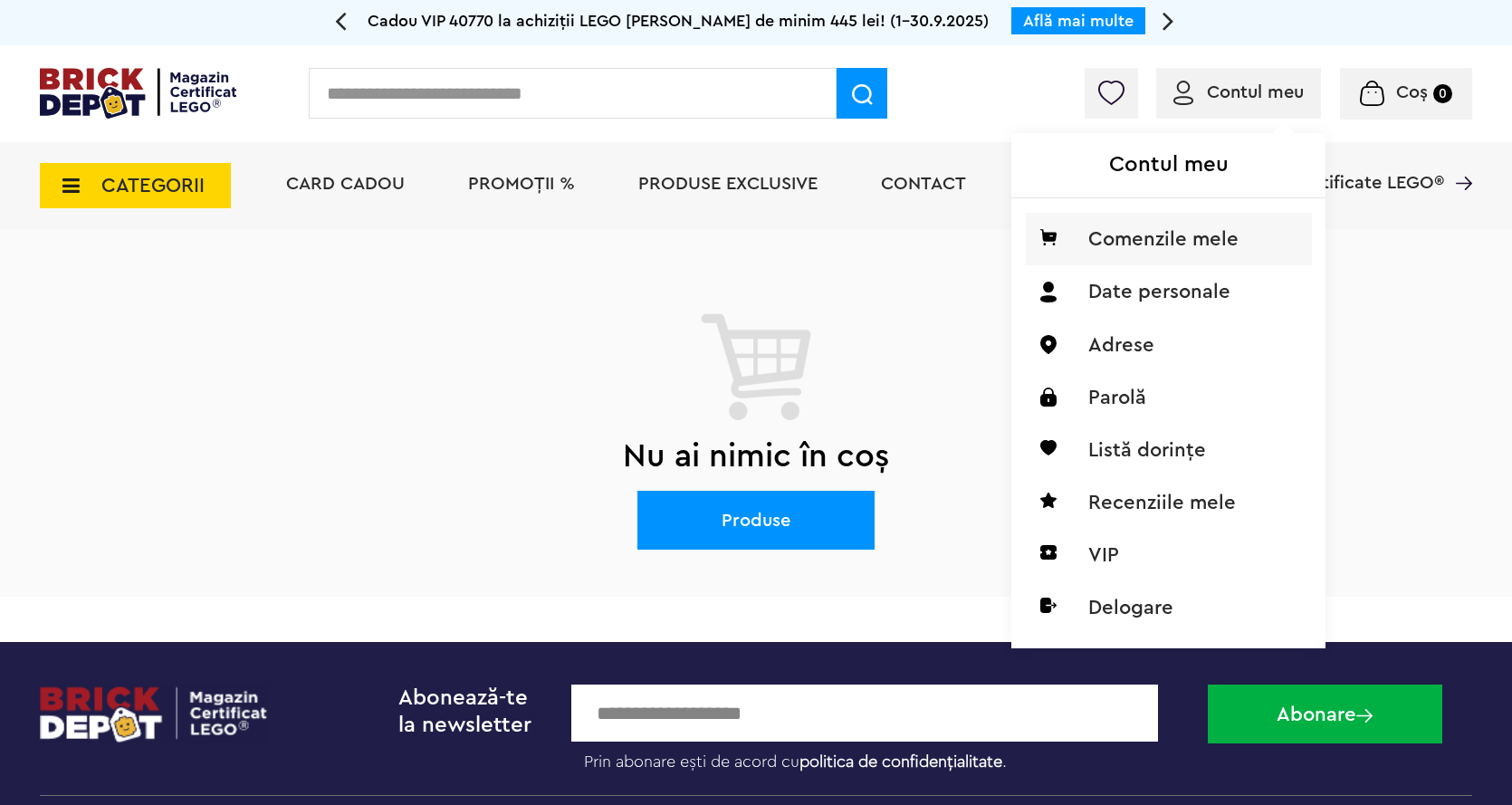
click at [1186, 234] on li "Comenzile mele" at bounding box center [1168, 239] width 286 height 53
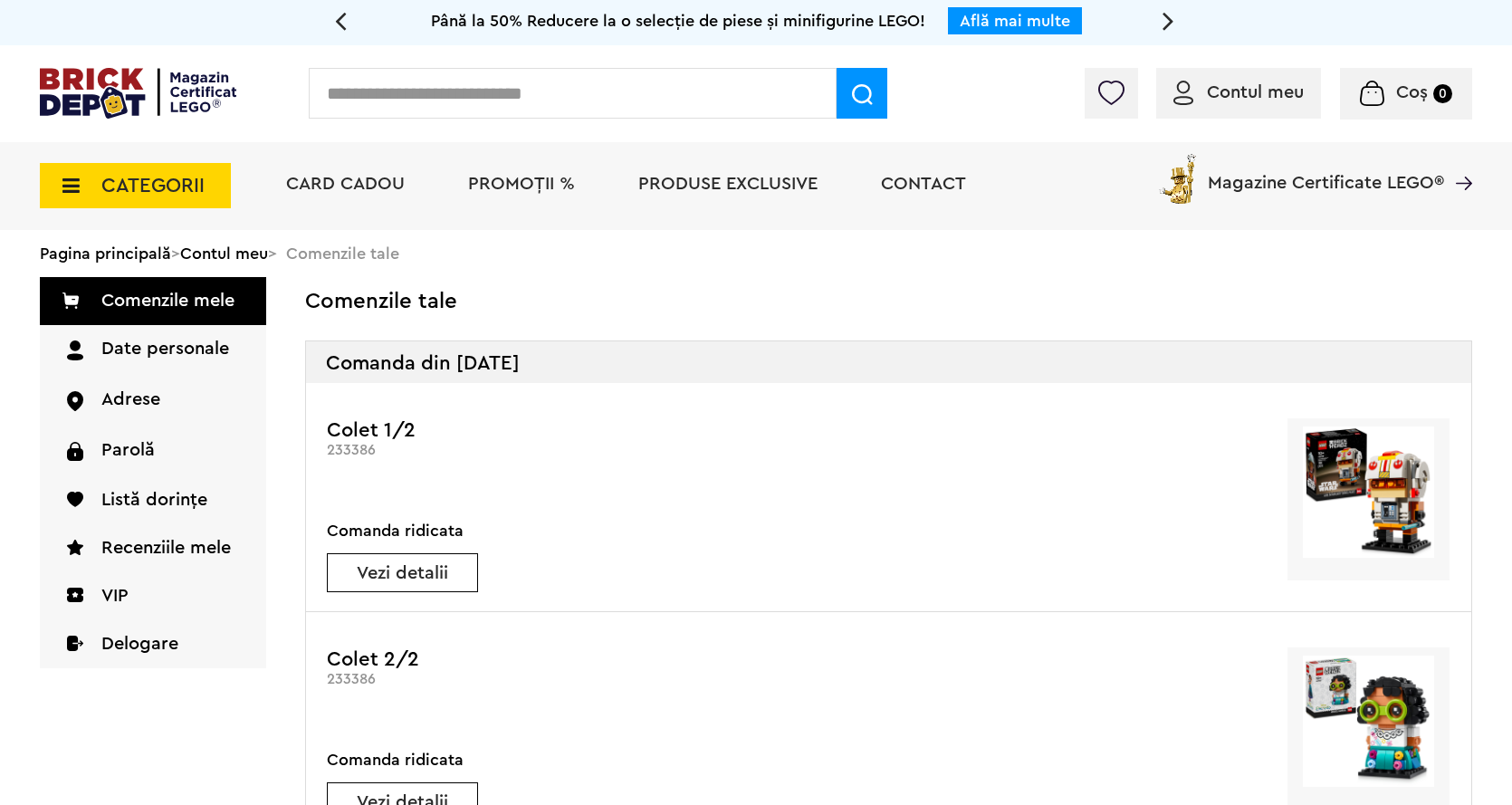
click at [440, 568] on link "Vezi detalii" at bounding box center [402, 573] width 149 height 18
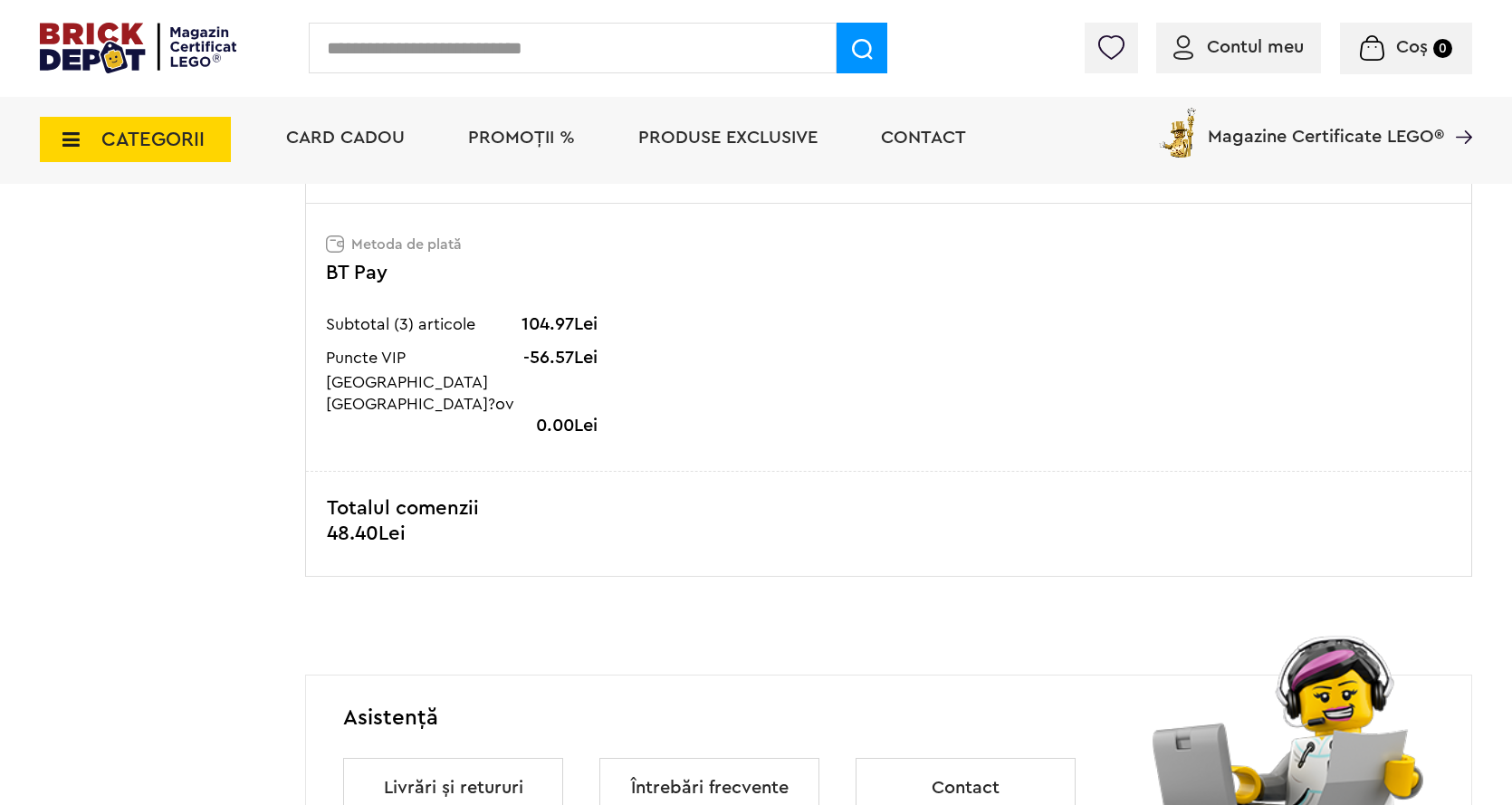
scroll to position [1539, 0]
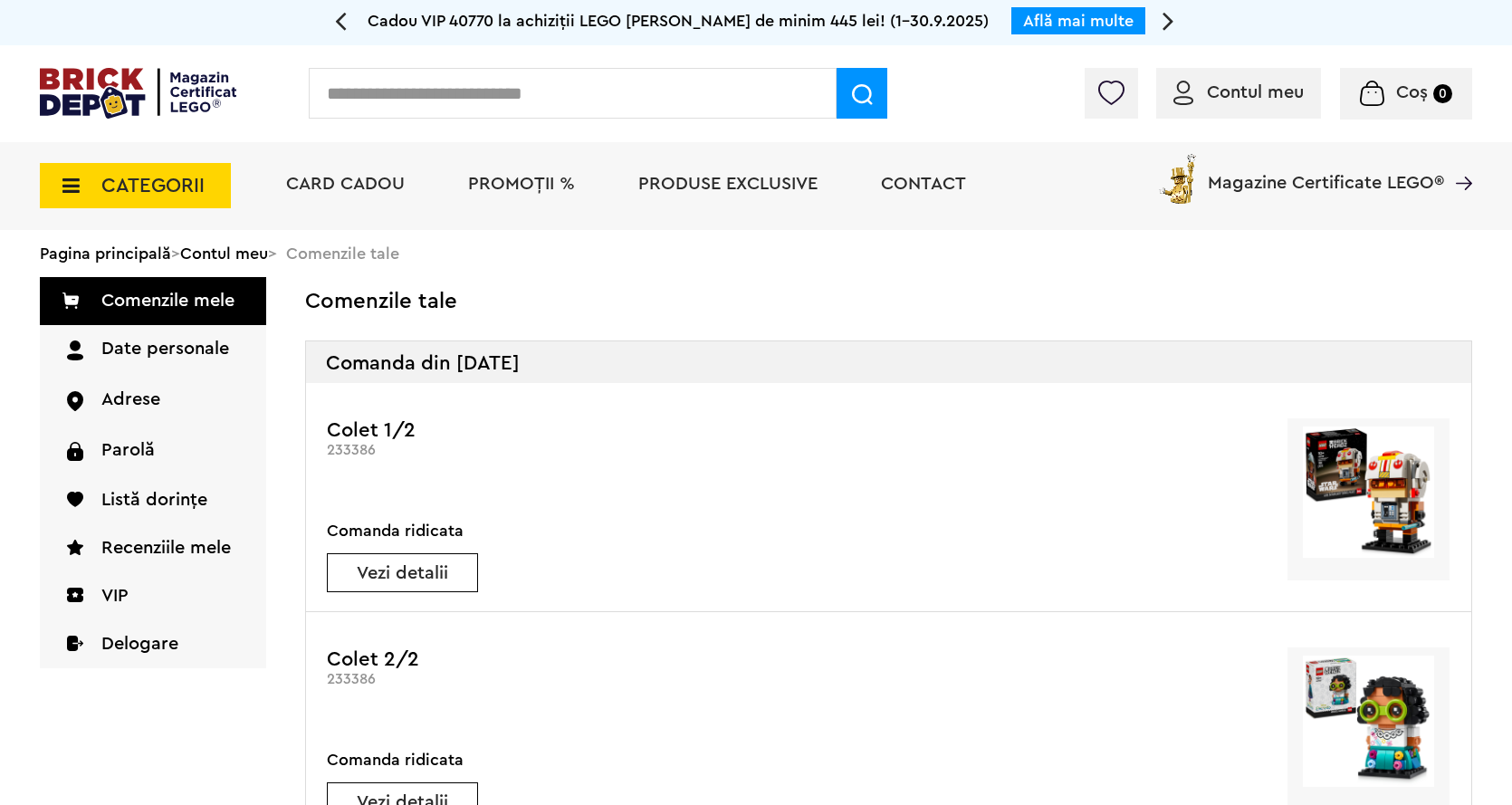
click at [1225, 49] on div "Contul meu Contul meu Comenzile mele Date personale Adrese Parolă Listă dorințe…" at bounding box center [756, 93] width 1512 height 97
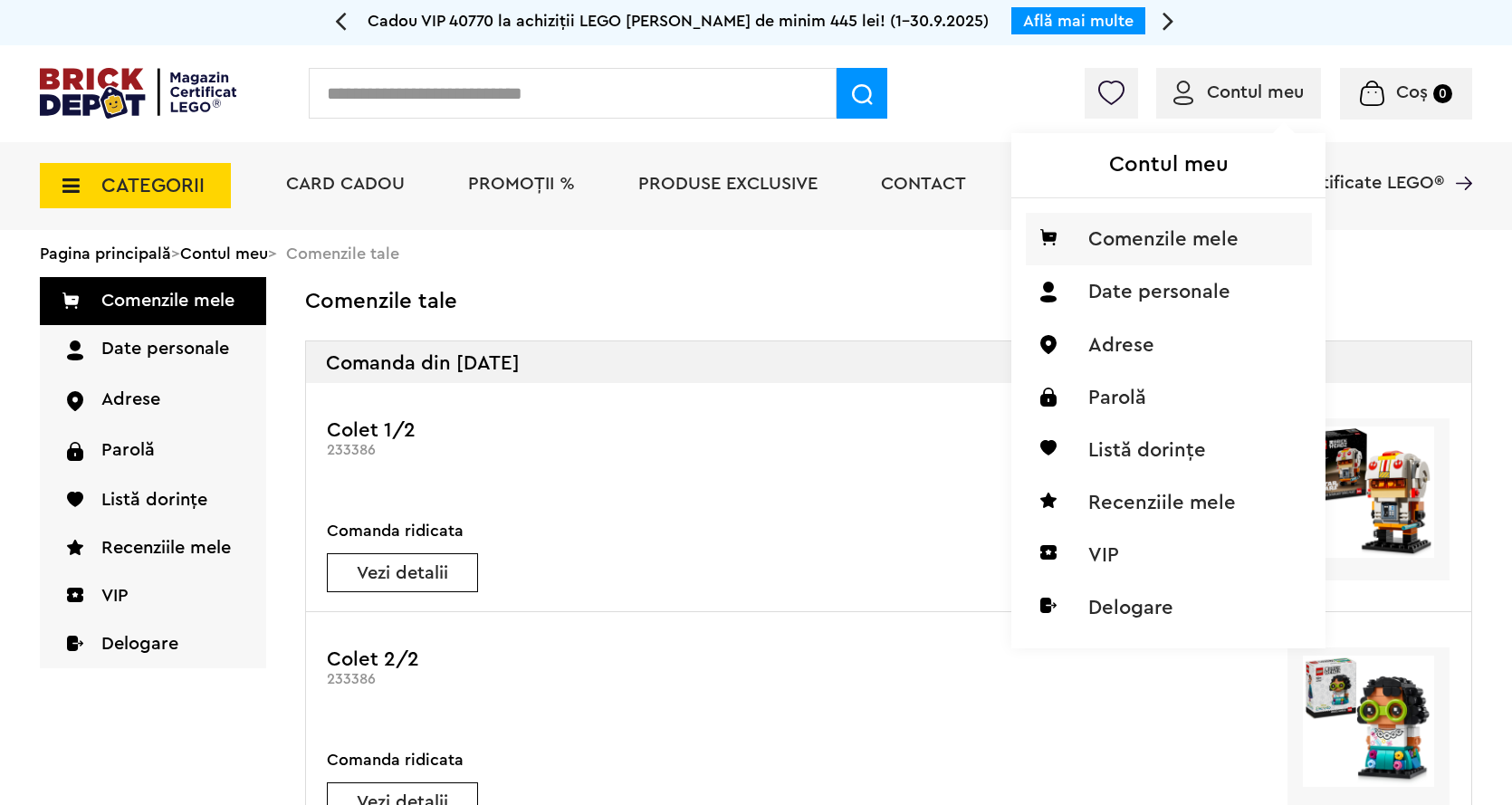
click at [1228, 87] on span "Contul meu" at bounding box center [1254, 93] width 97 height 18
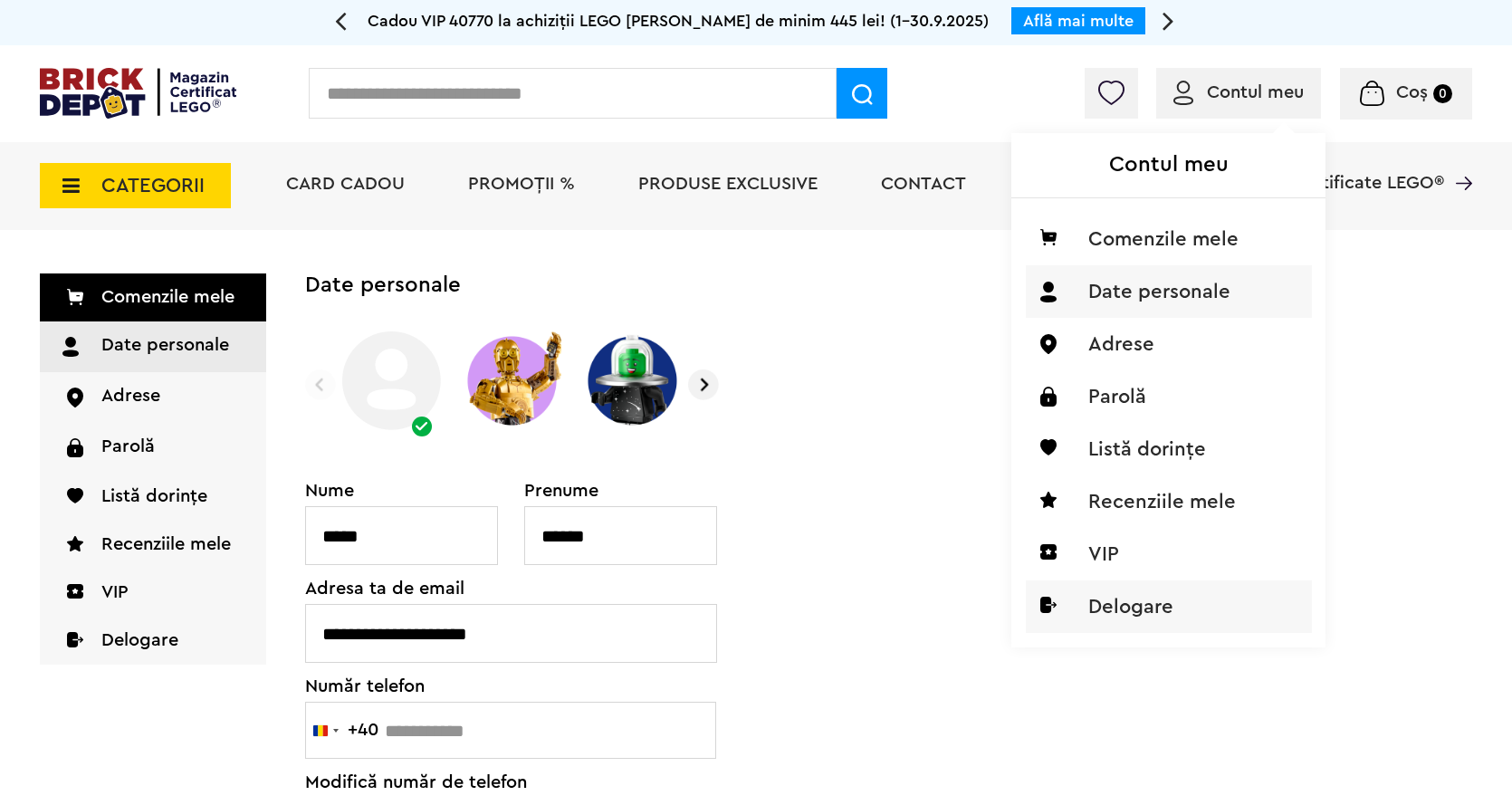
click at [1120, 613] on li "Delogare" at bounding box center [1168, 607] width 286 height 53
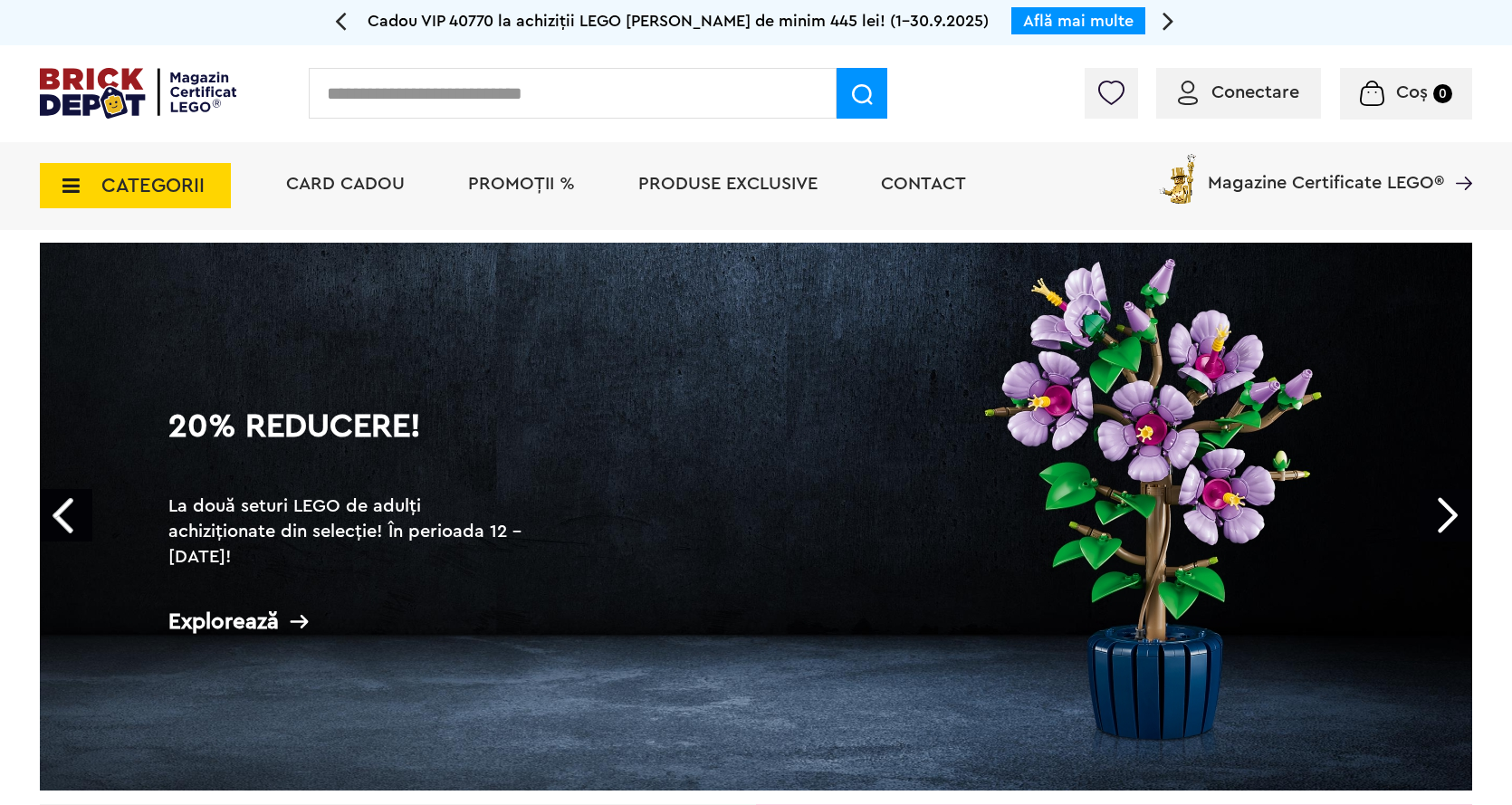
click at [1248, 90] on span "Conectare" at bounding box center [1255, 93] width 88 height 18
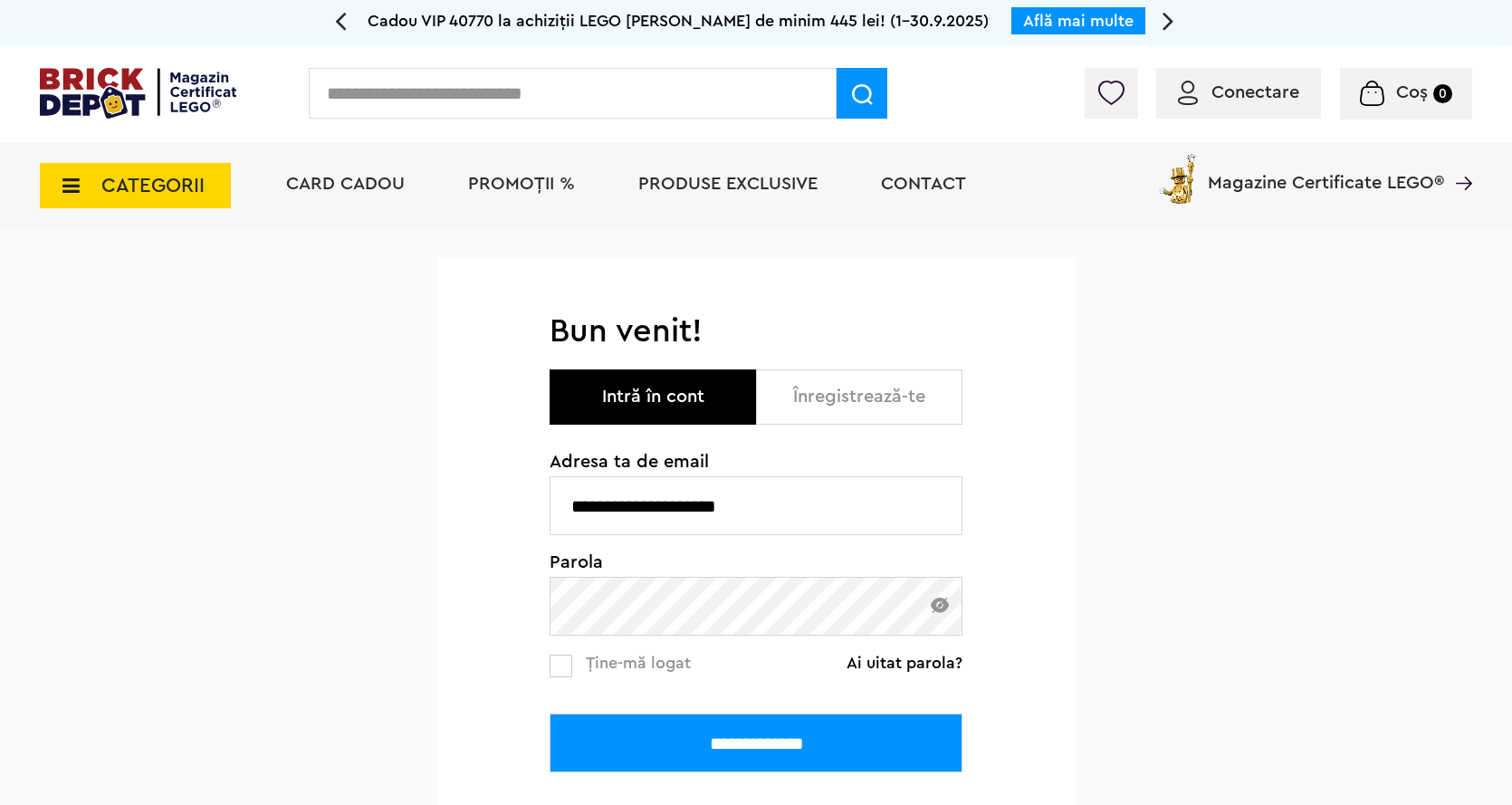
click at [853, 517] on input "**********" at bounding box center [756, 505] width 412 height 59
type input "**********"
click at [761, 715] on input "**********" at bounding box center [756, 742] width 412 height 59
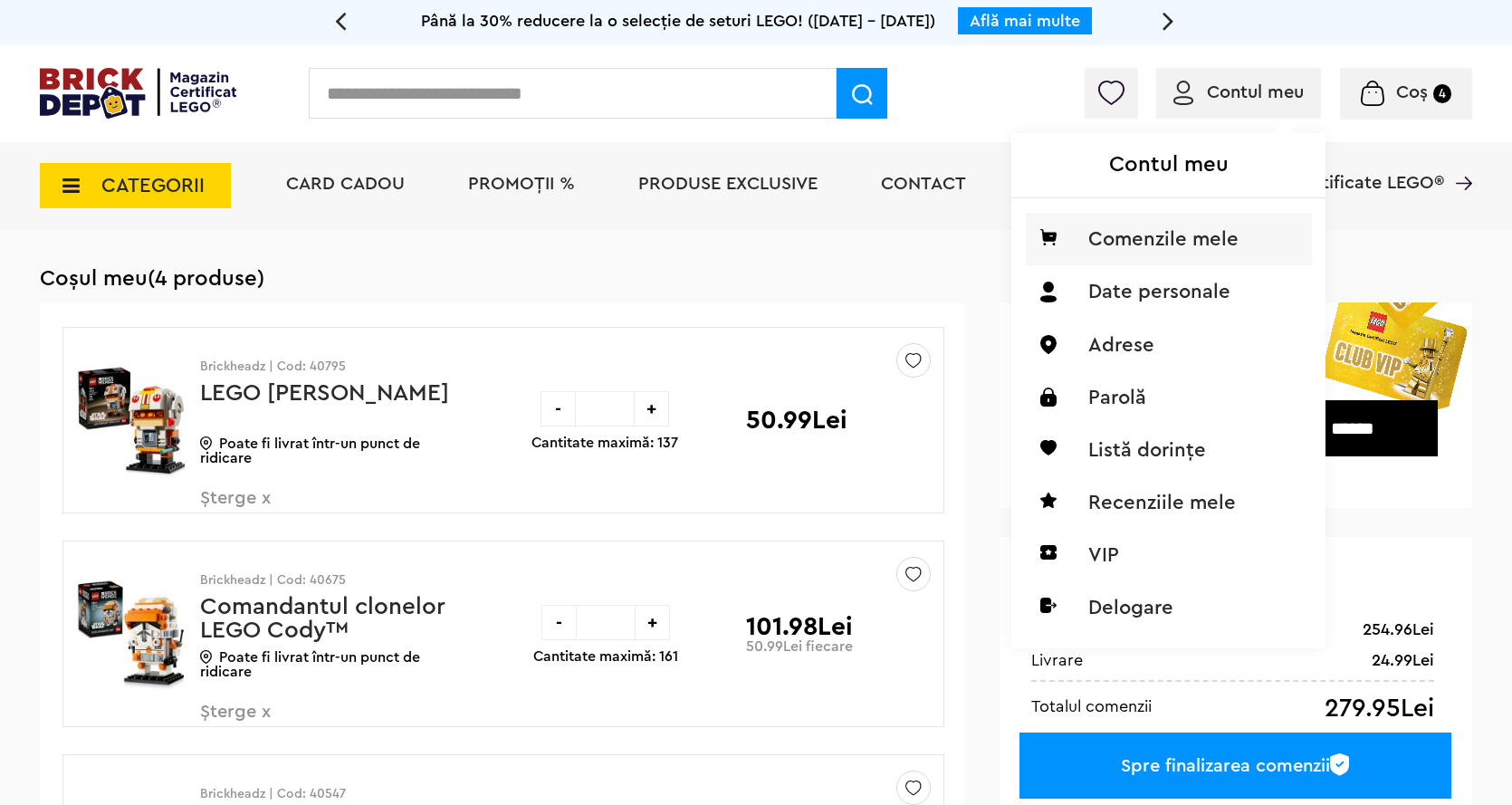
click at [1197, 227] on li "Comenzile mele" at bounding box center [1168, 239] width 286 height 53
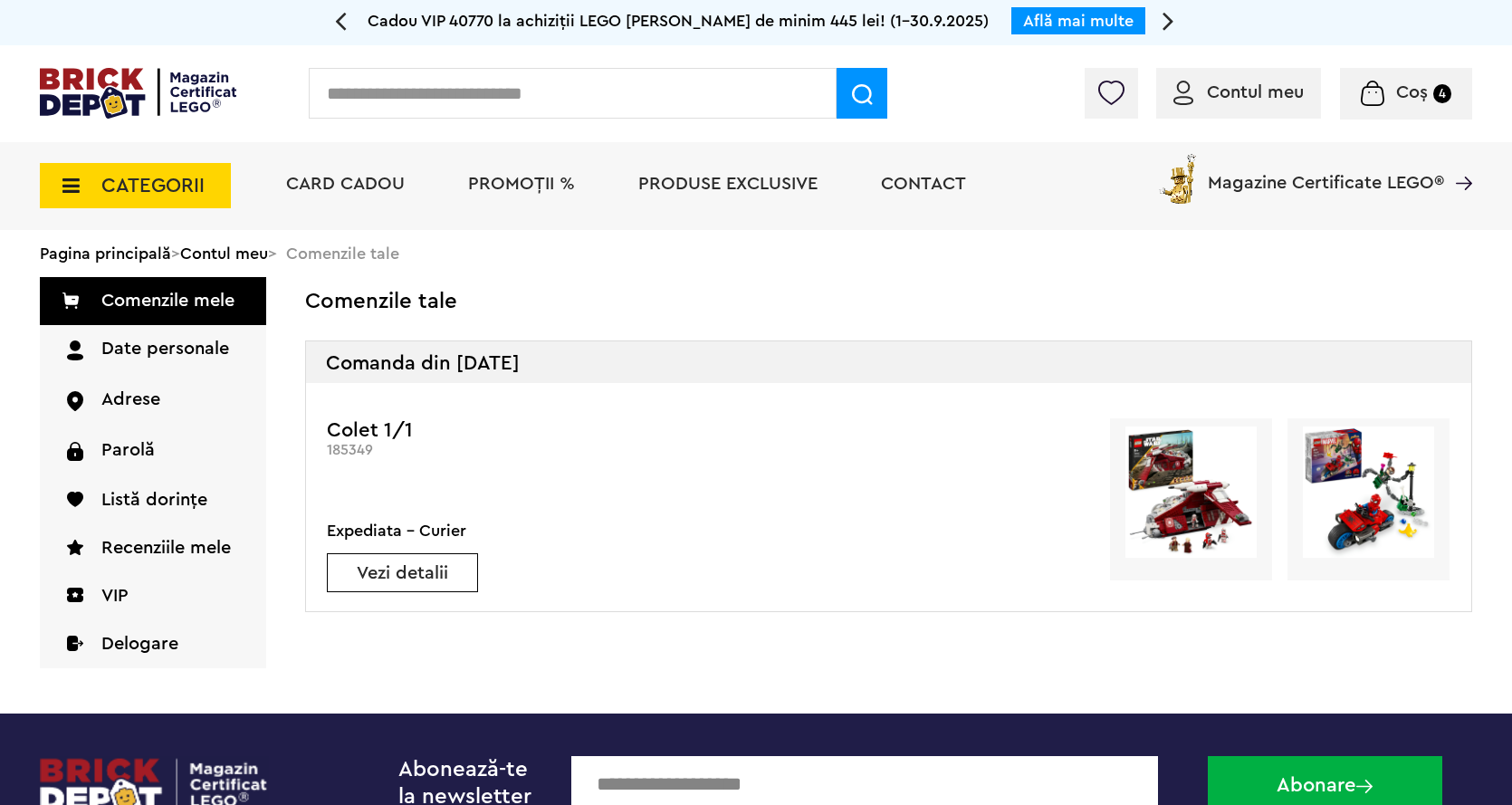
click at [392, 571] on link "Vezi detalii" at bounding box center [402, 573] width 149 height 18
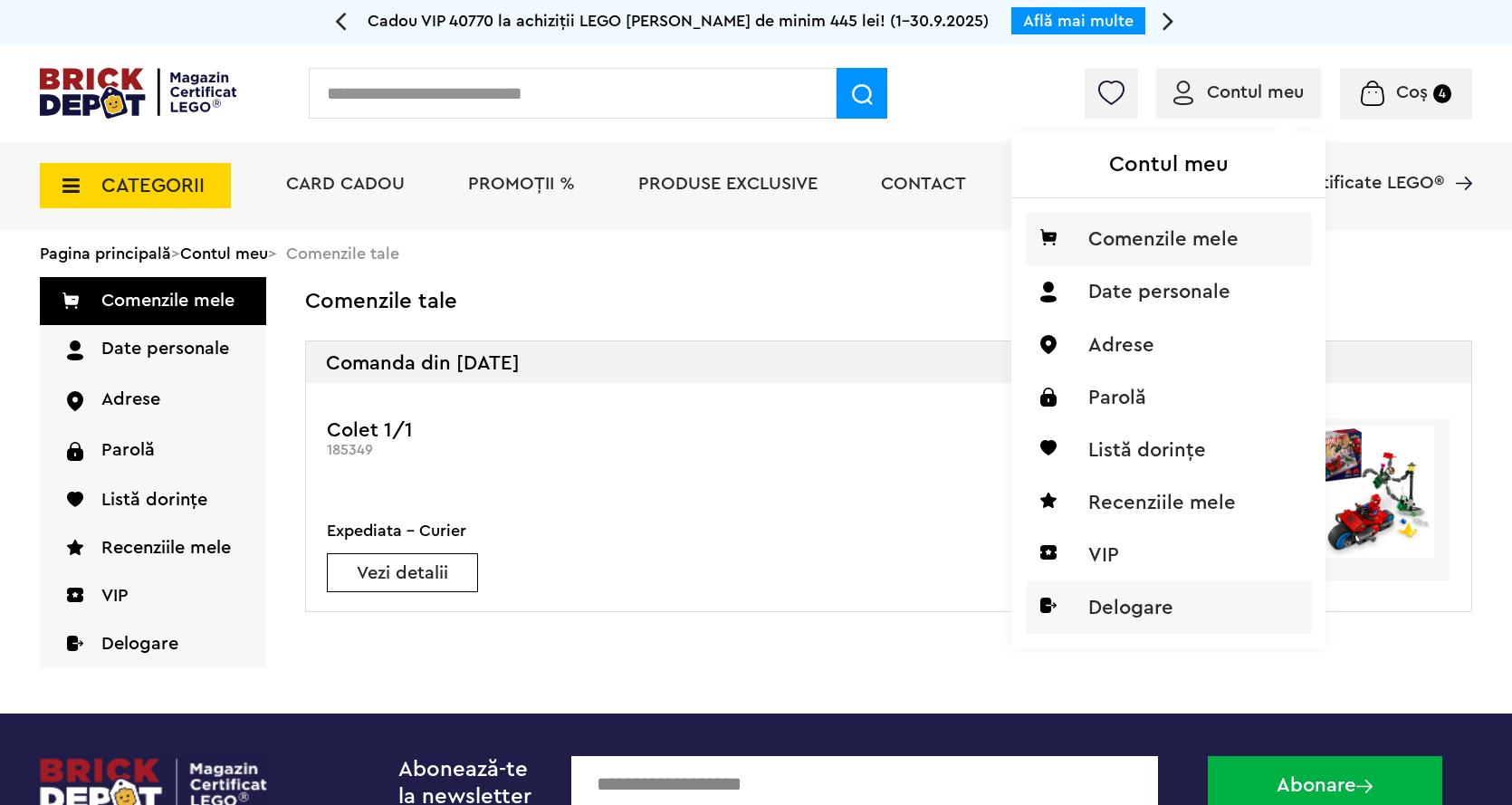
click at [1148, 611] on li "Delogare" at bounding box center [1168, 607] width 286 height 53
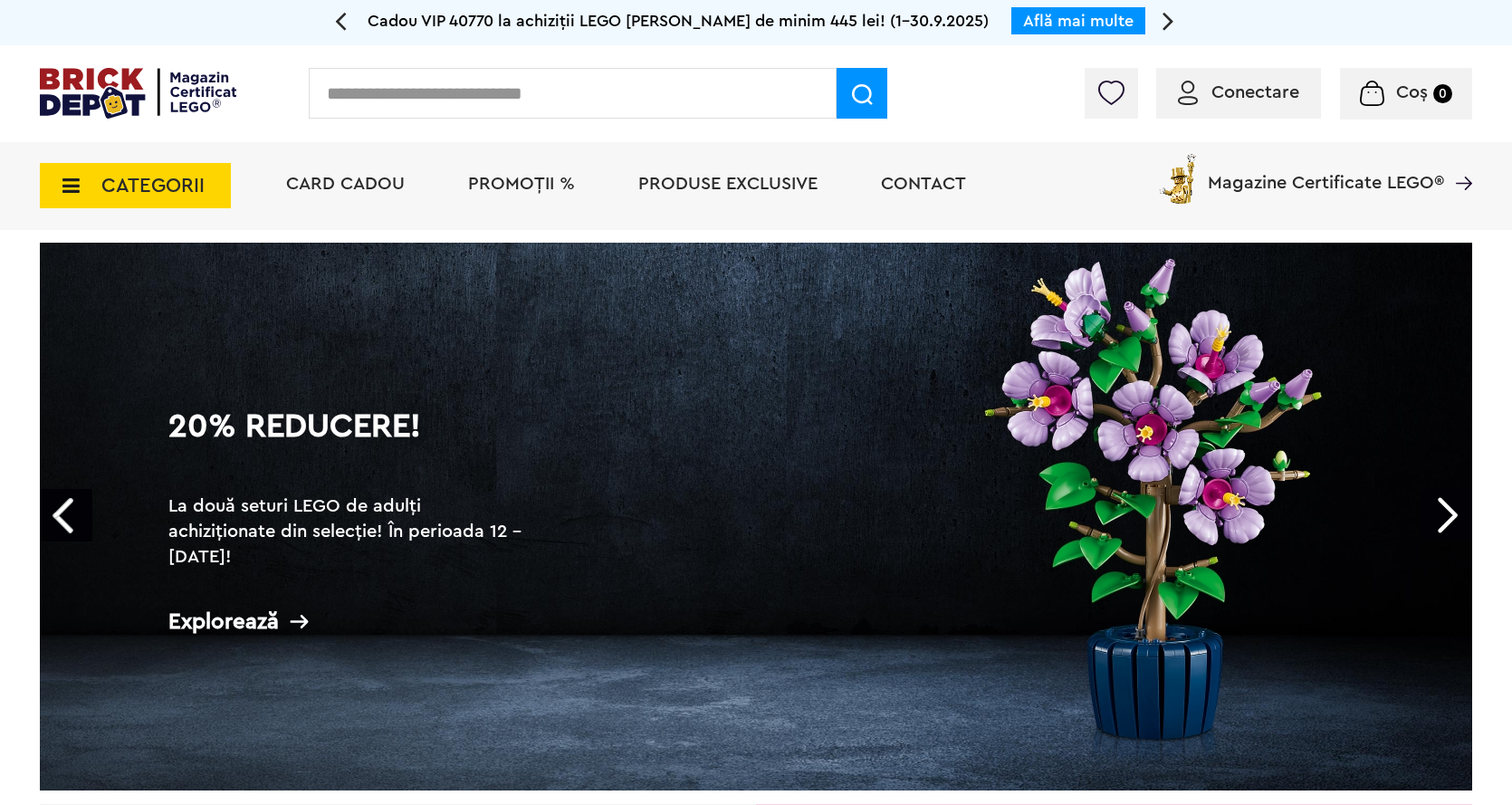
click at [1280, 92] on span "Conectare" at bounding box center [1255, 93] width 88 height 18
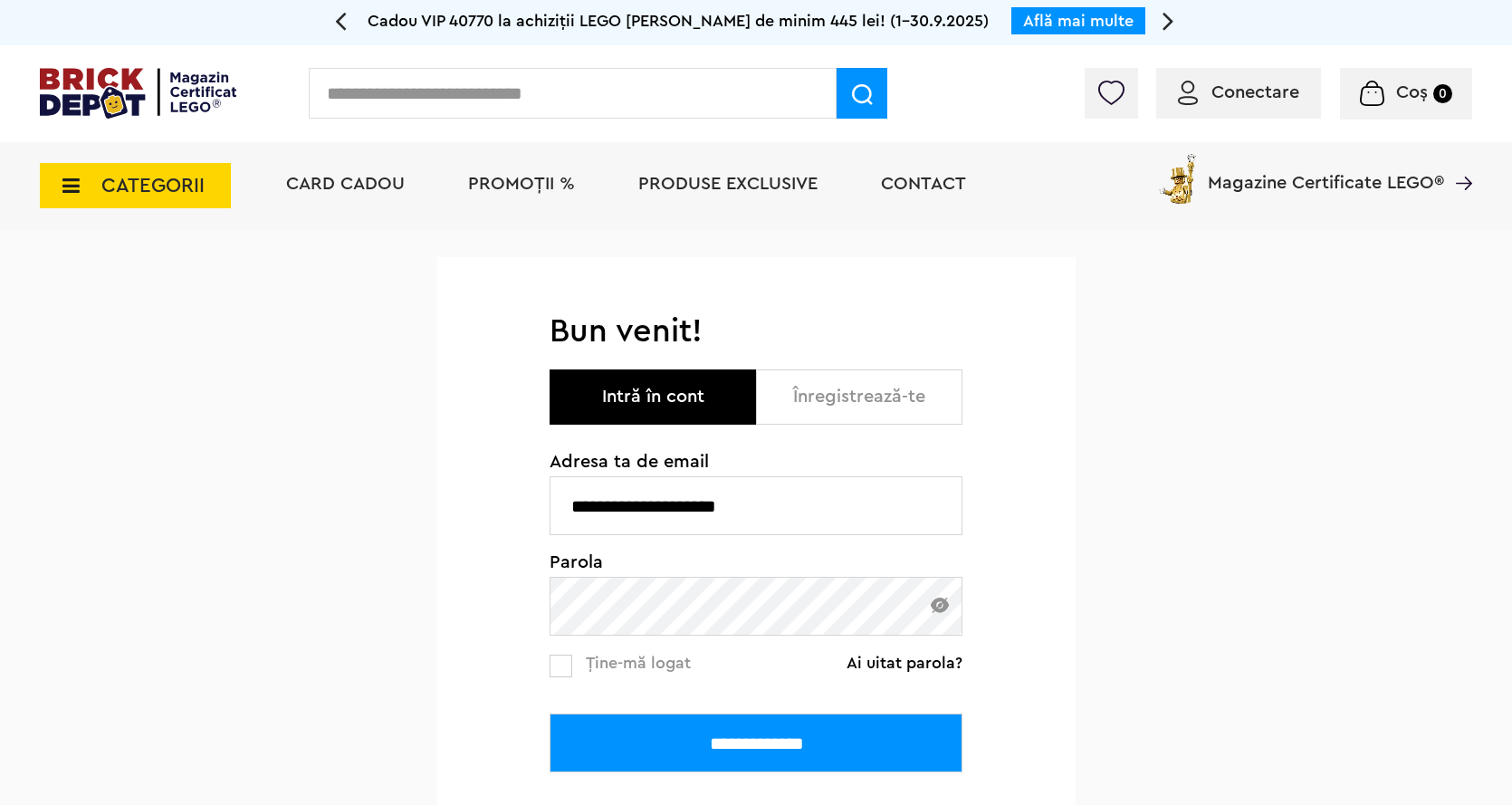
drag, startPoint x: 0, startPoint y: 0, endPoint x: 802, endPoint y: 499, distance: 944.6
click at [802, 499] on input "**********" at bounding box center [756, 505] width 412 height 59
type input "**********"
click at [784, 730] on input "**********" at bounding box center [756, 742] width 412 height 59
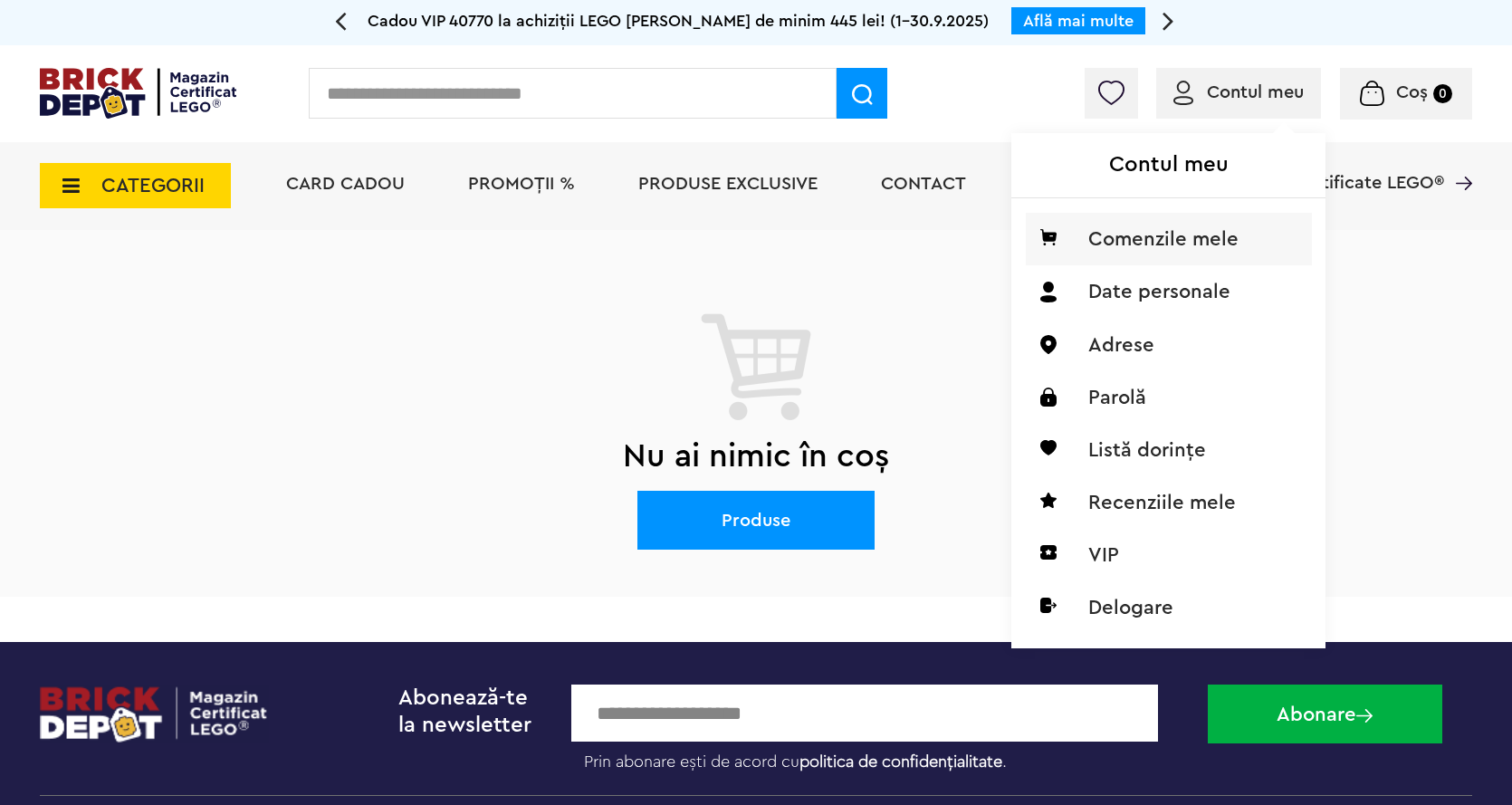
click at [1161, 237] on li "Comenzile mele" at bounding box center [1168, 239] width 286 height 53
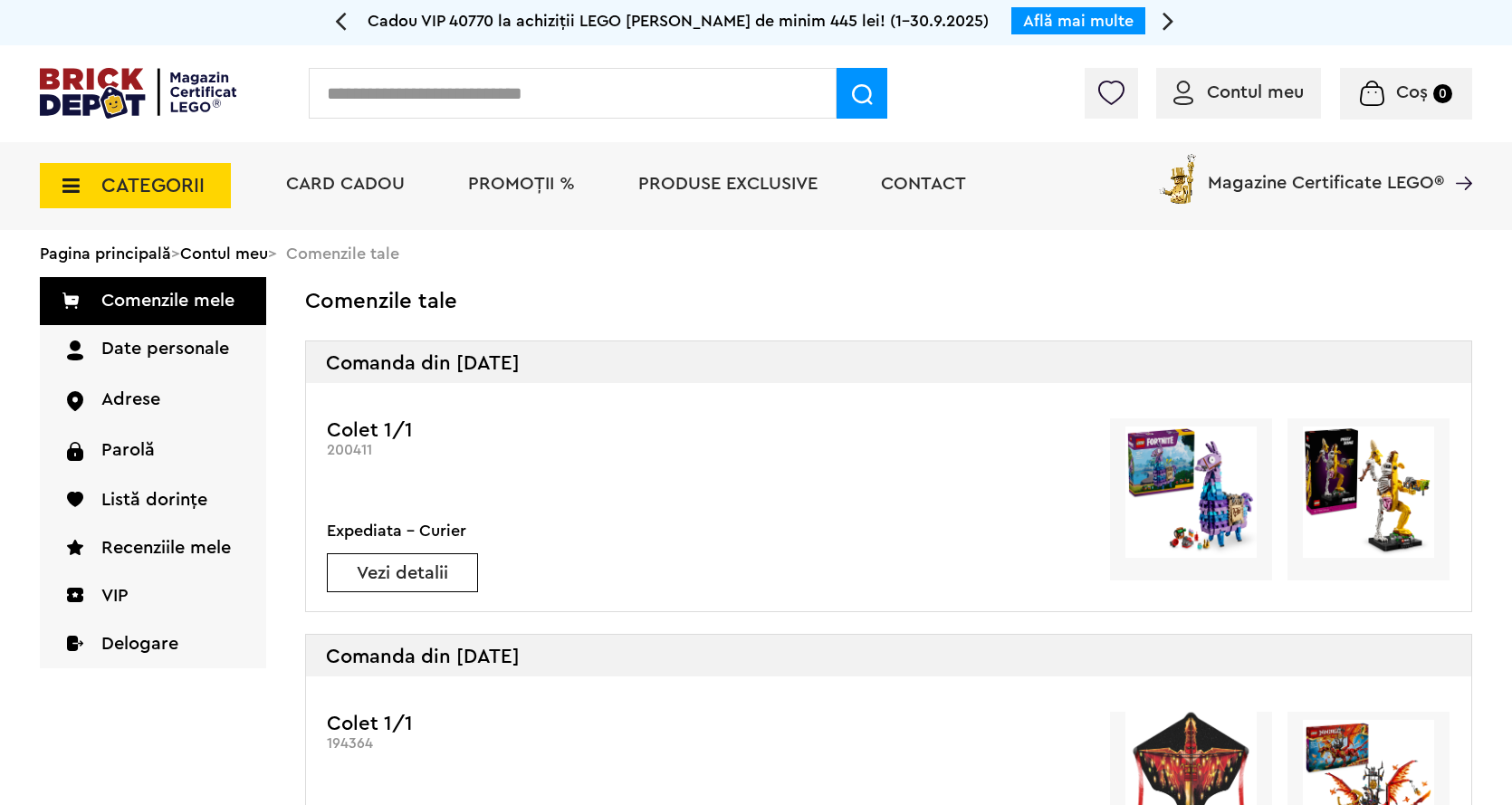
click at [398, 559] on div "Vezi detalii" at bounding box center [402, 572] width 151 height 39
click at [423, 575] on link "Vezi detalii" at bounding box center [402, 573] width 149 height 18
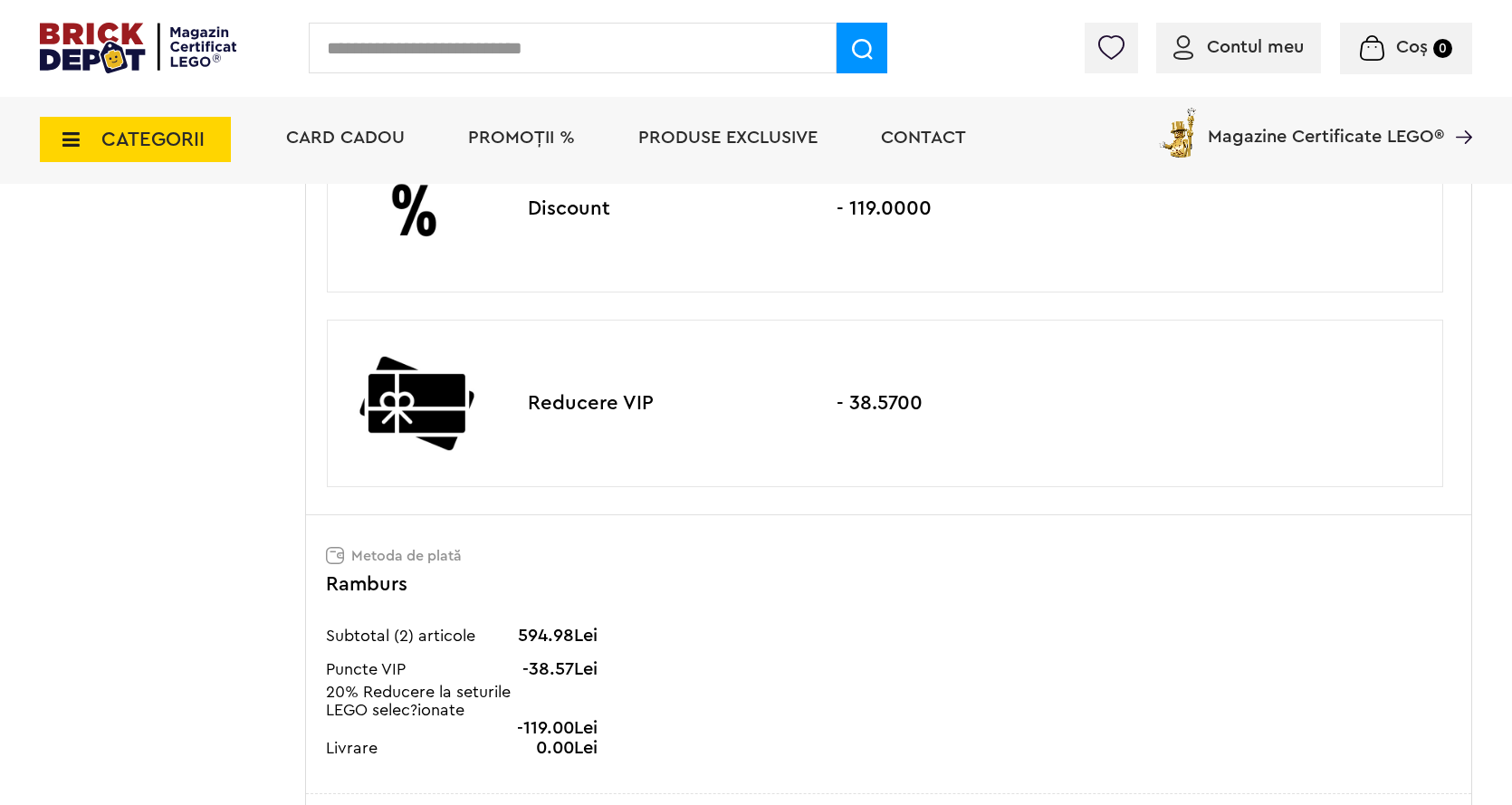
scroll to position [815, 0]
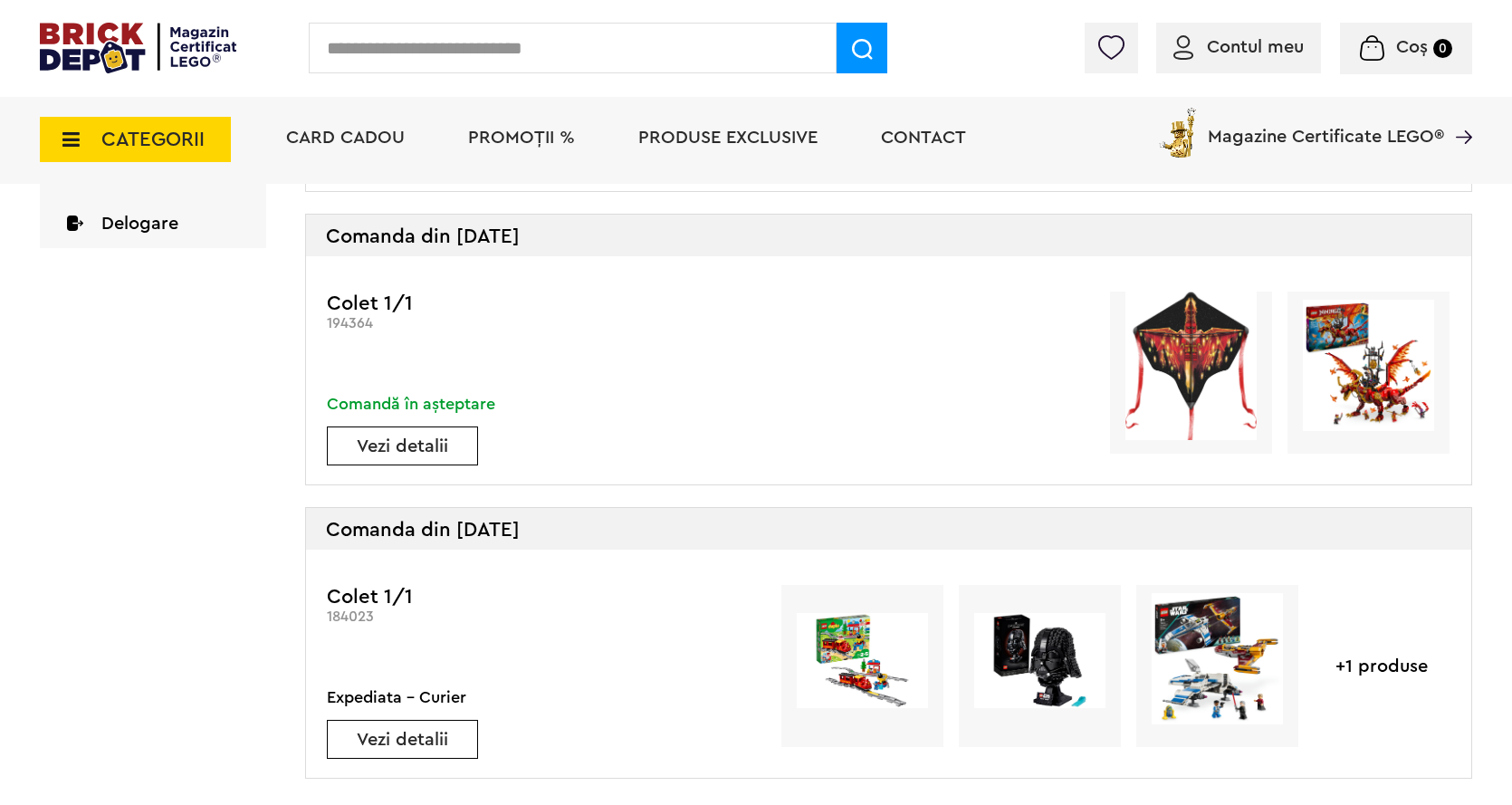
scroll to position [543, 0]
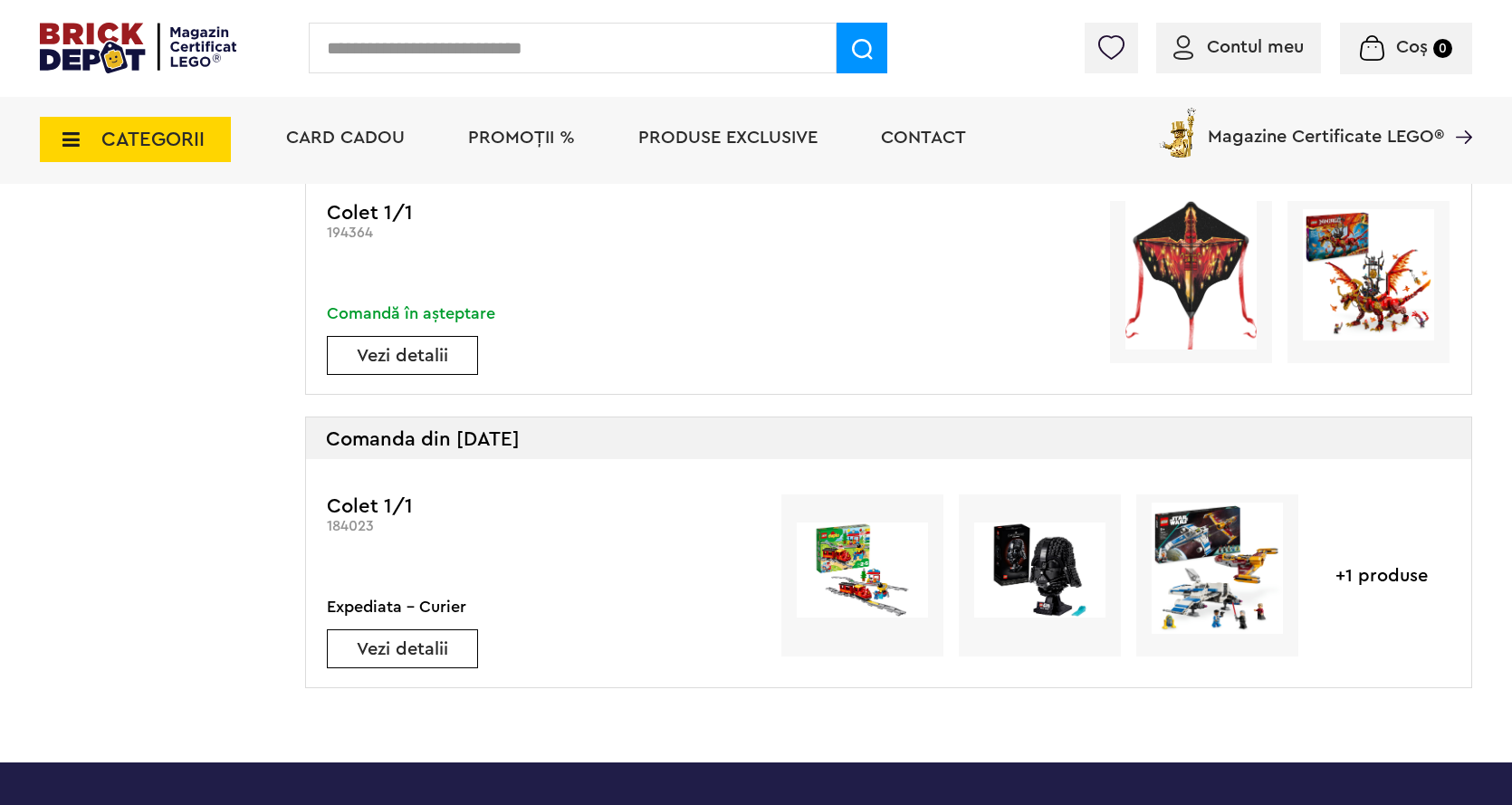
click at [403, 355] on link "Vezi detalii" at bounding box center [402, 356] width 149 height 18
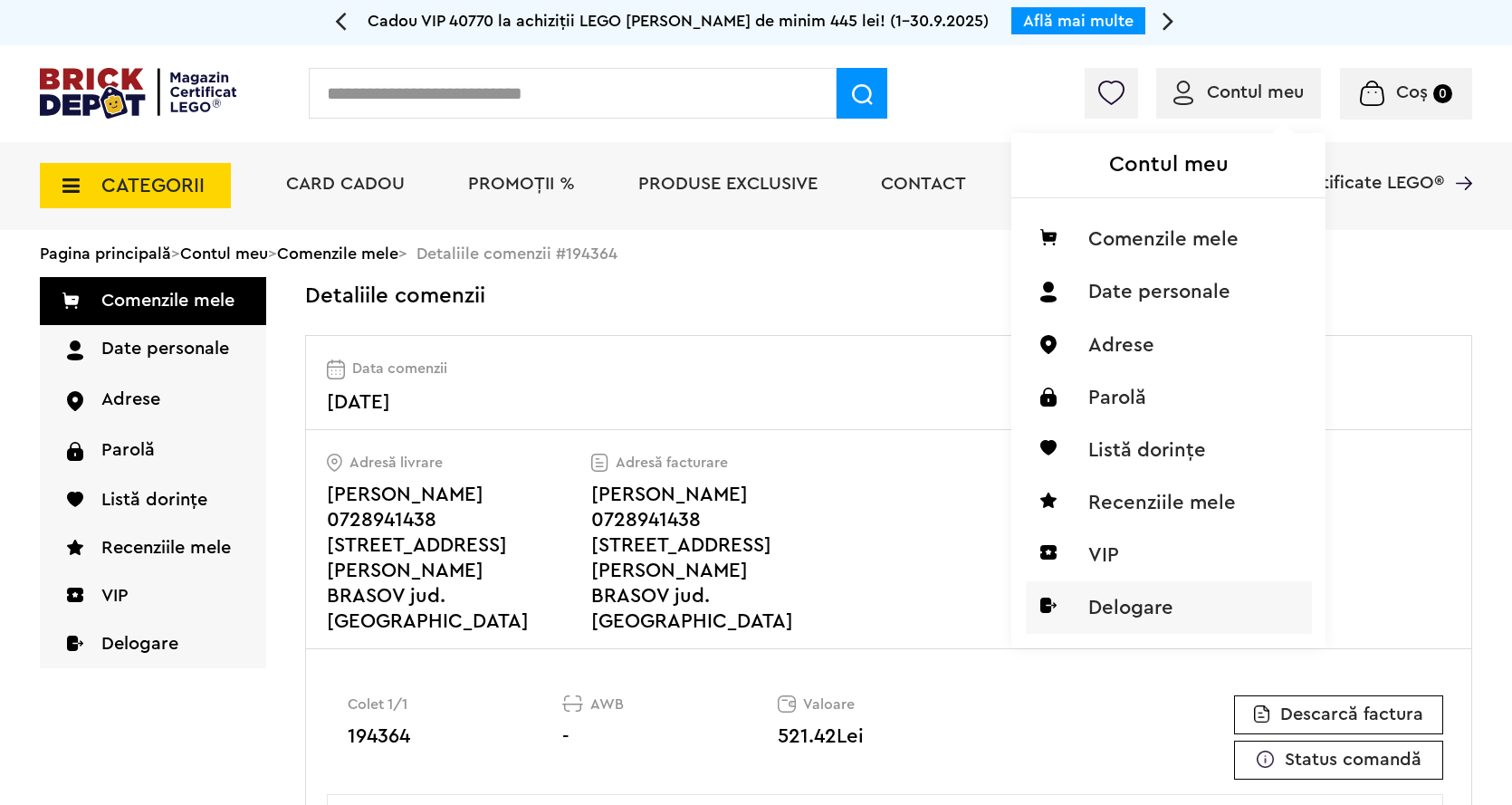
click at [1126, 612] on li "Delogare" at bounding box center [1168, 607] width 286 height 53
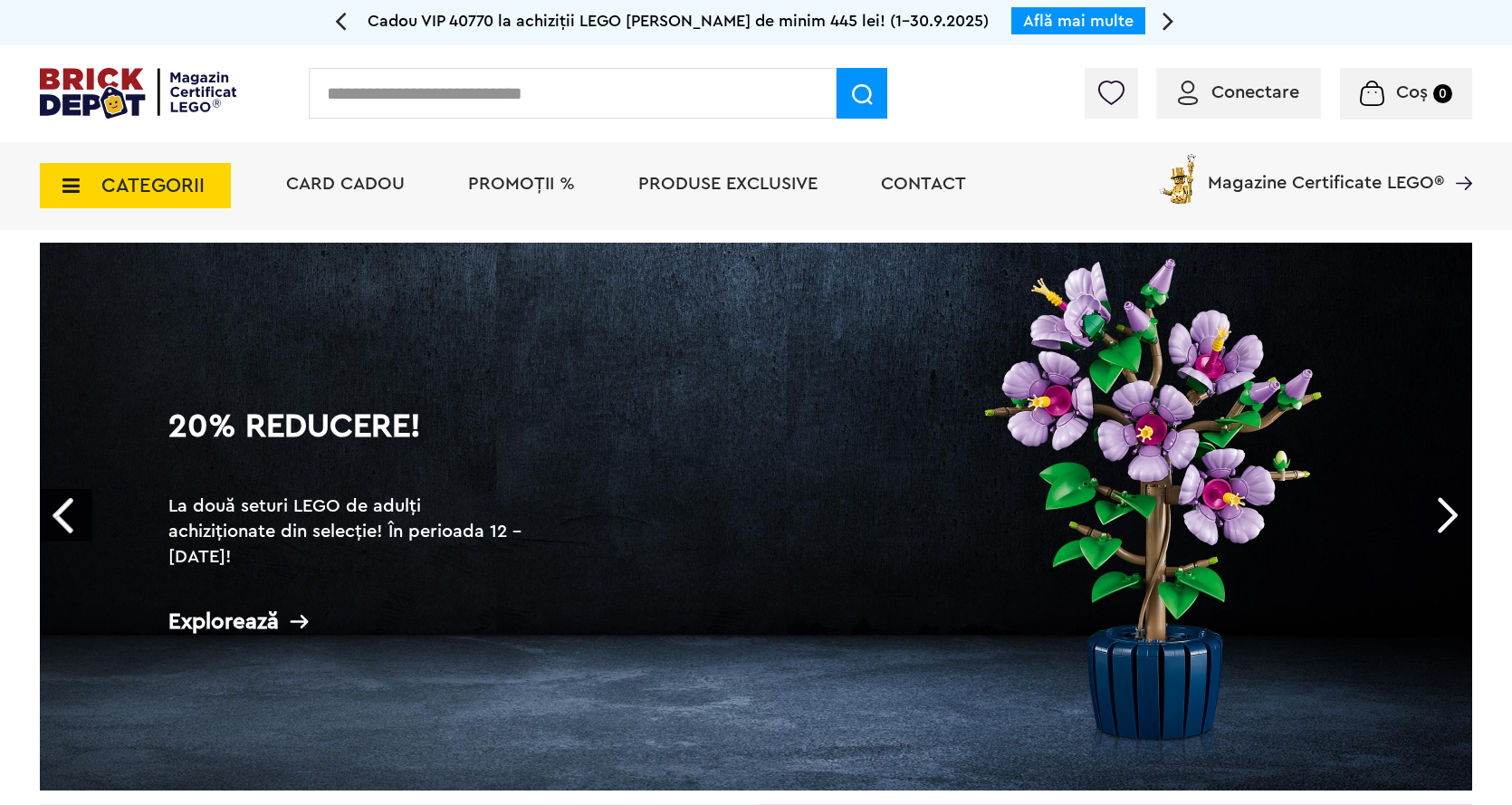
click at [1246, 84] on span "Conectare" at bounding box center [1255, 93] width 88 height 18
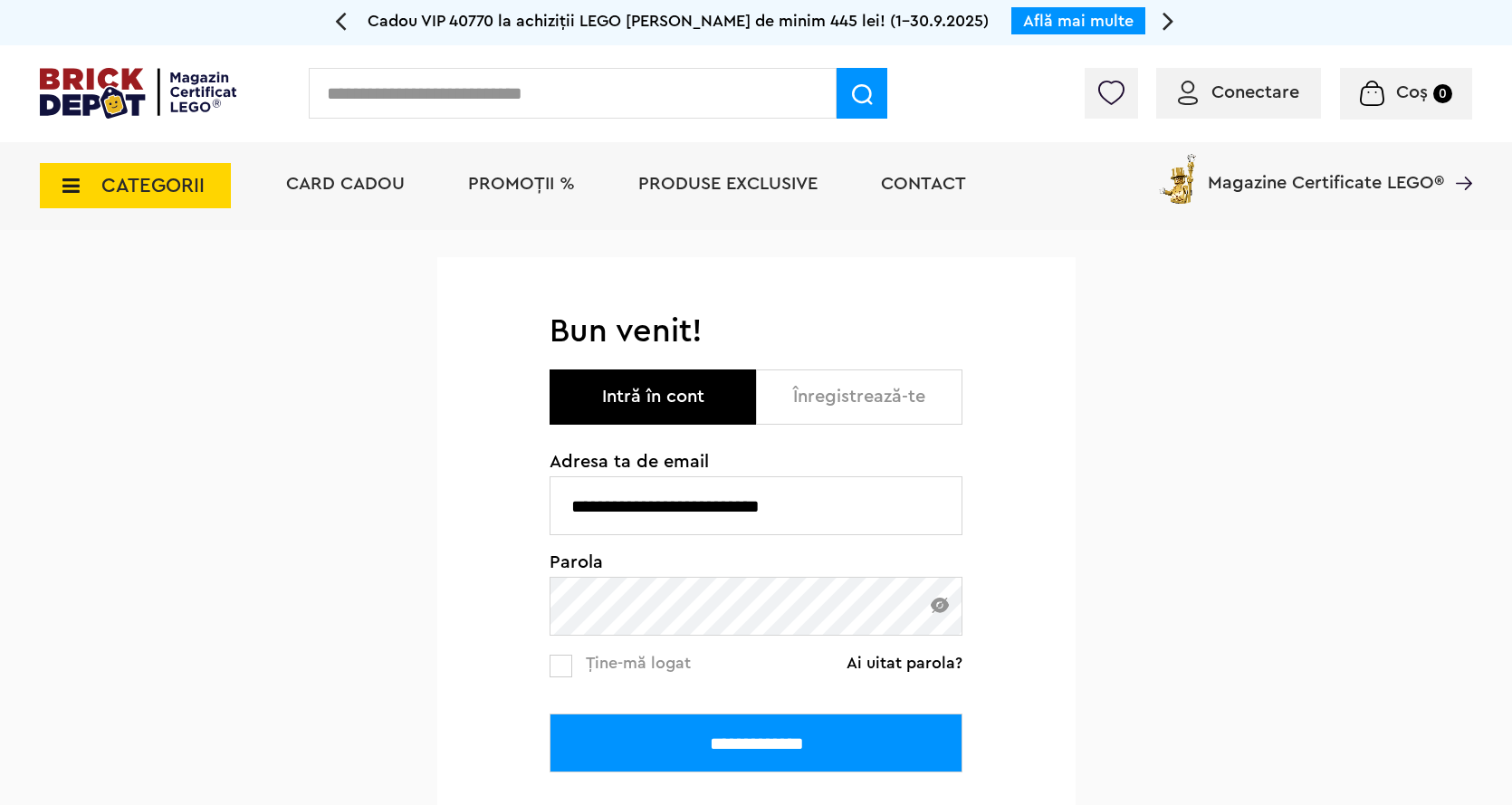
click at [775, 512] on input "**********" at bounding box center [756, 505] width 412 height 59
type input "**********"
click at [829, 750] on input "**********" at bounding box center [756, 742] width 412 height 59
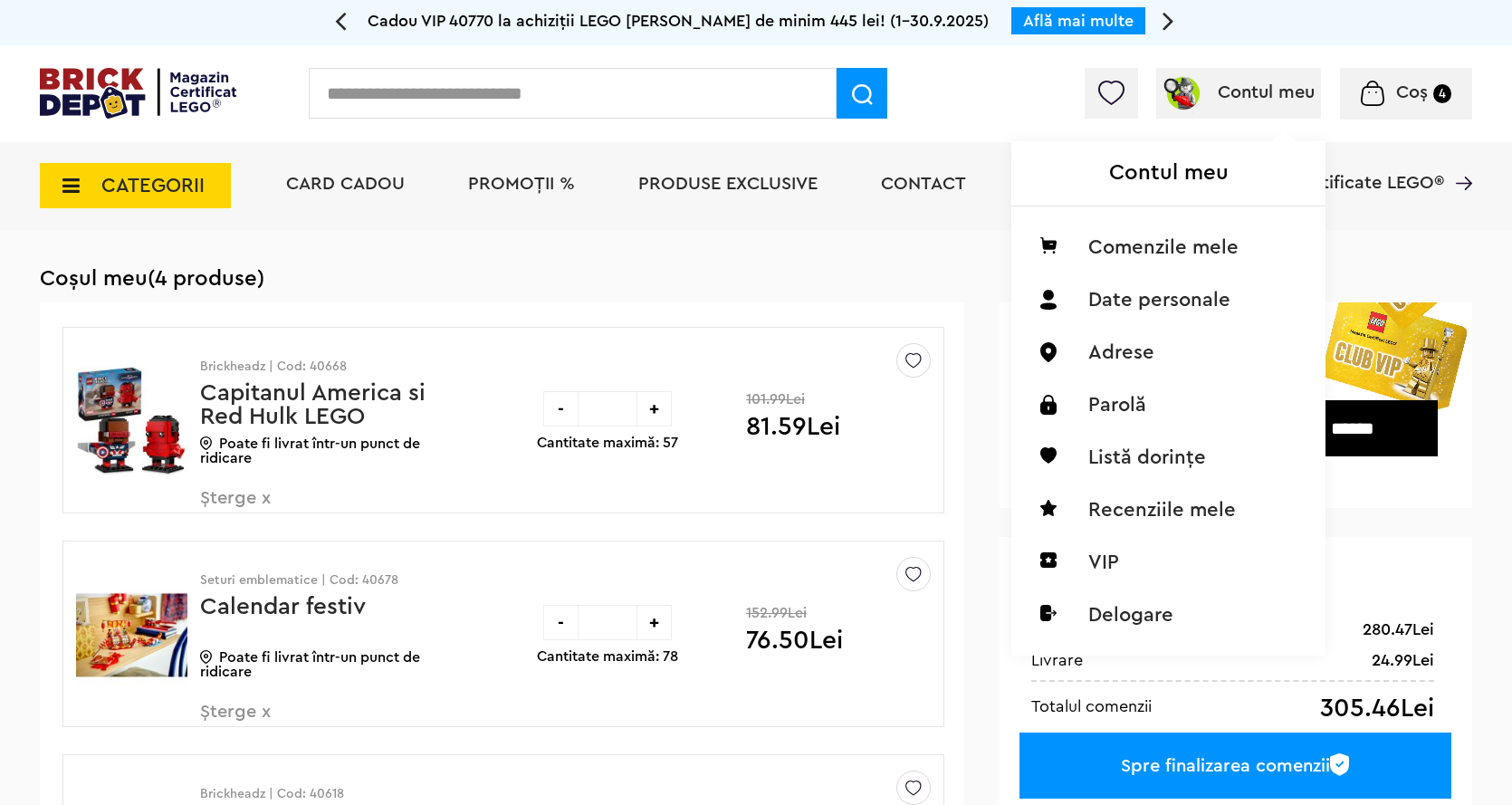
click at [1220, 98] on span "Contul meu" at bounding box center [1265, 93] width 97 height 18
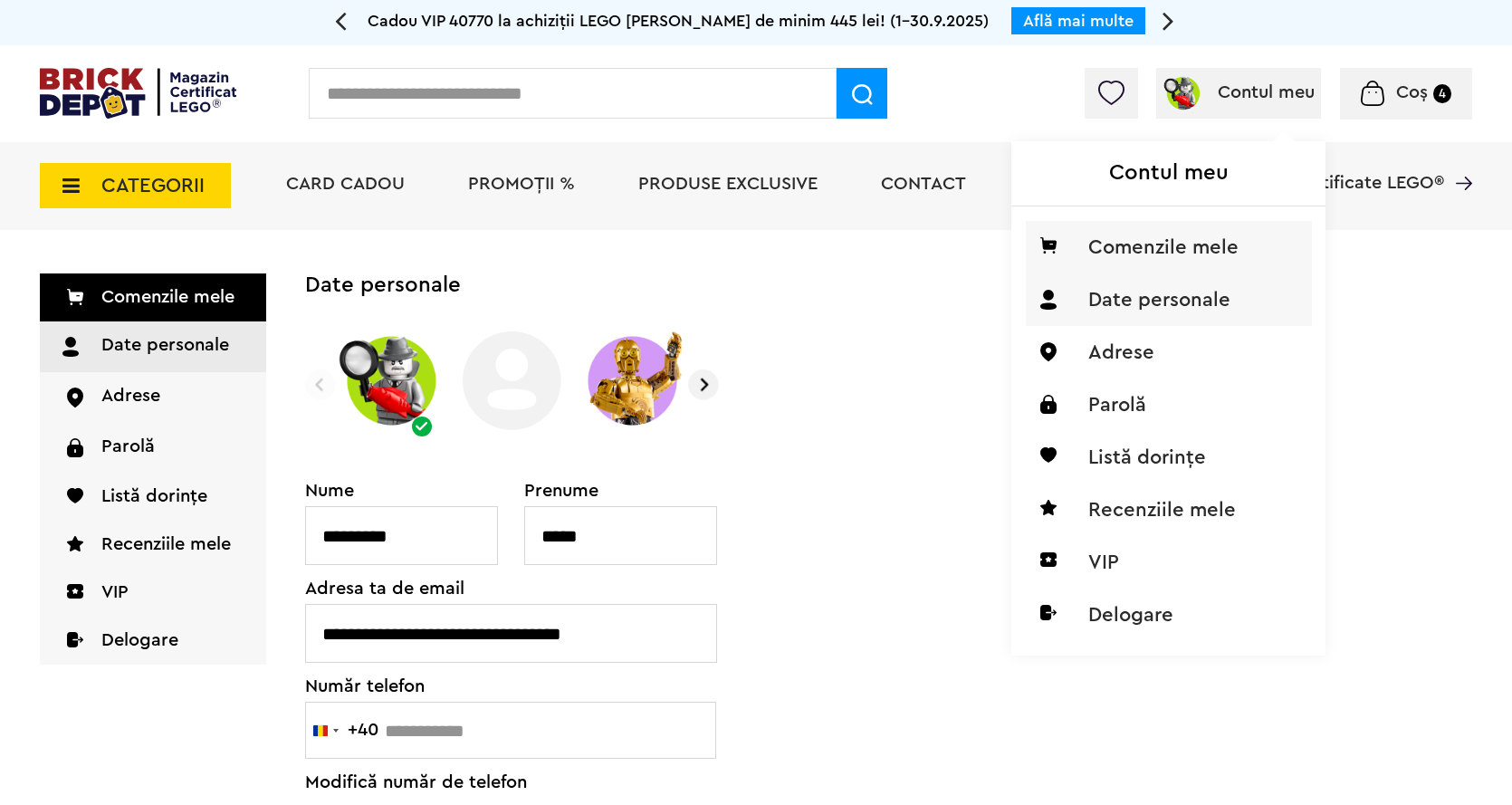
click at [1152, 247] on li "Comenzile mele" at bounding box center [1168, 247] width 286 height 53
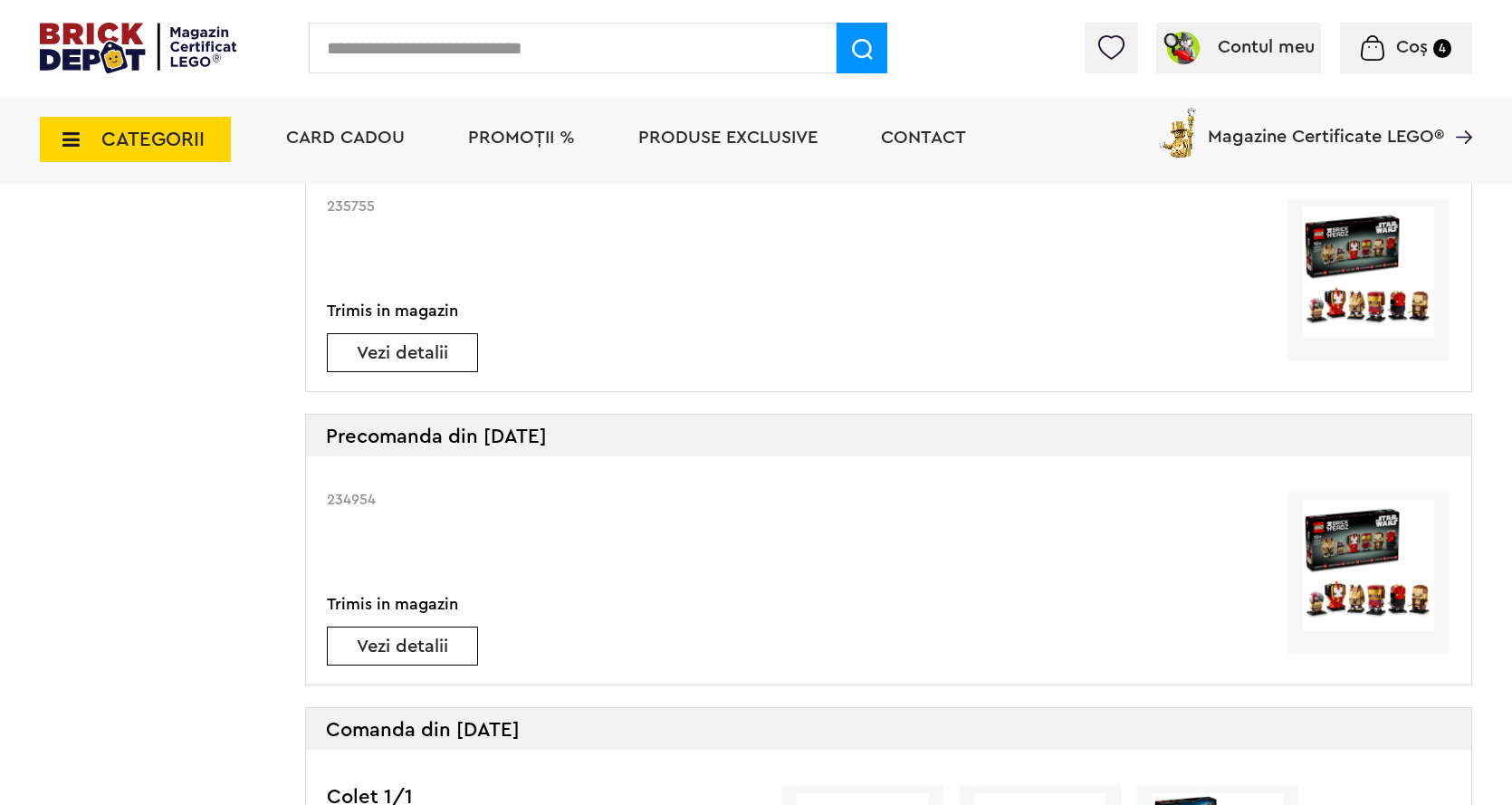
scroll to position [1992, 0]
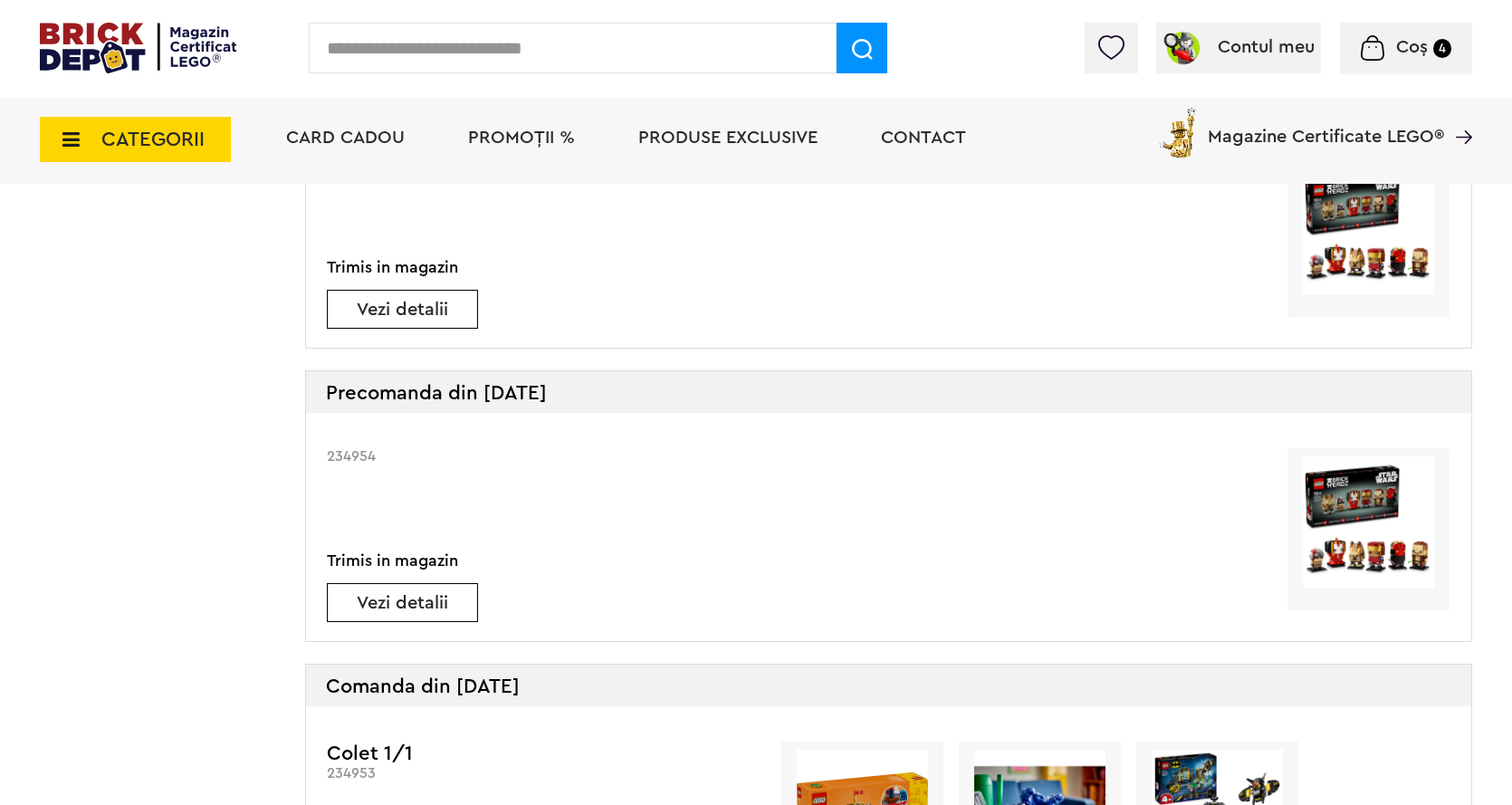
click at [417, 600] on link "Vezi detalii" at bounding box center [402, 603] width 149 height 18
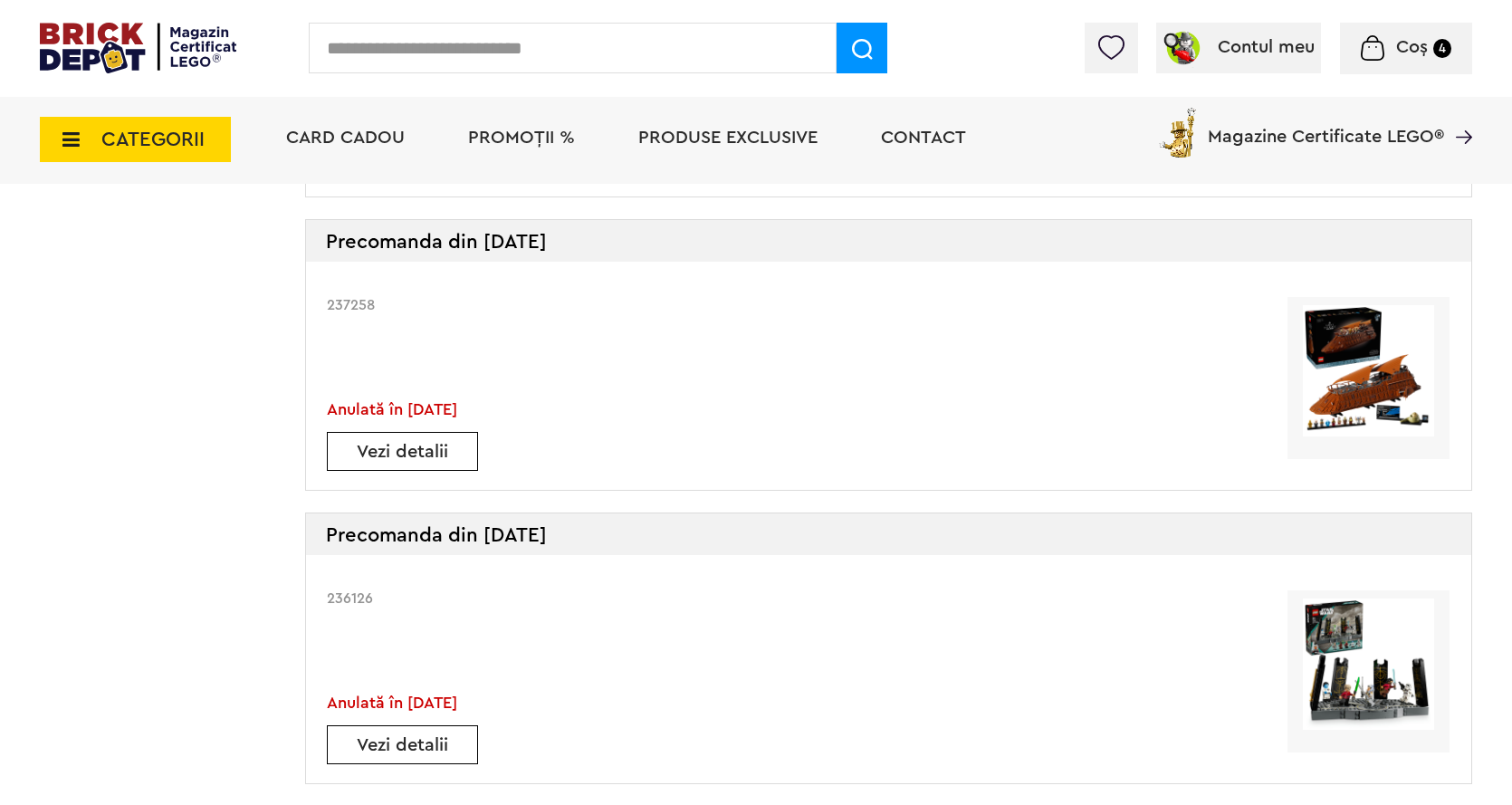
scroll to position [1177, 0]
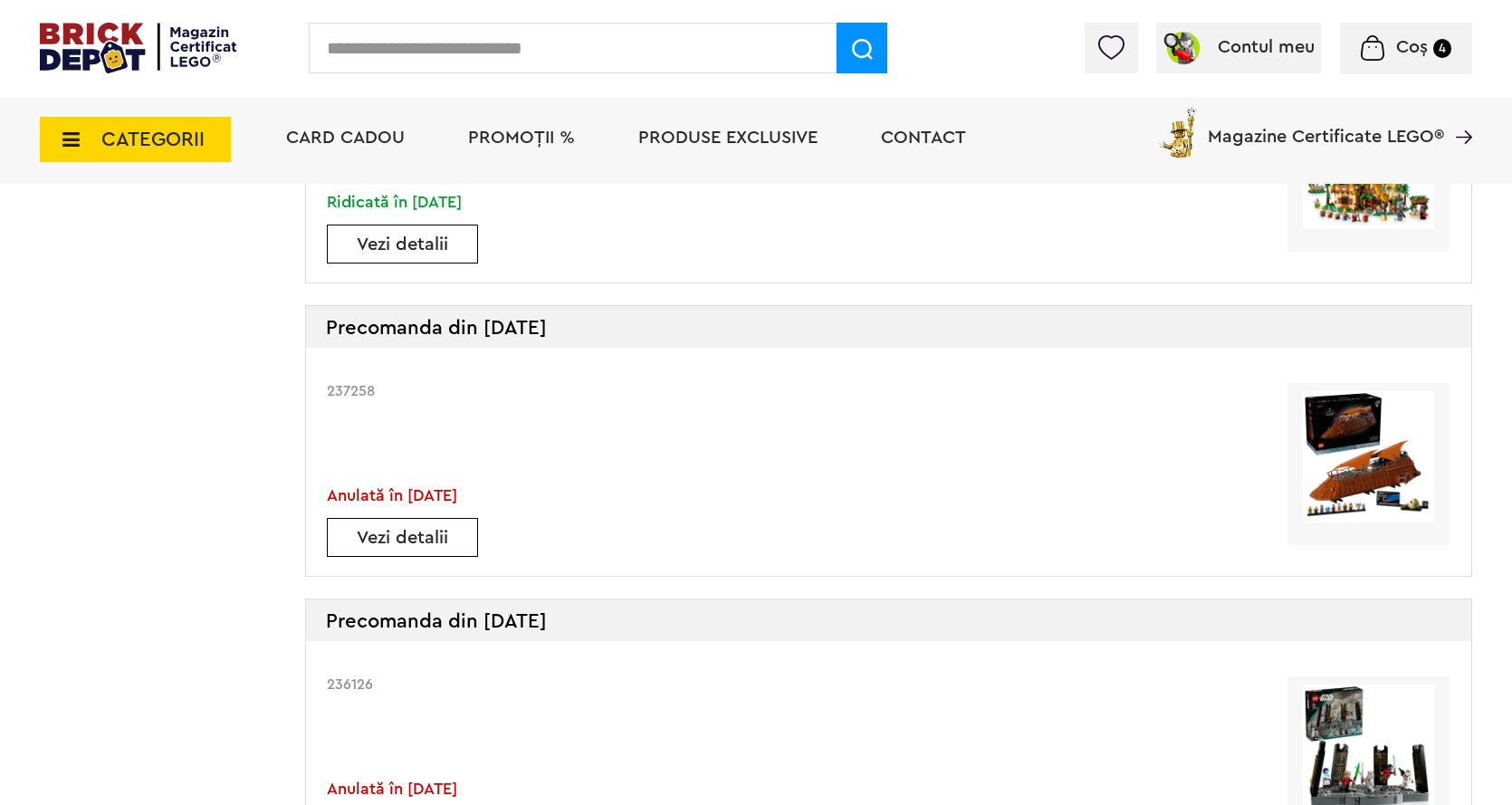
click at [516, 138] on span "PROMOȚII %" at bounding box center [521, 137] width 107 height 18
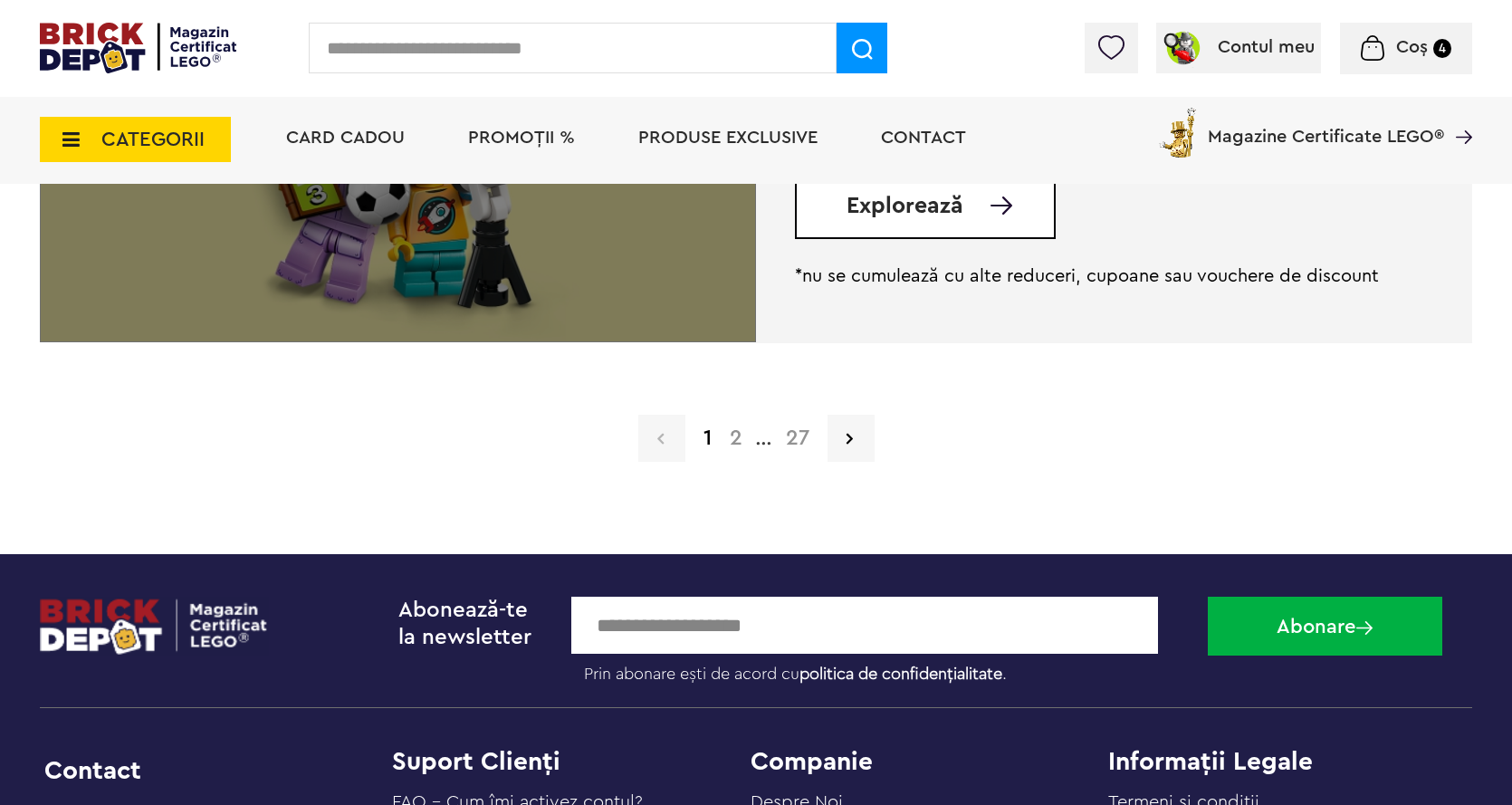
scroll to position [4662, 0]
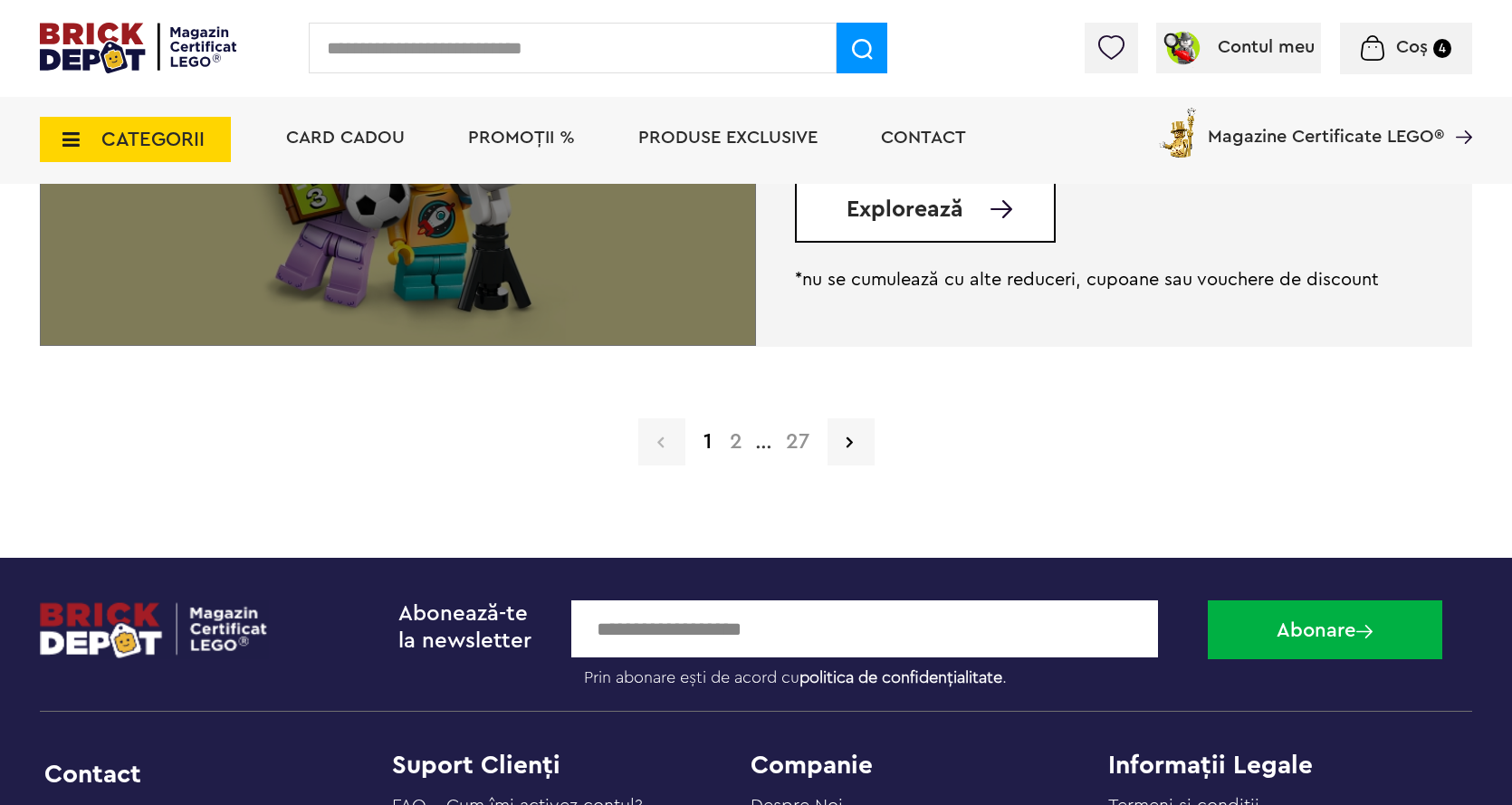
click at [731, 436] on link "2" at bounding box center [735, 442] width 31 height 22
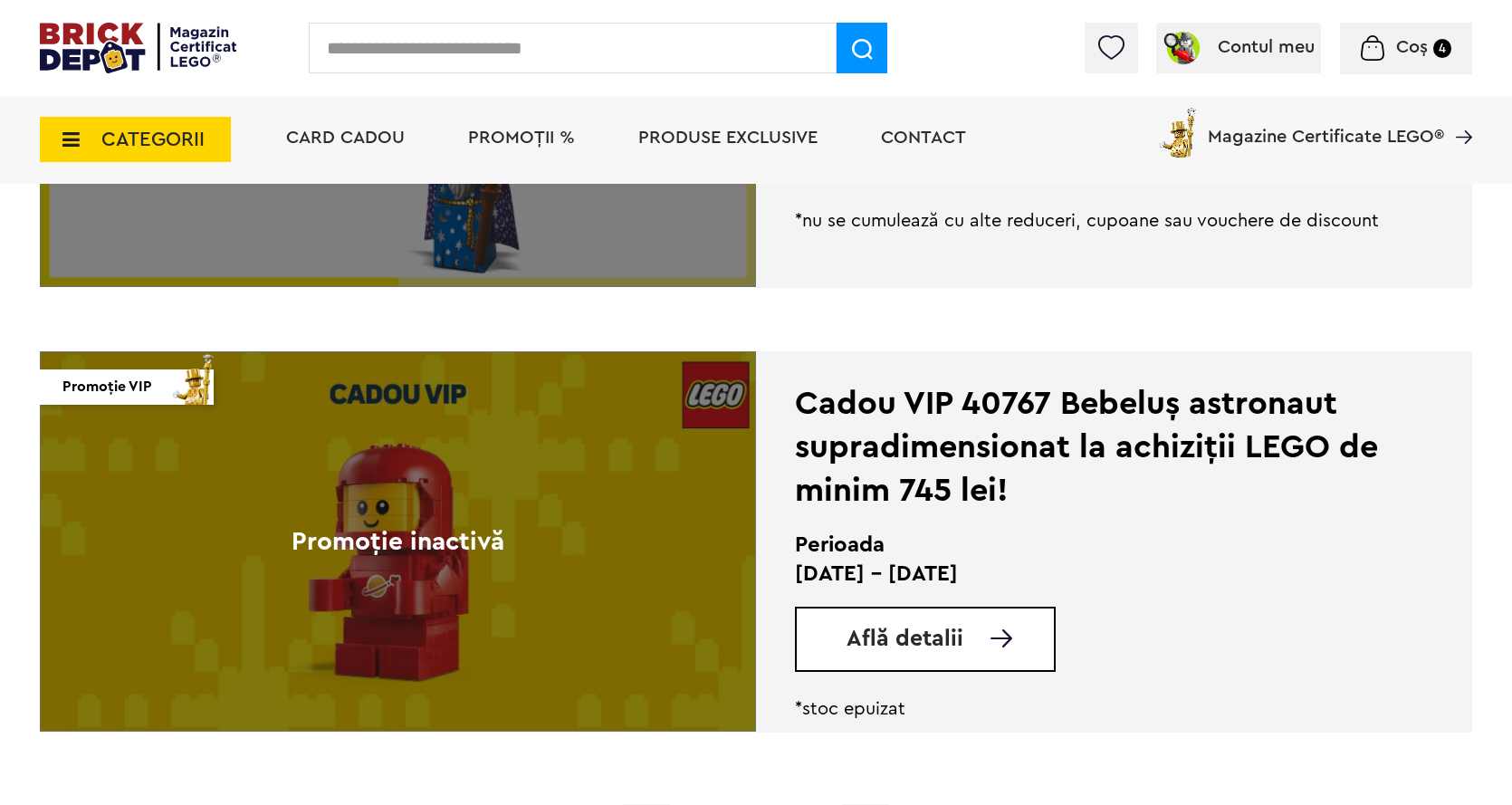
scroll to position [4255, 0]
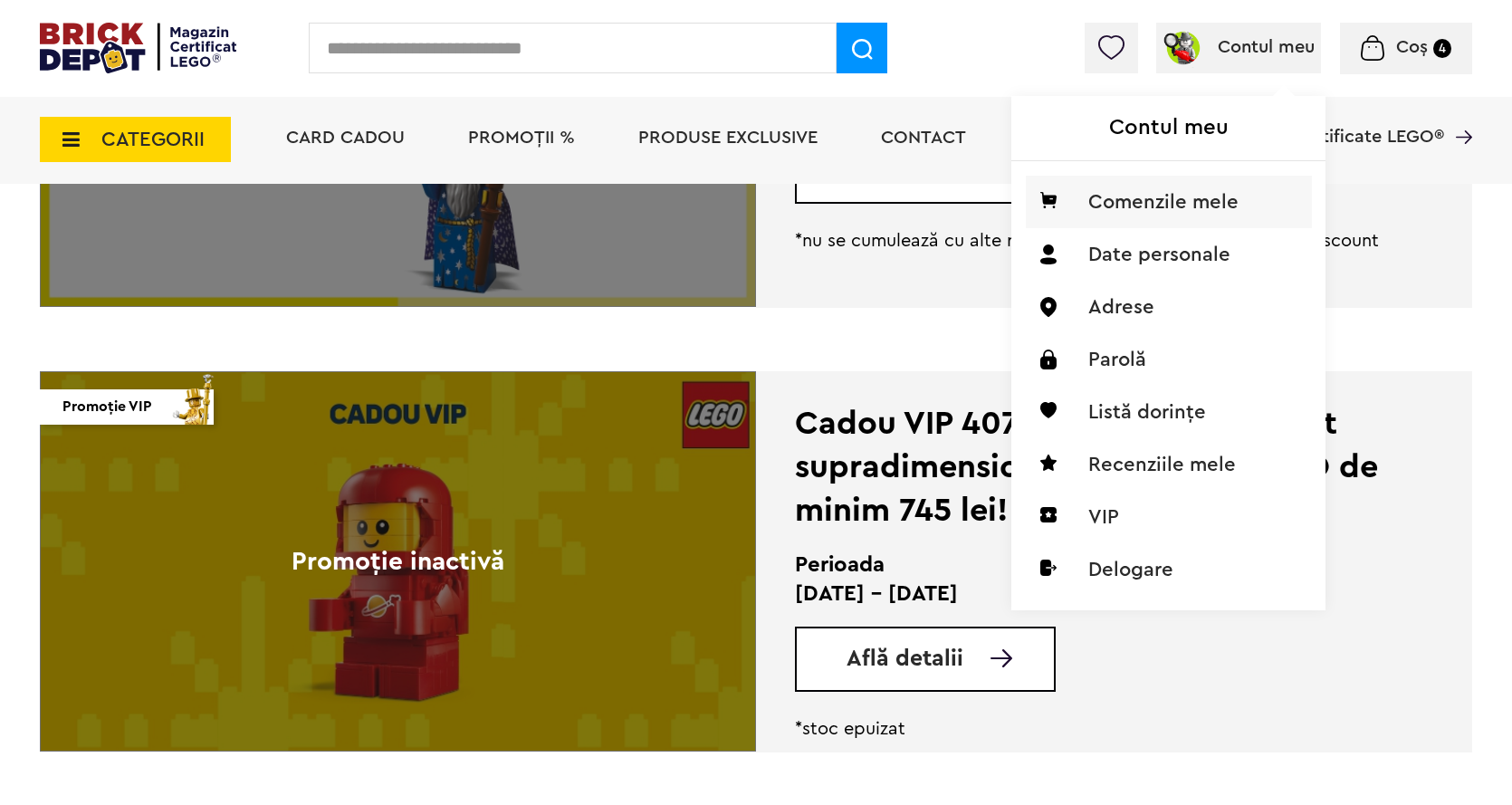
click at [1187, 194] on li "Comenzile mele" at bounding box center [1168, 201] width 286 height 53
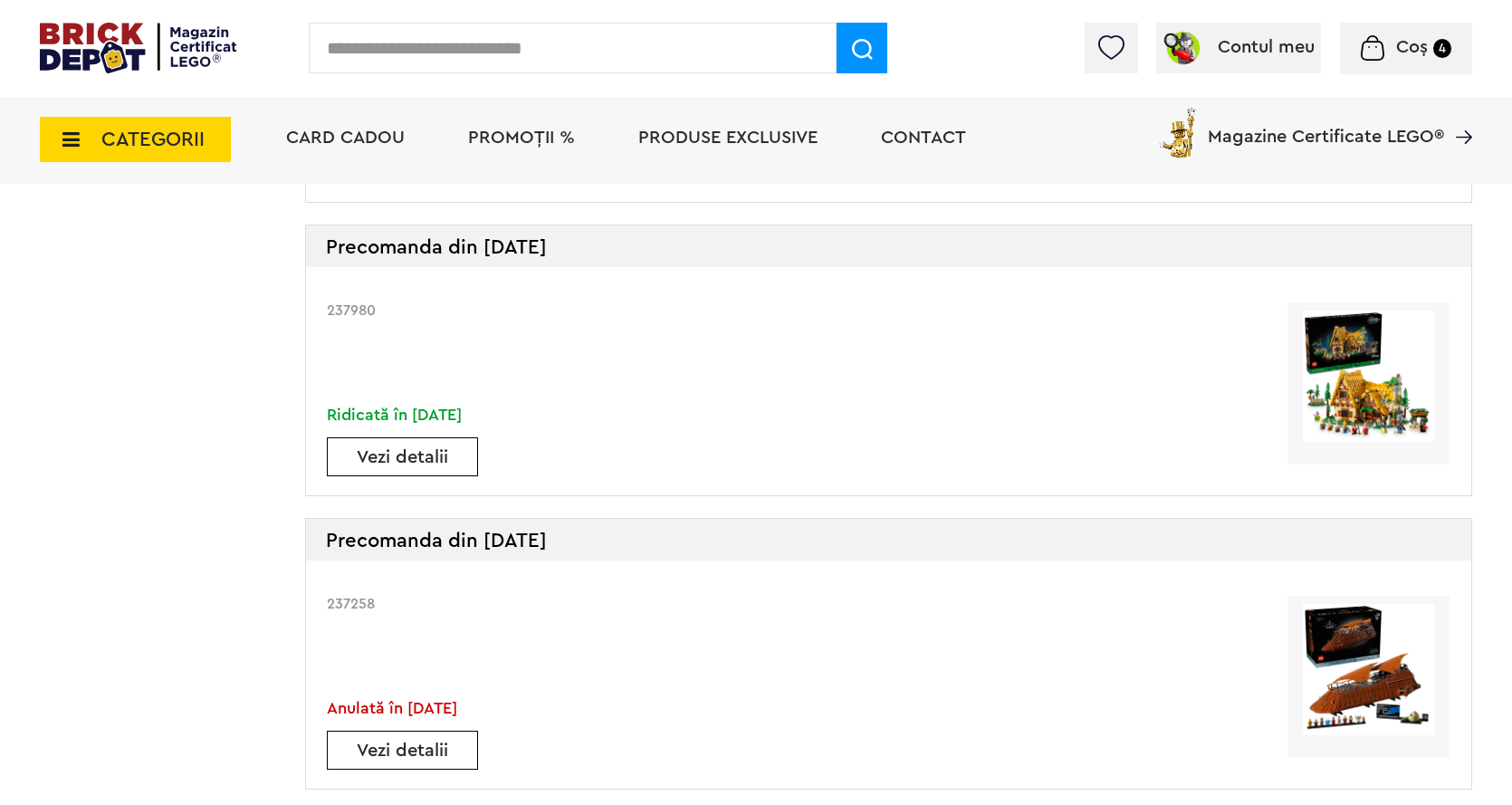
scroll to position [996, 0]
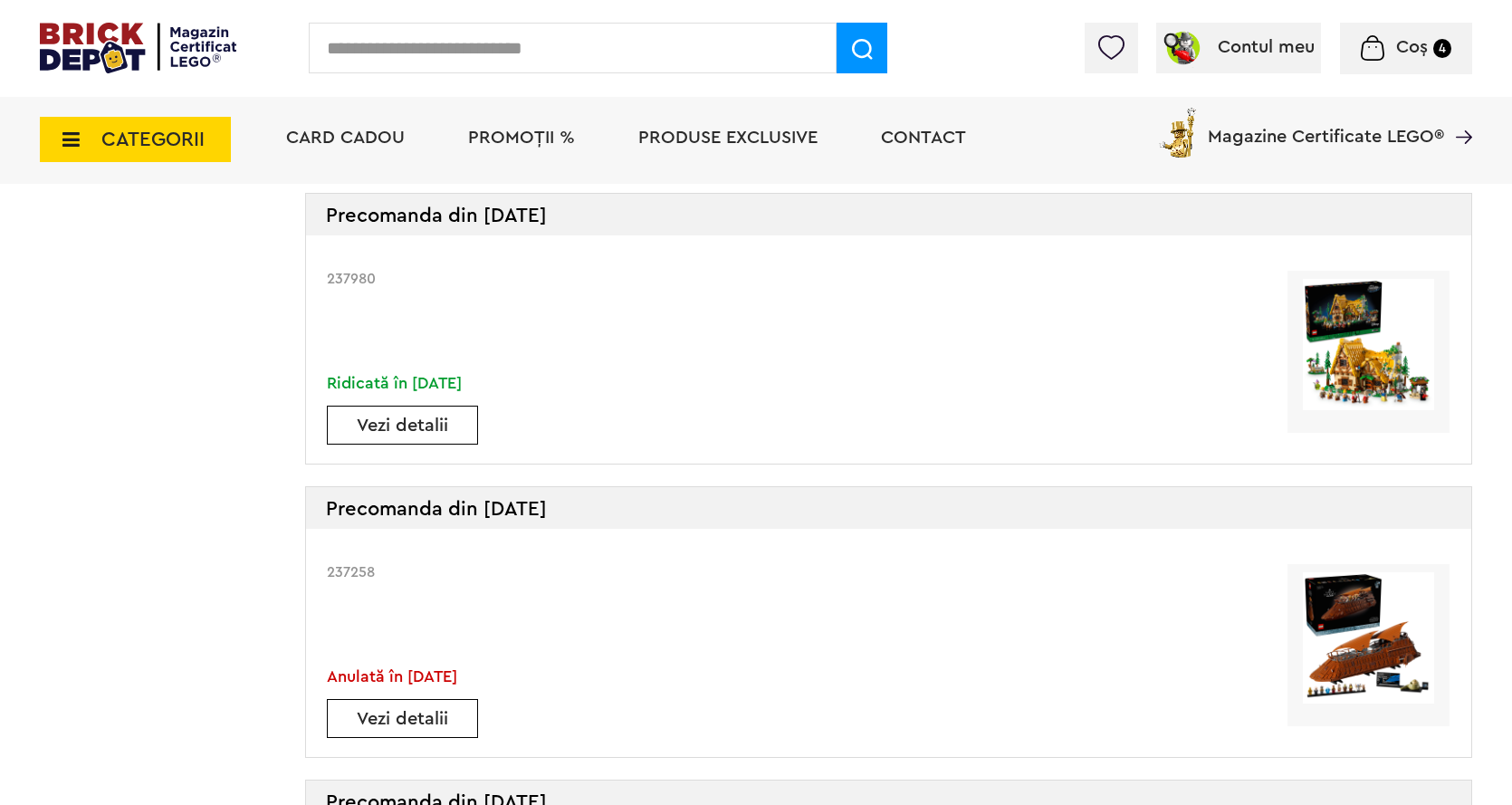
click at [452, 419] on link "Vezi detalii" at bounding box center [402, 425] width 149 height 18
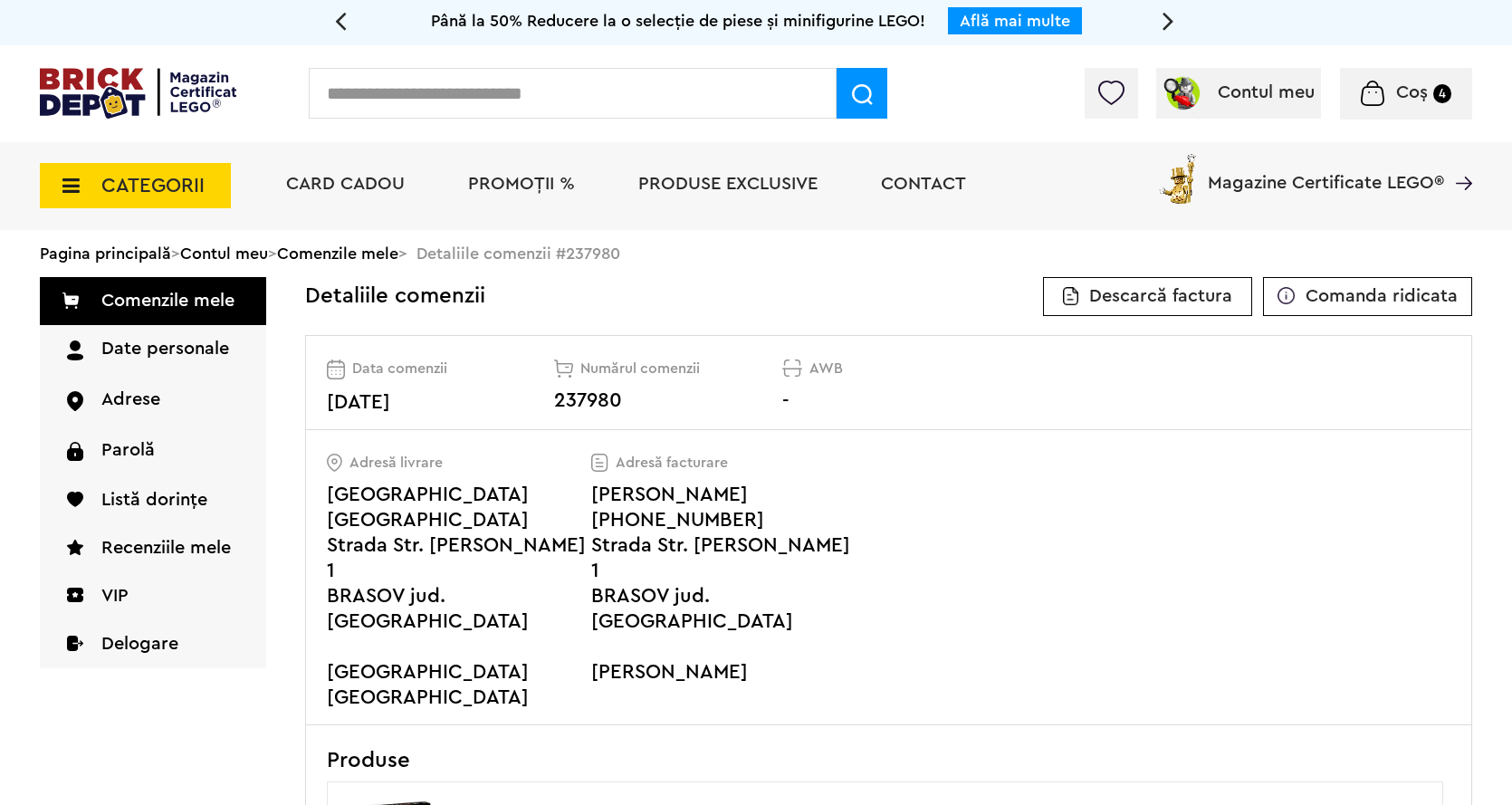
click at [1192, 305] on span "Descarcă factura" at bounding box center [1160, 296] width 143 height 18
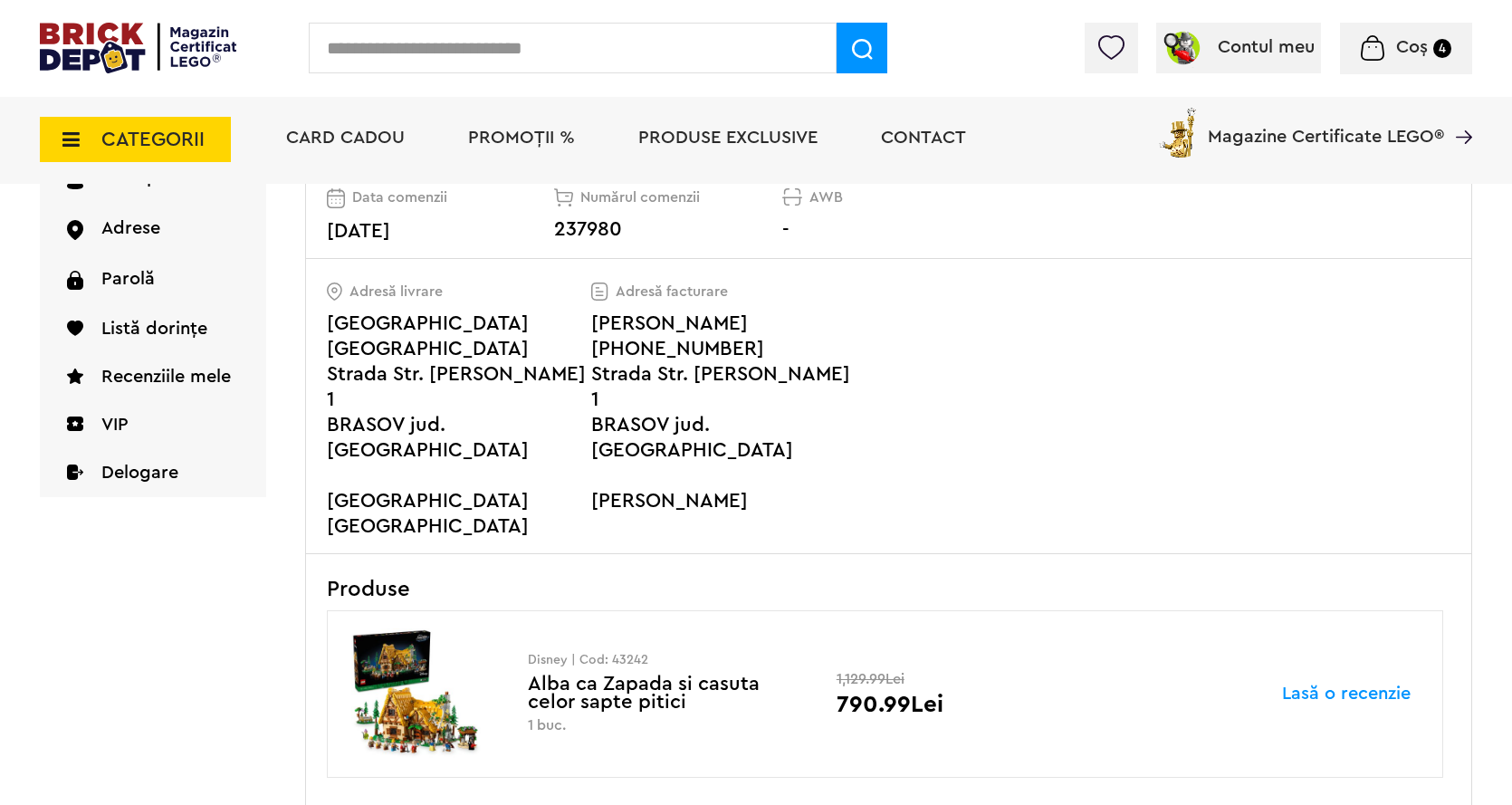
scroll to position [724, 0]
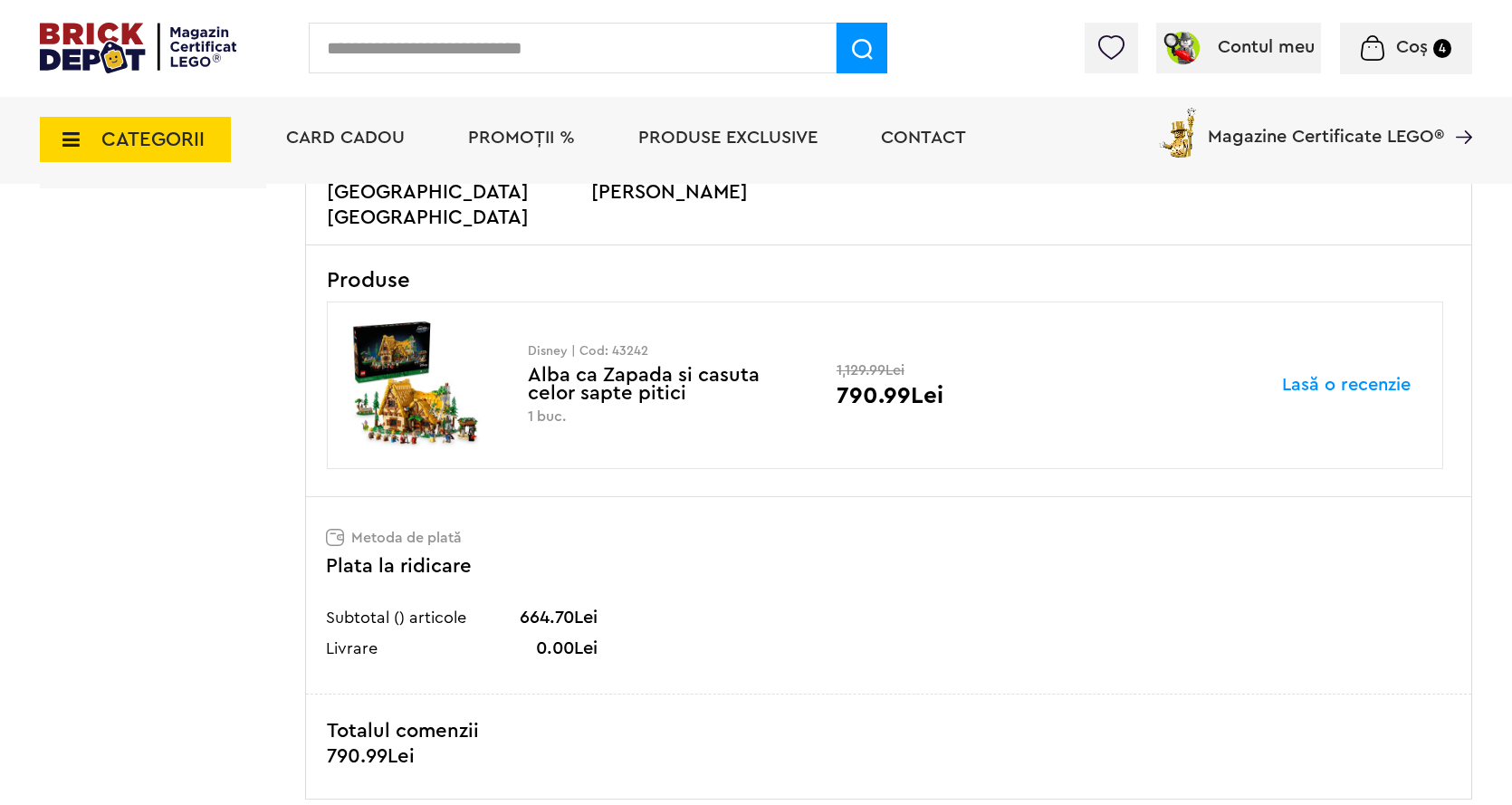
scroll to position [543, 0]
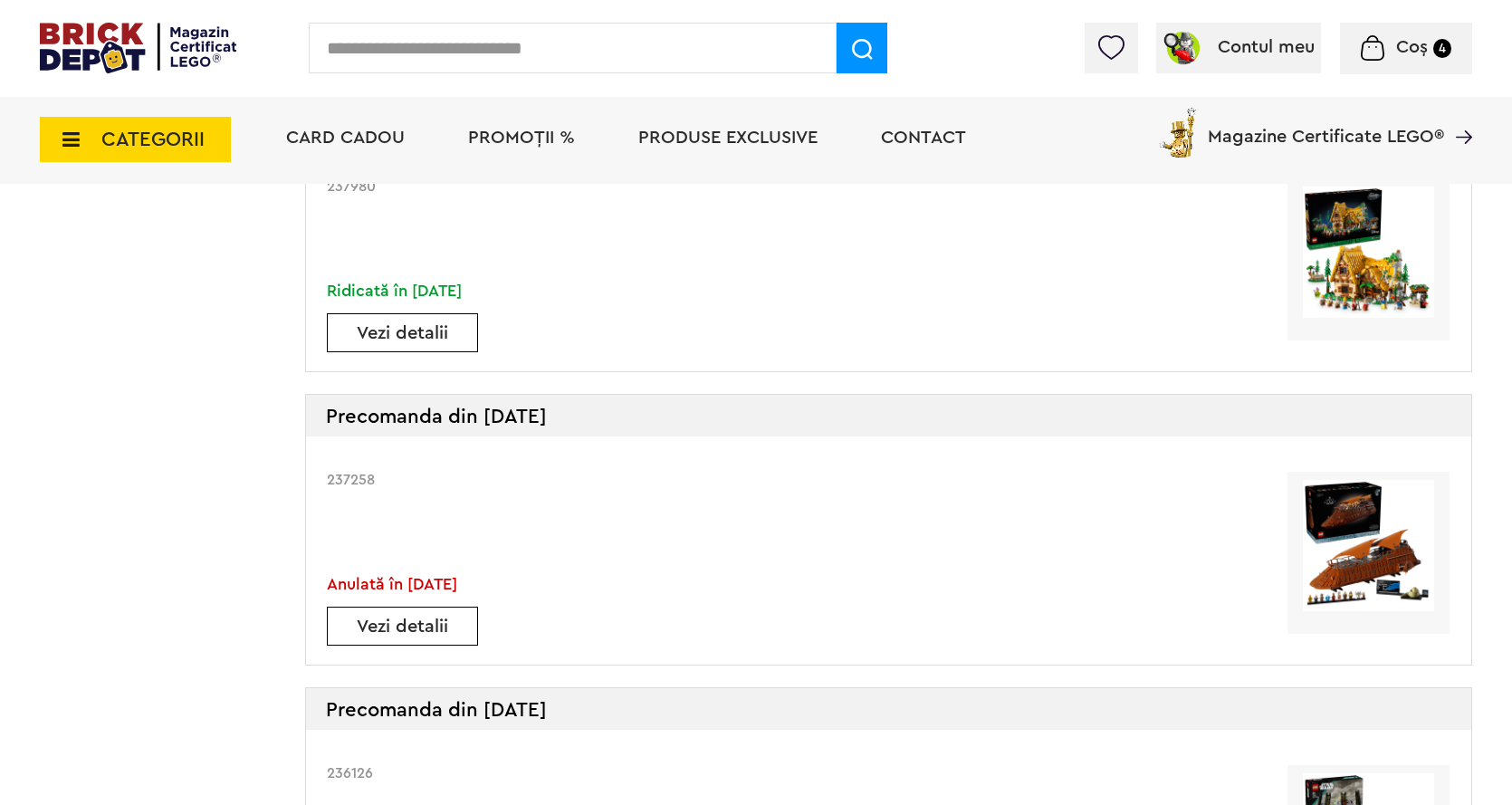
scroll to position [1087, 0]
click at [401, 630] on link "Vezi detalii" at bounding box center [402, 629] width 149 height 18
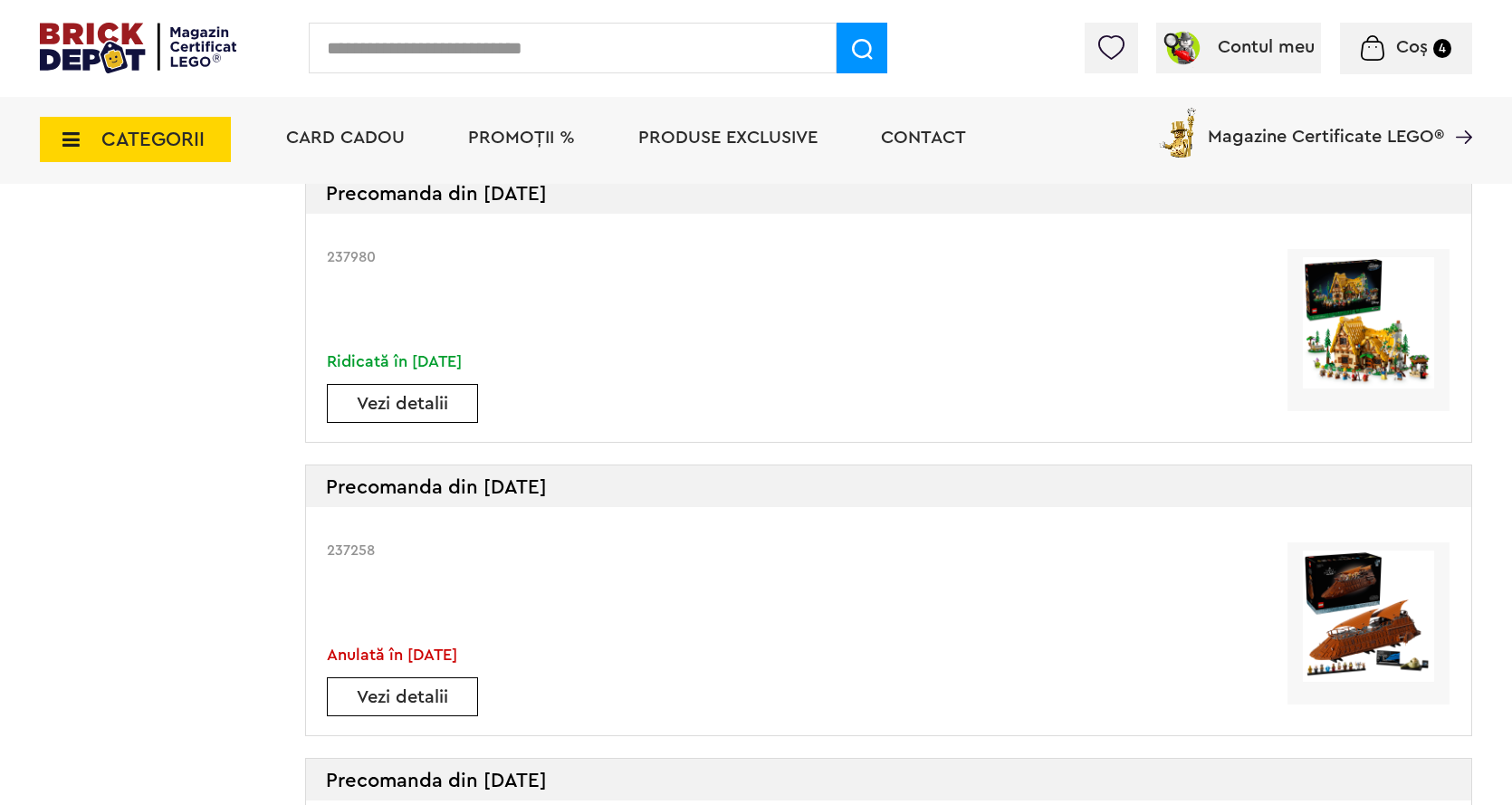
scroll to position [906, 0]
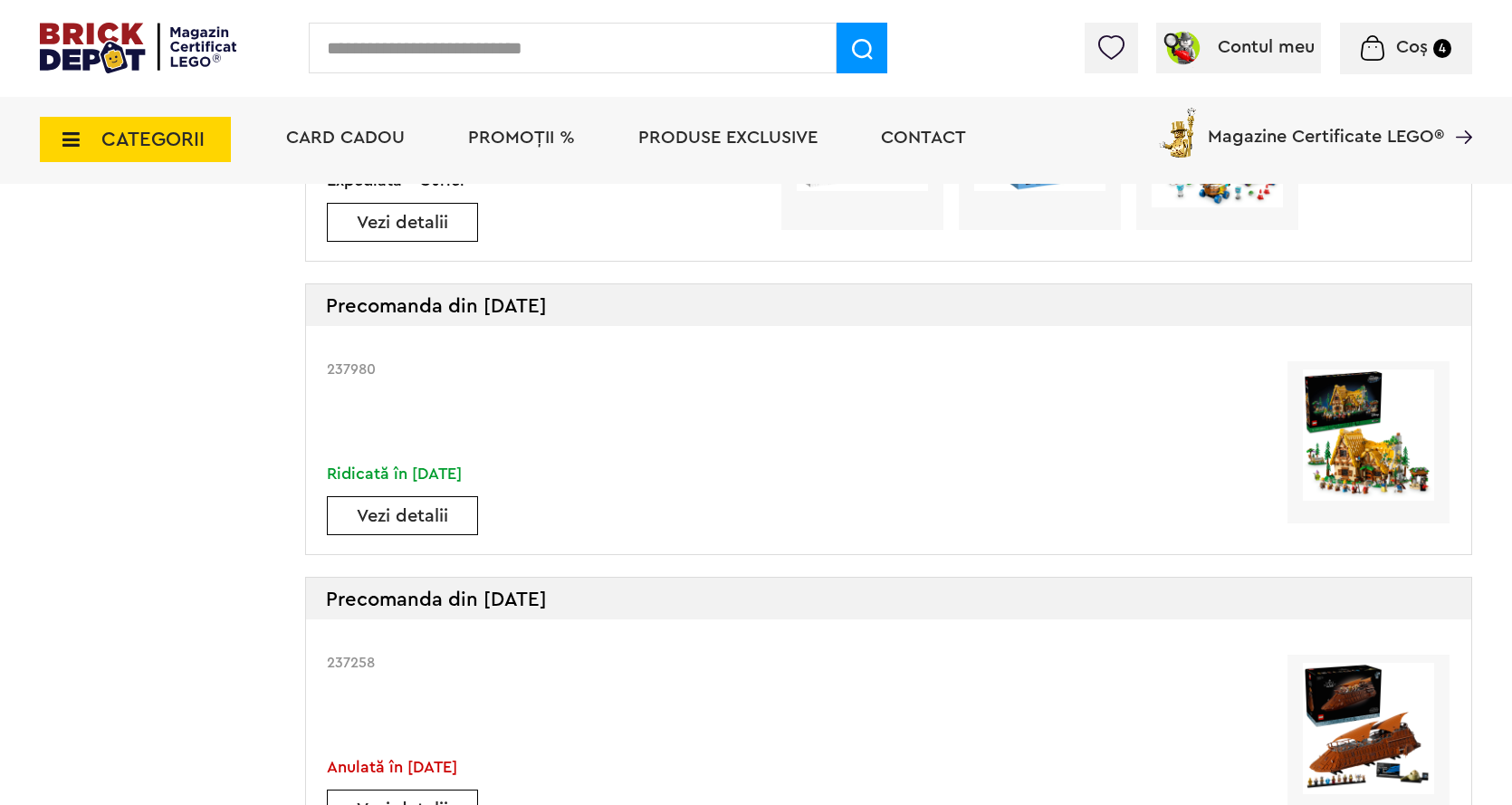
click at [450, 523] on link "Vezi detalii" at bounding box center [402, 516] width 149 height 18
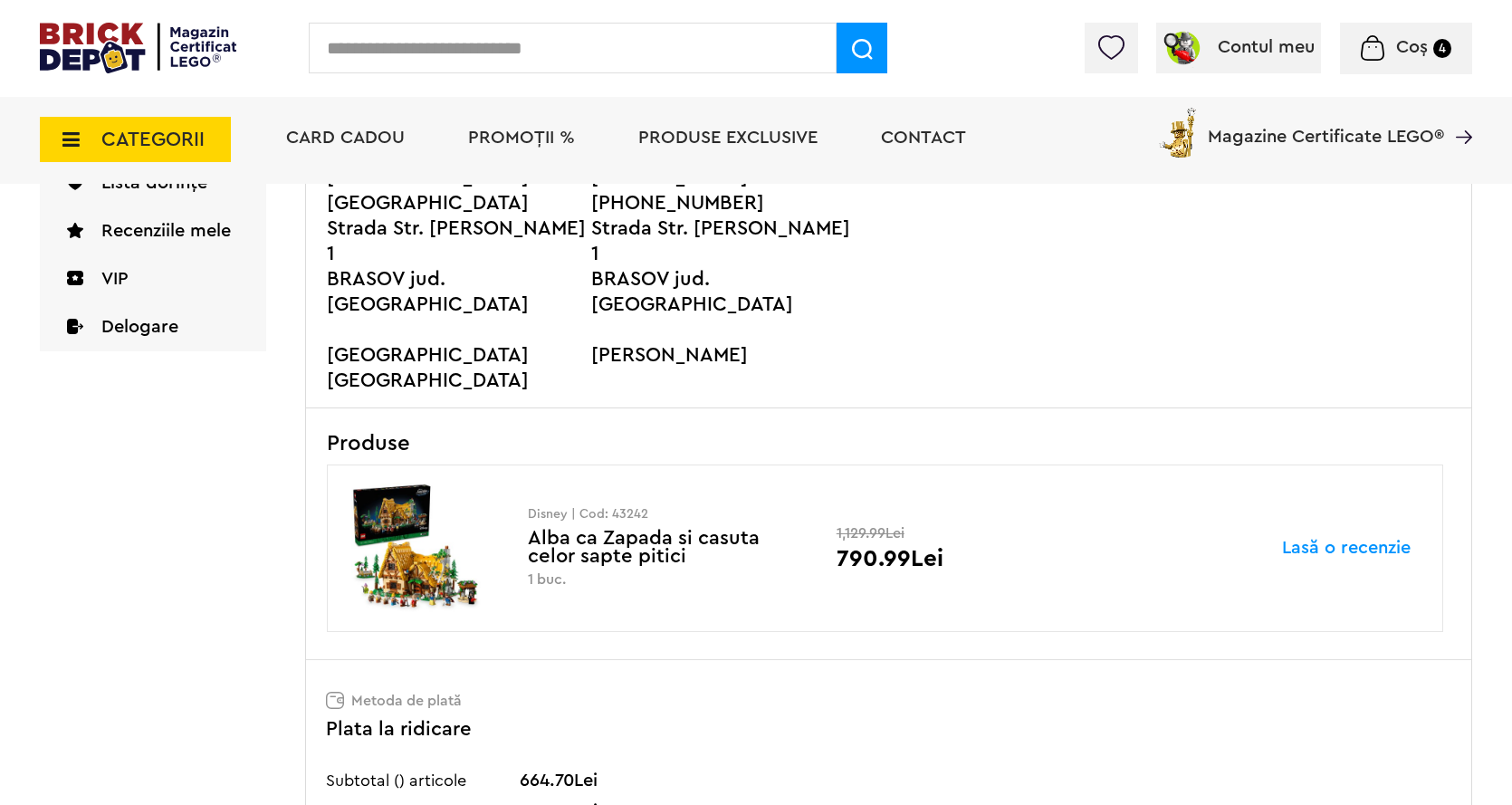
scroll to position [272, 0]
